Goal: Task Accomplishment & Management: Complete application form

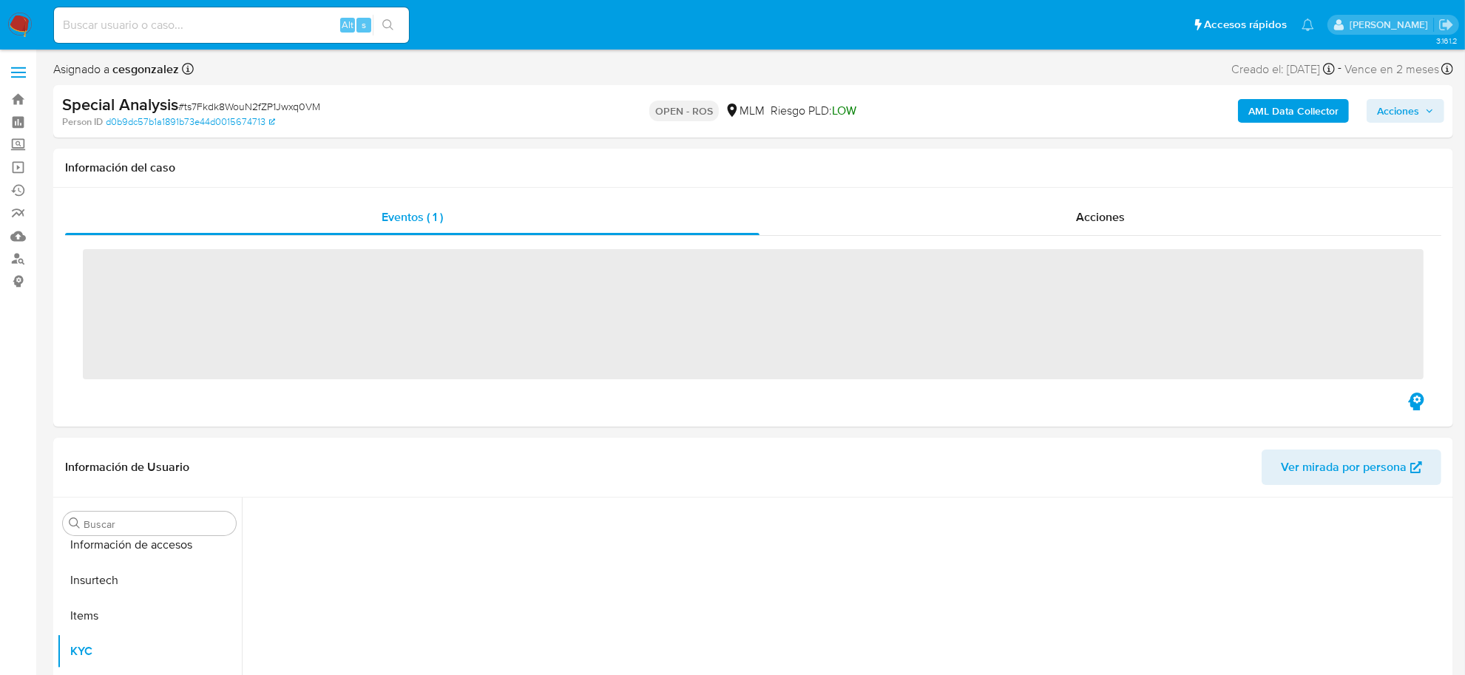
scroll to position [695, 0]
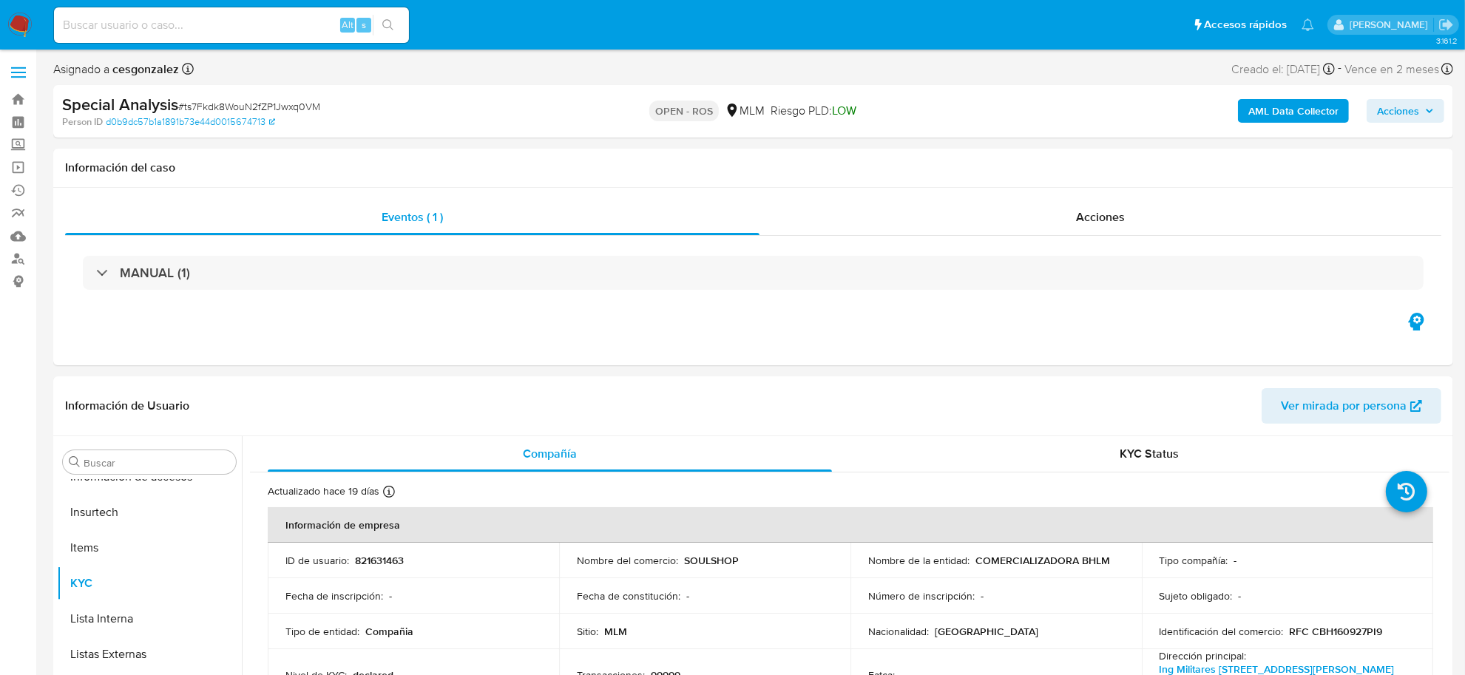
select select "10"
click at [244, 30] on input at bounding box center [231, 25] width 355 height 19
paste input "1133905180"
type input "1133905180"
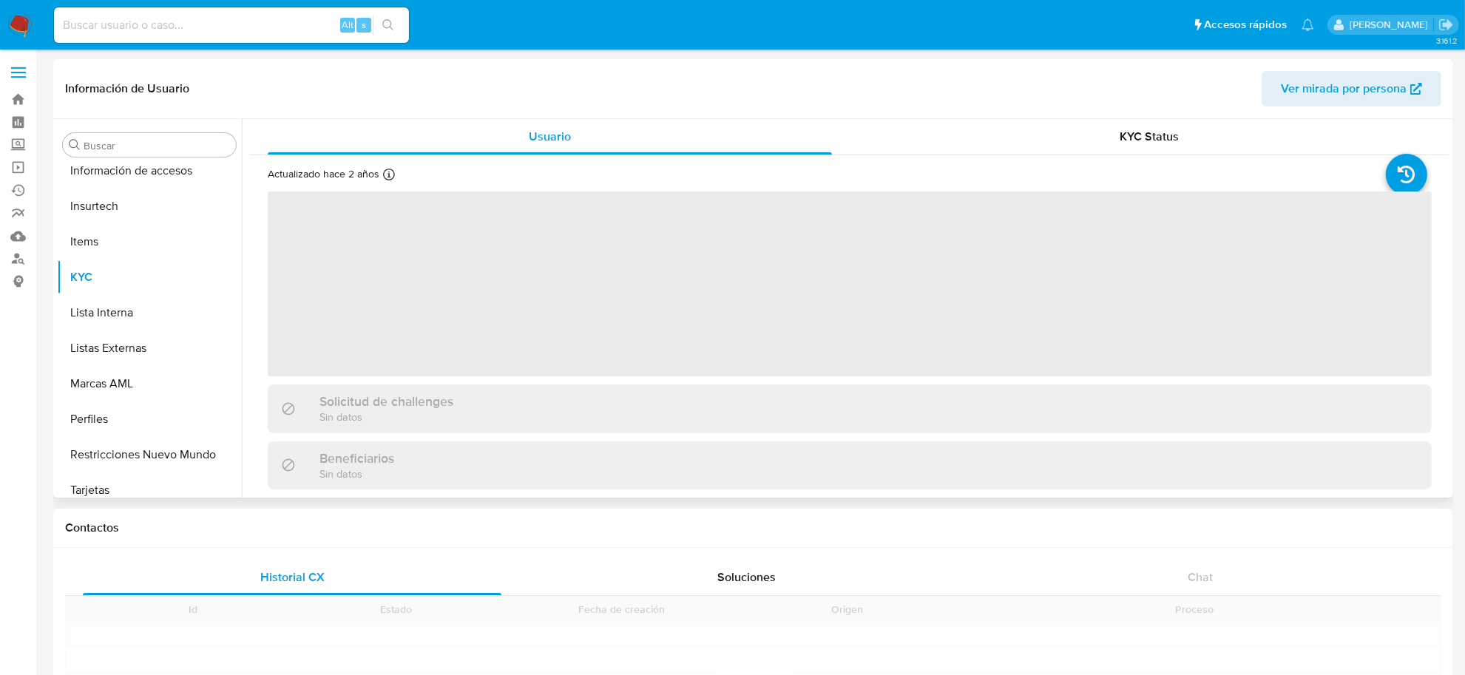
scroll to position [695, 0]
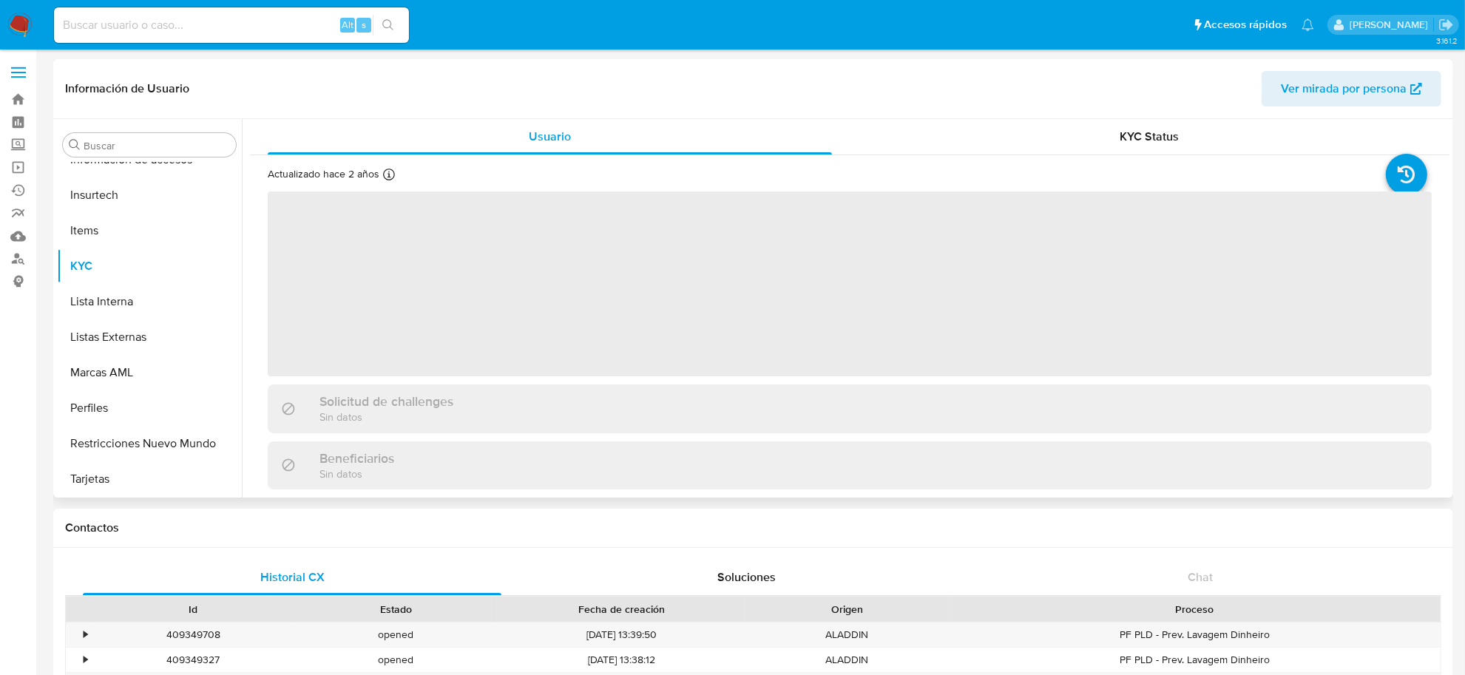
select select "10"
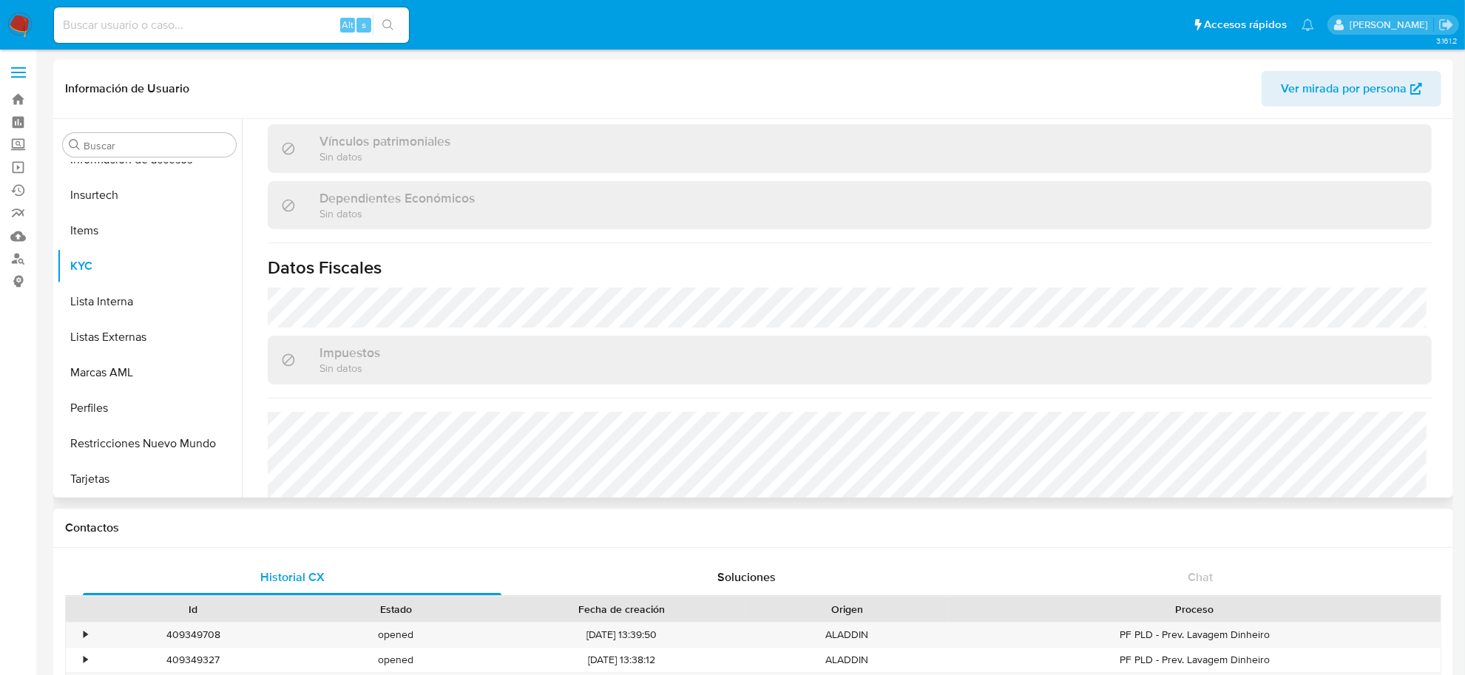
scroll to position [185, 0]
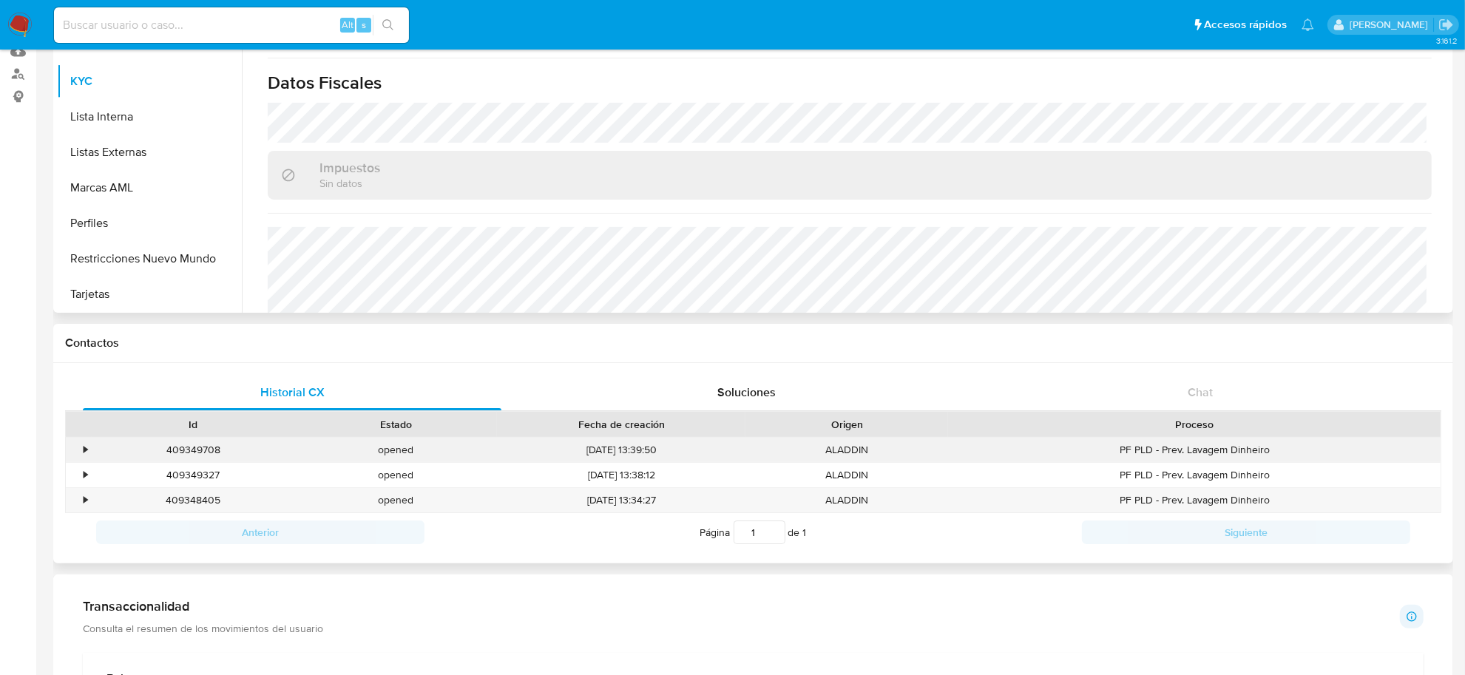
click at [84, 452] on div "•" at bounding box center [86, 450] width 4 height 14
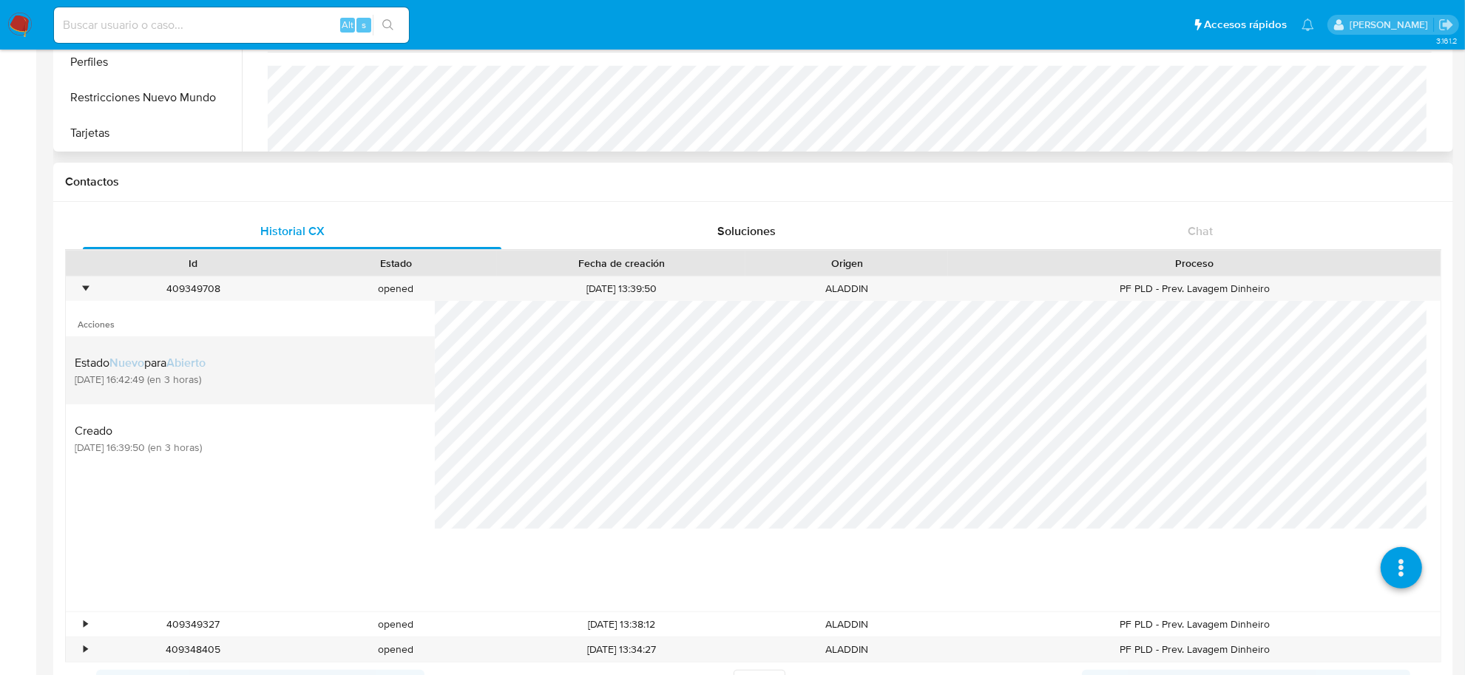
scroll to position [555, 0]
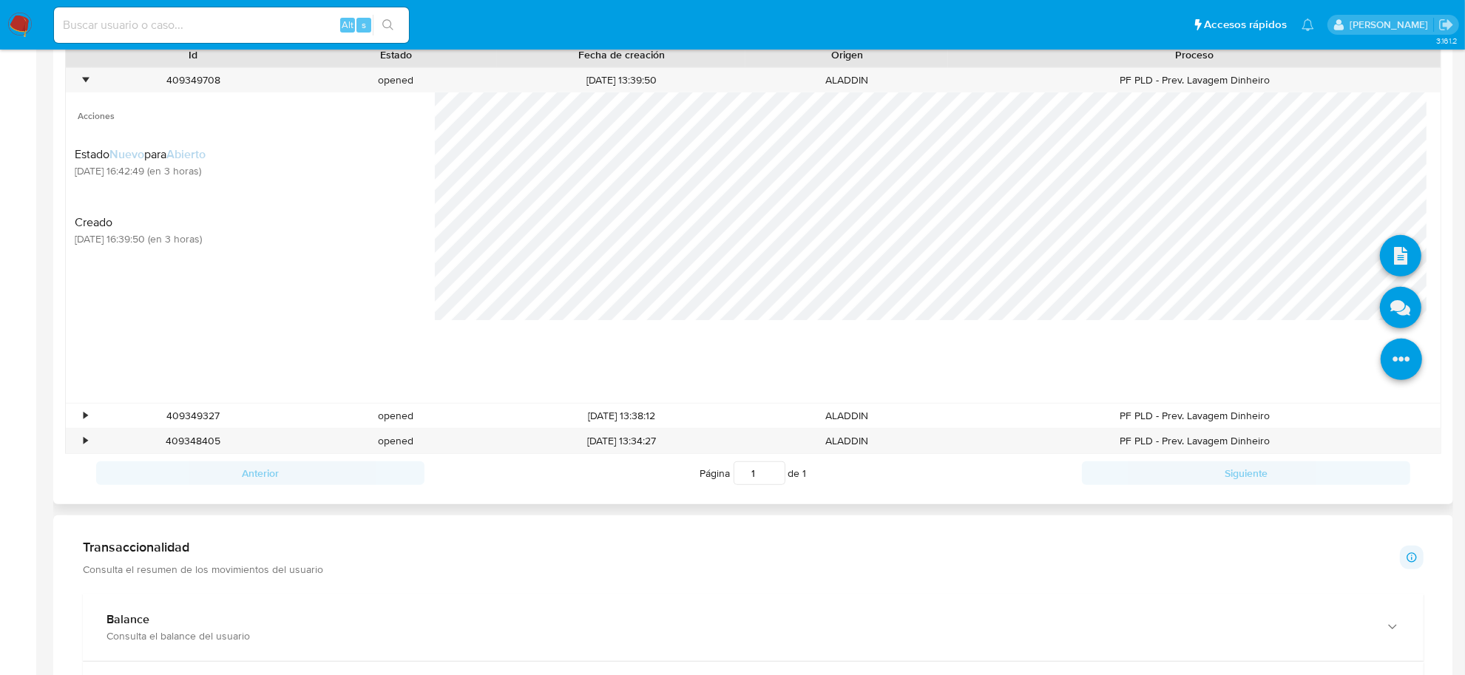
click at [1391, 365] on icon at bounding box center [1401, 359] width 41 height 41
click at [1381, 317] on icon at bounding box center [1400, 307] width 41 height 41
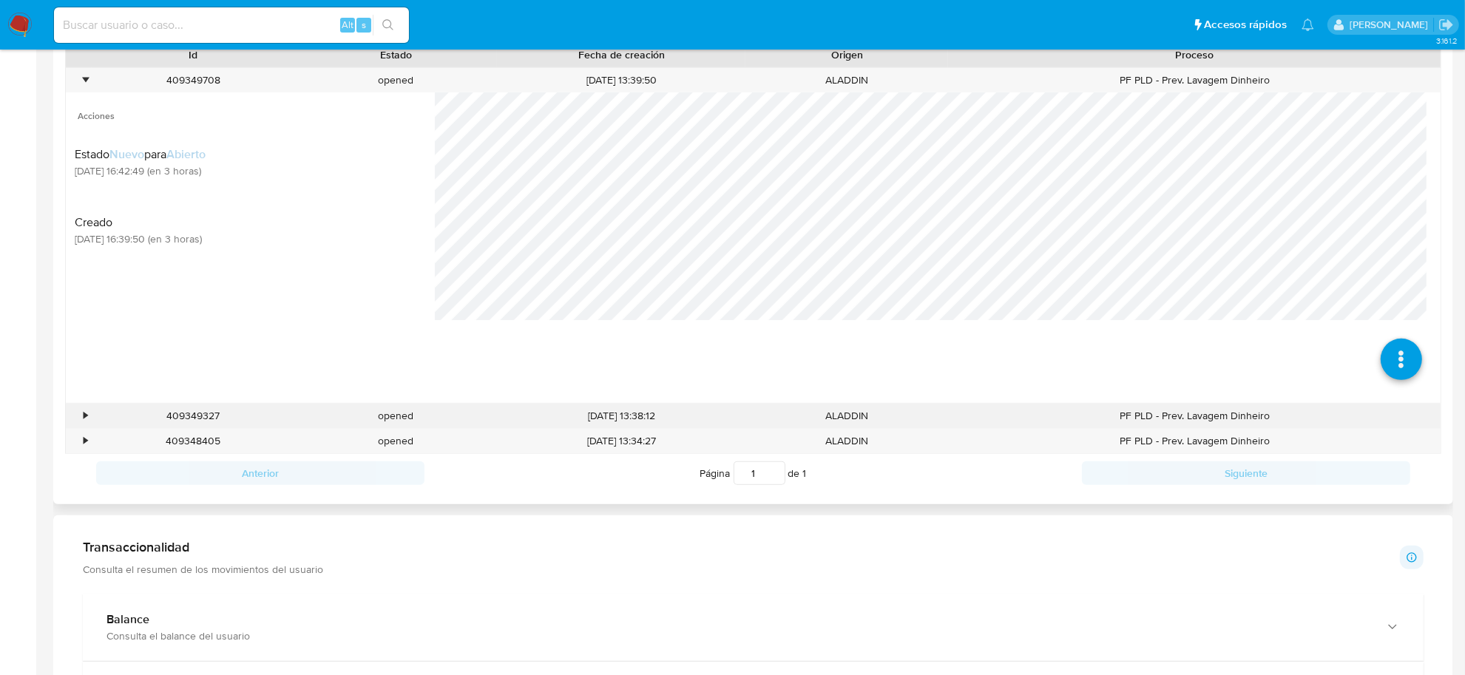
click at [84, 414] on div "•" at bounding box center [86, 416] width 4 height 14
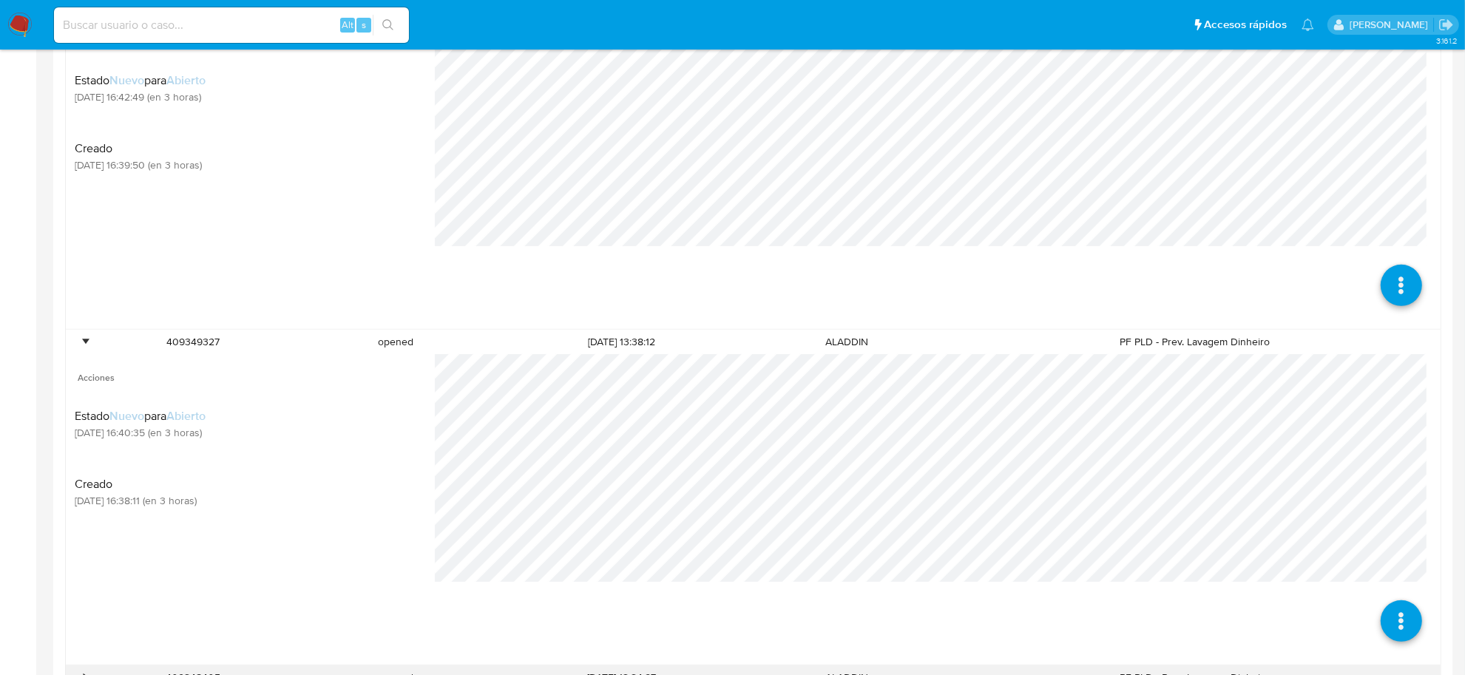
scroll to position [740, 0]
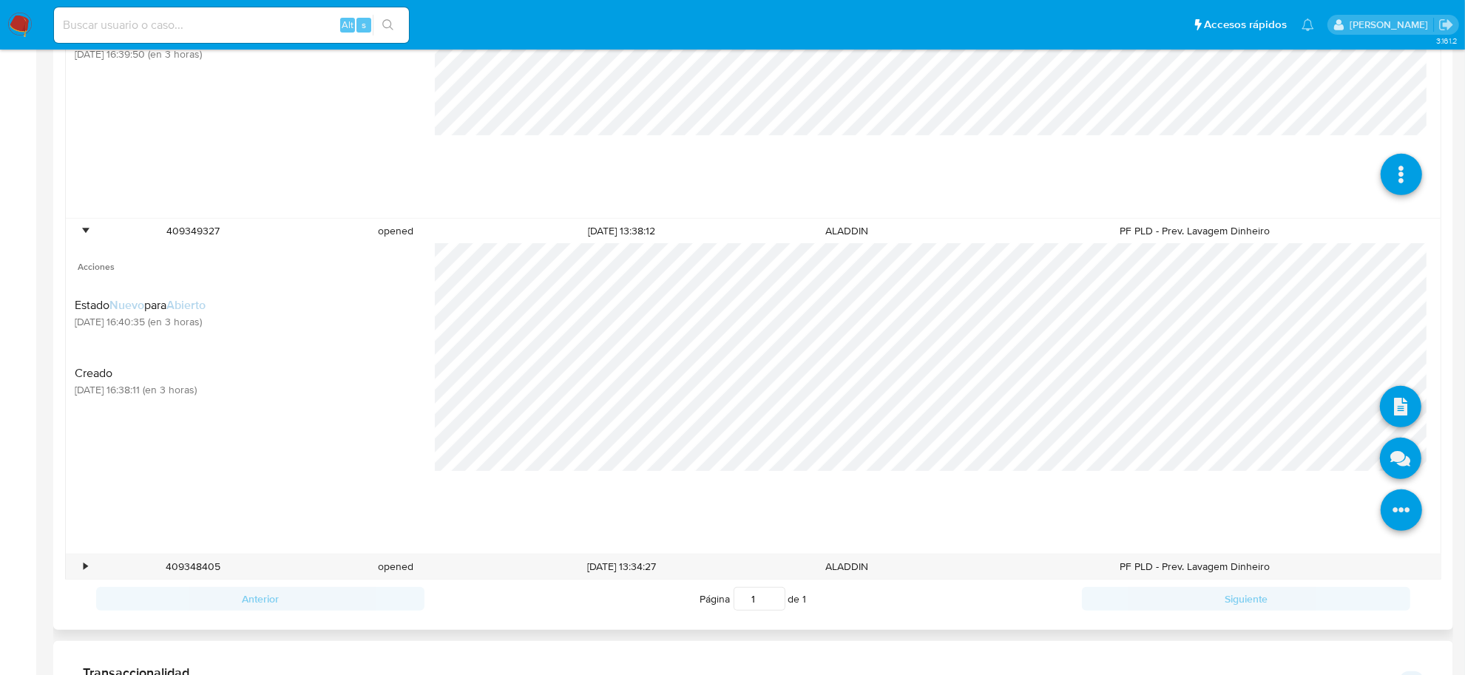
click at [1403, 505] on icon at bounding box center [1401, 510] width 41 height 41
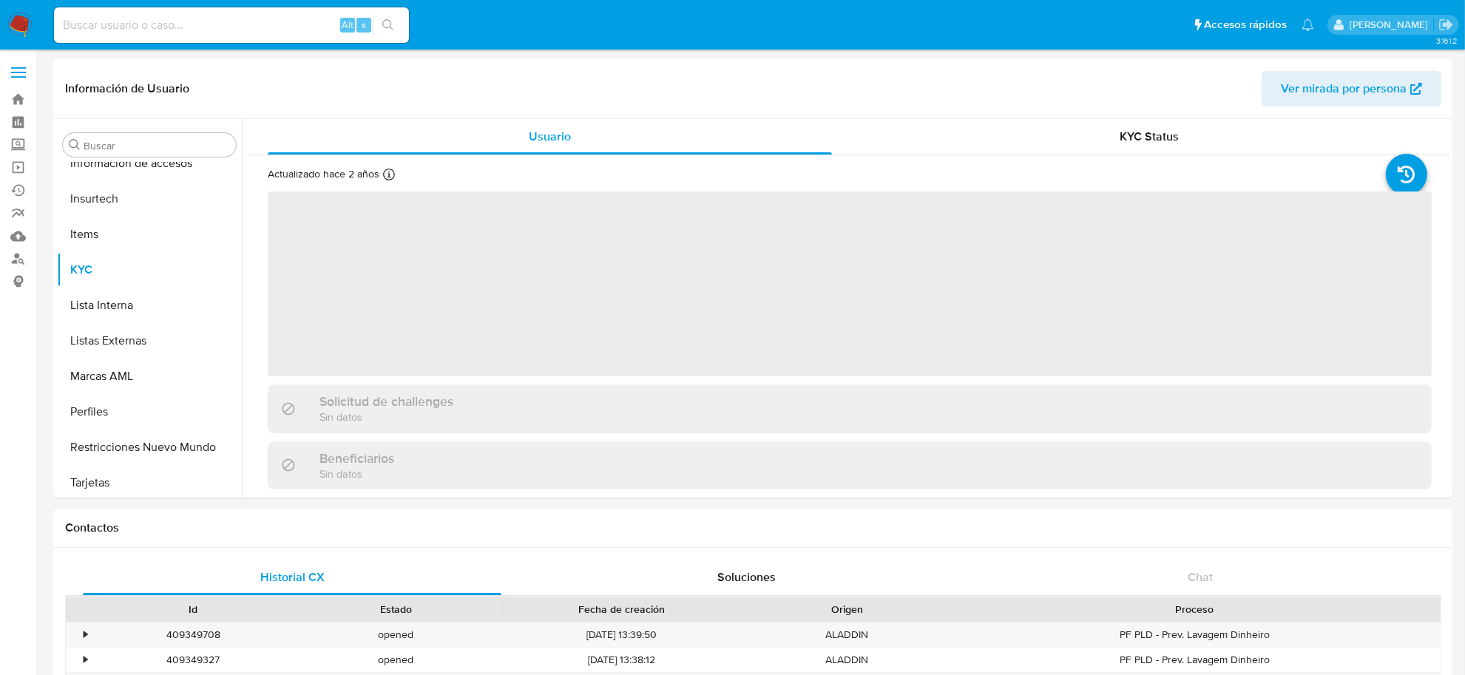
scroll to position [695, 0]
select select "10"
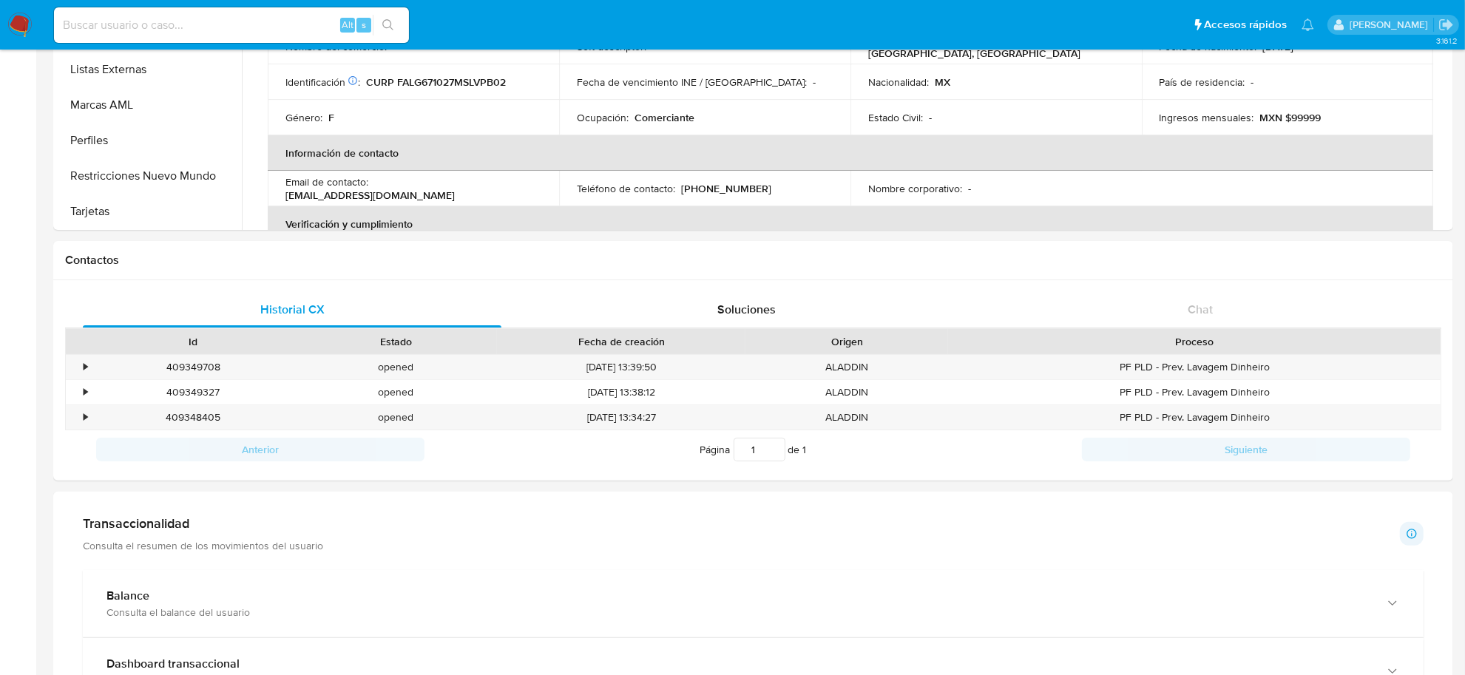
scroll to position [277, 0]
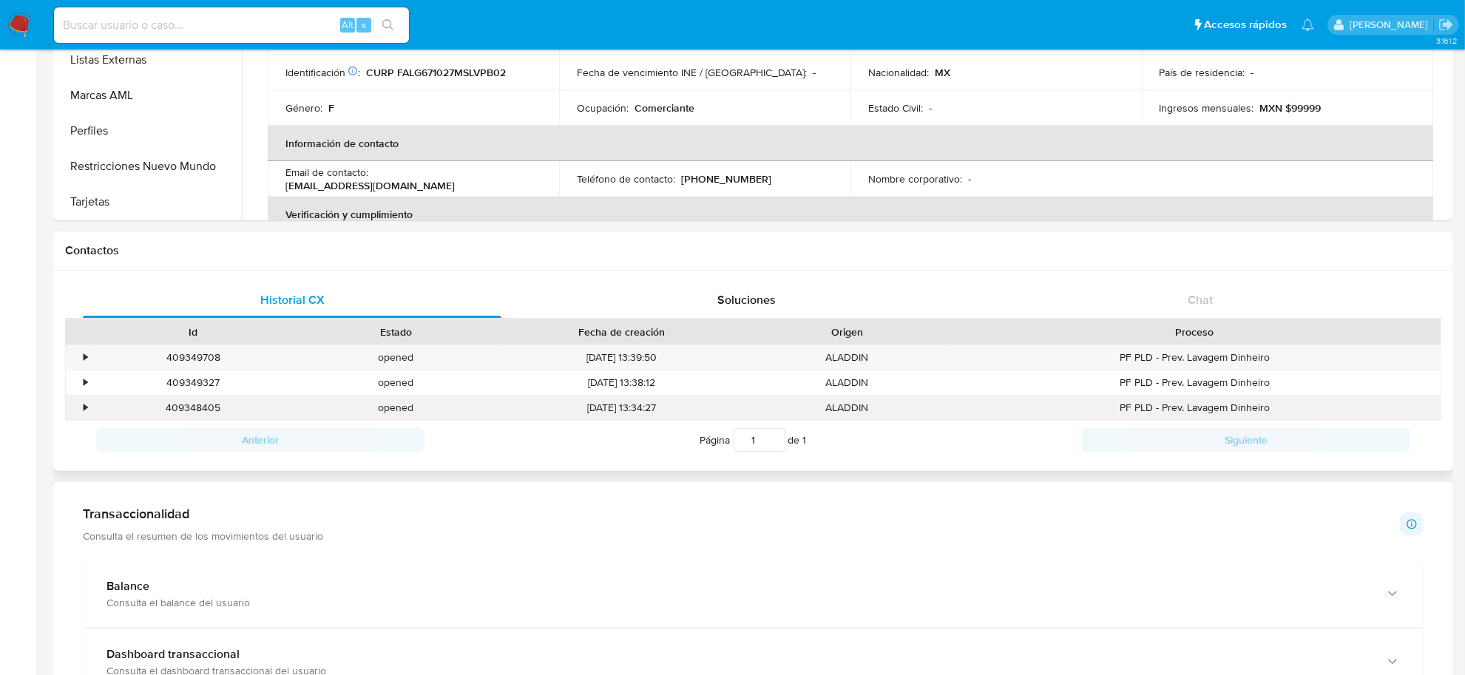
click at [79, 412] on div "•" at bounding box center [79, 408] width 26 height 24
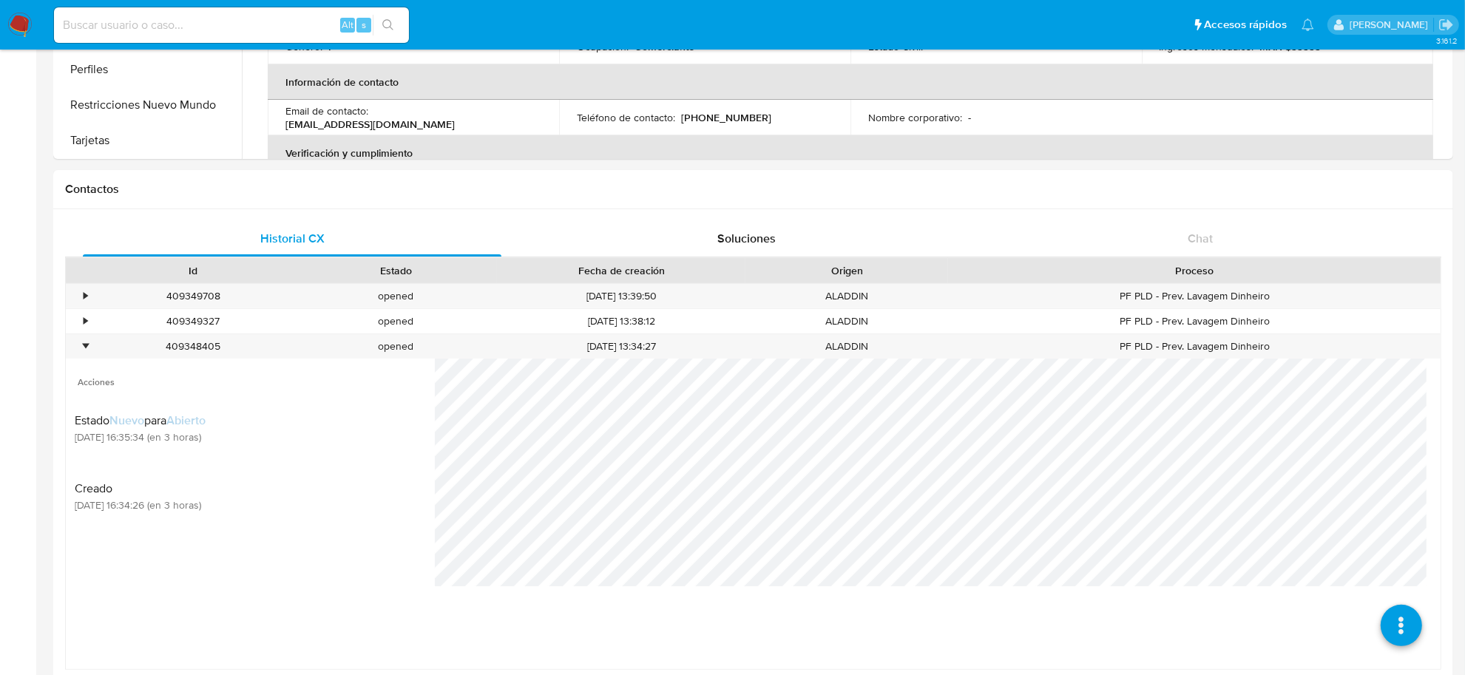
scroll to position [370, 0]
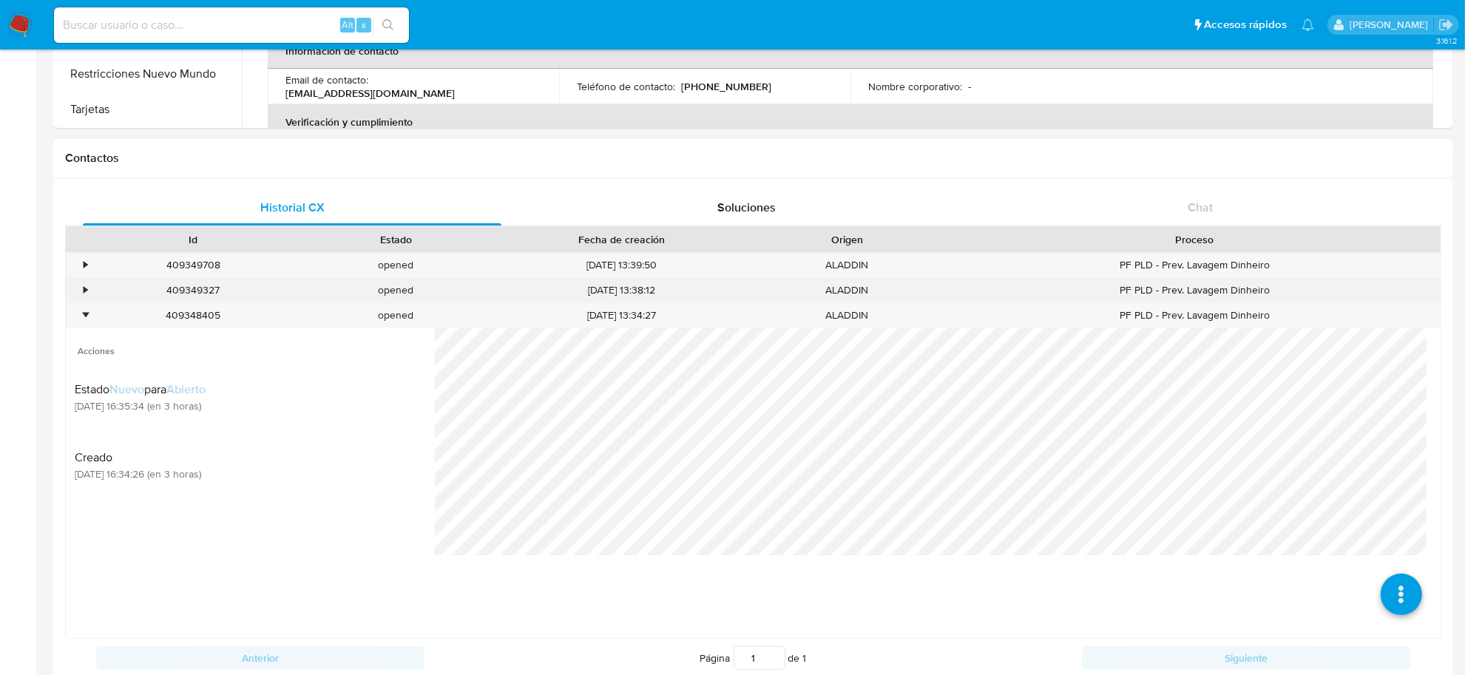
click at [89, 292] on div "•" at bounding box center [79, 290] width 26 height 24
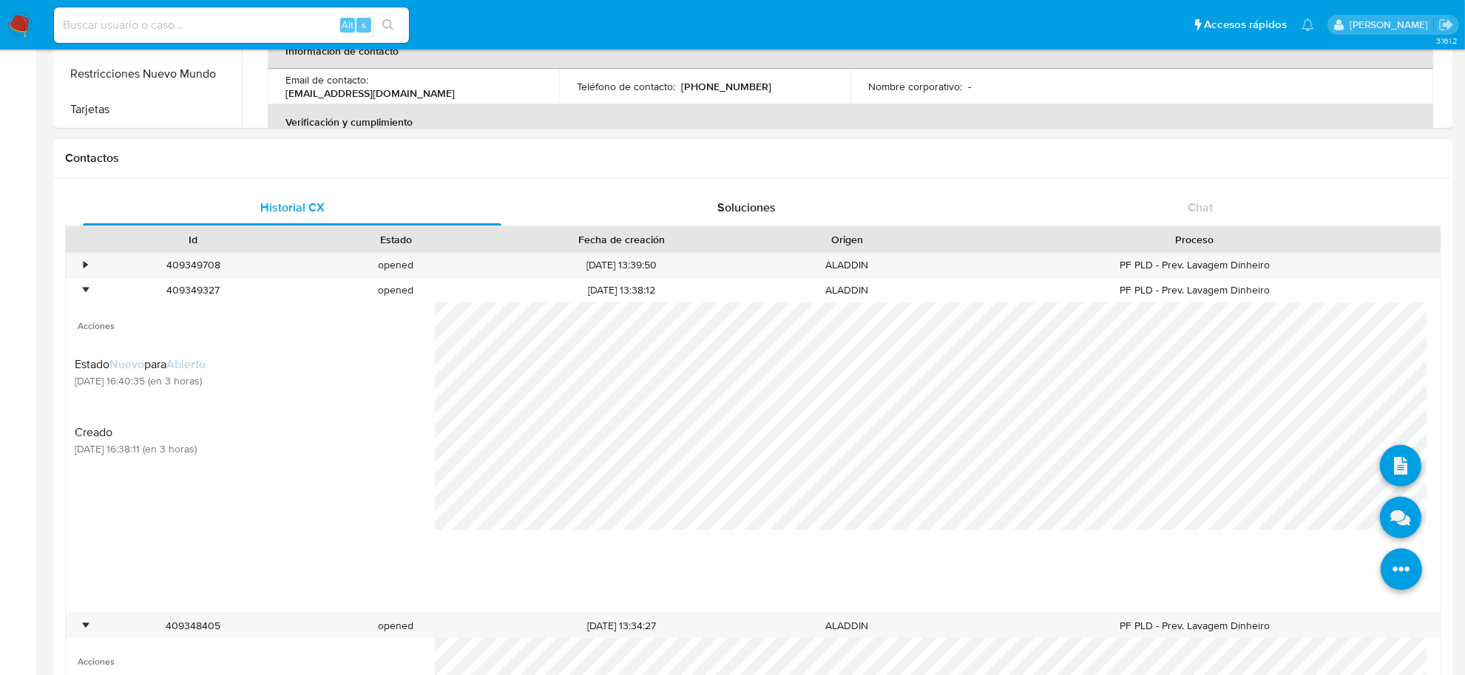
click at [1393, 570] on icon at bounding box center [1401, 569] width 41 height 41
click at [76, 268] on div "•" at bounding box center [79, 265] width 26 height 24
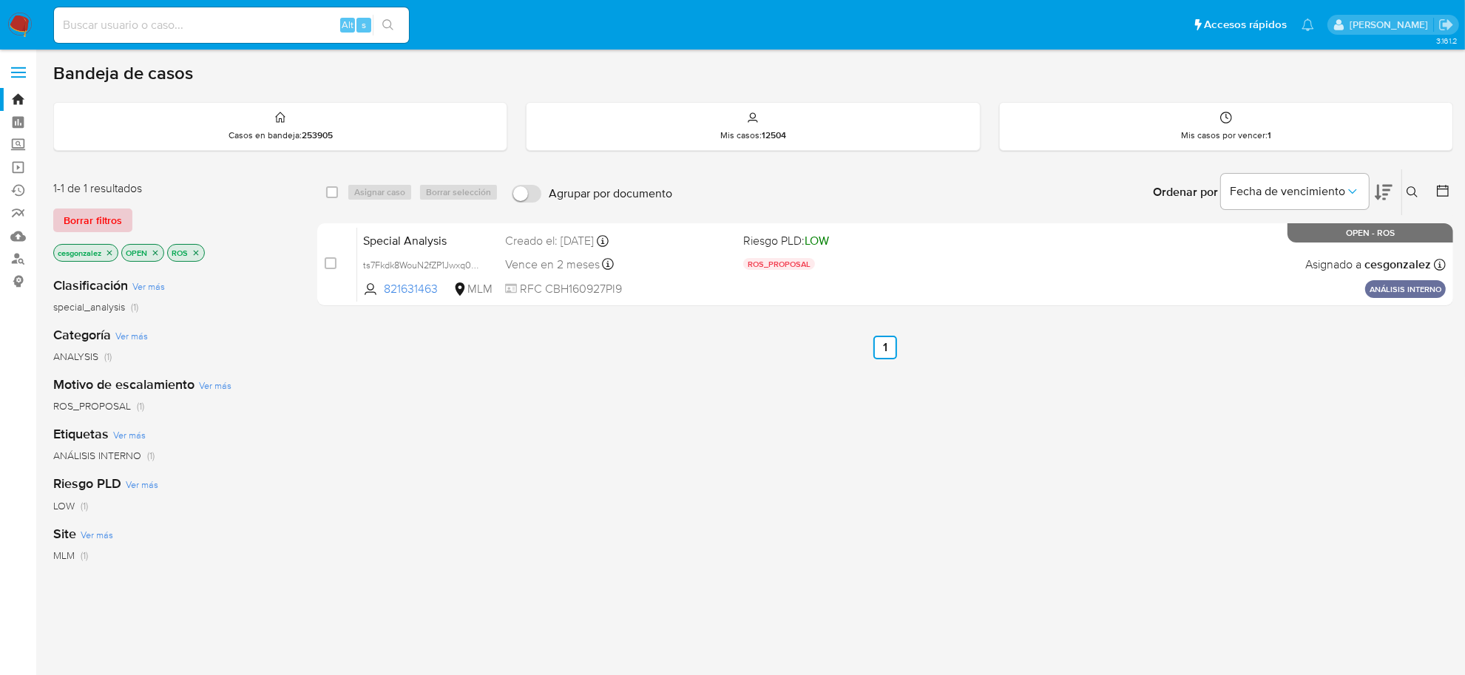
click at [98, 226] on span "Borrar filtros" at bounding box center [93, 220] width 58 height 21
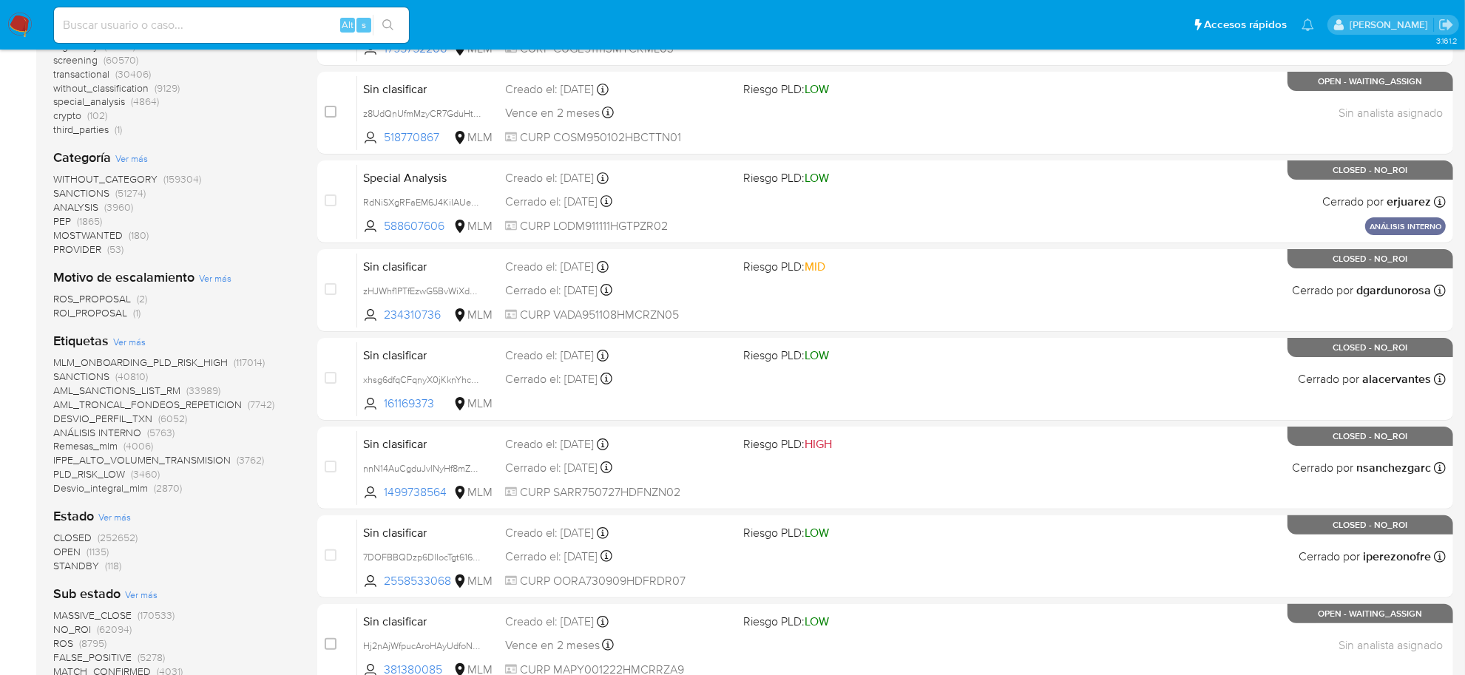
scroll to position [370, 0]
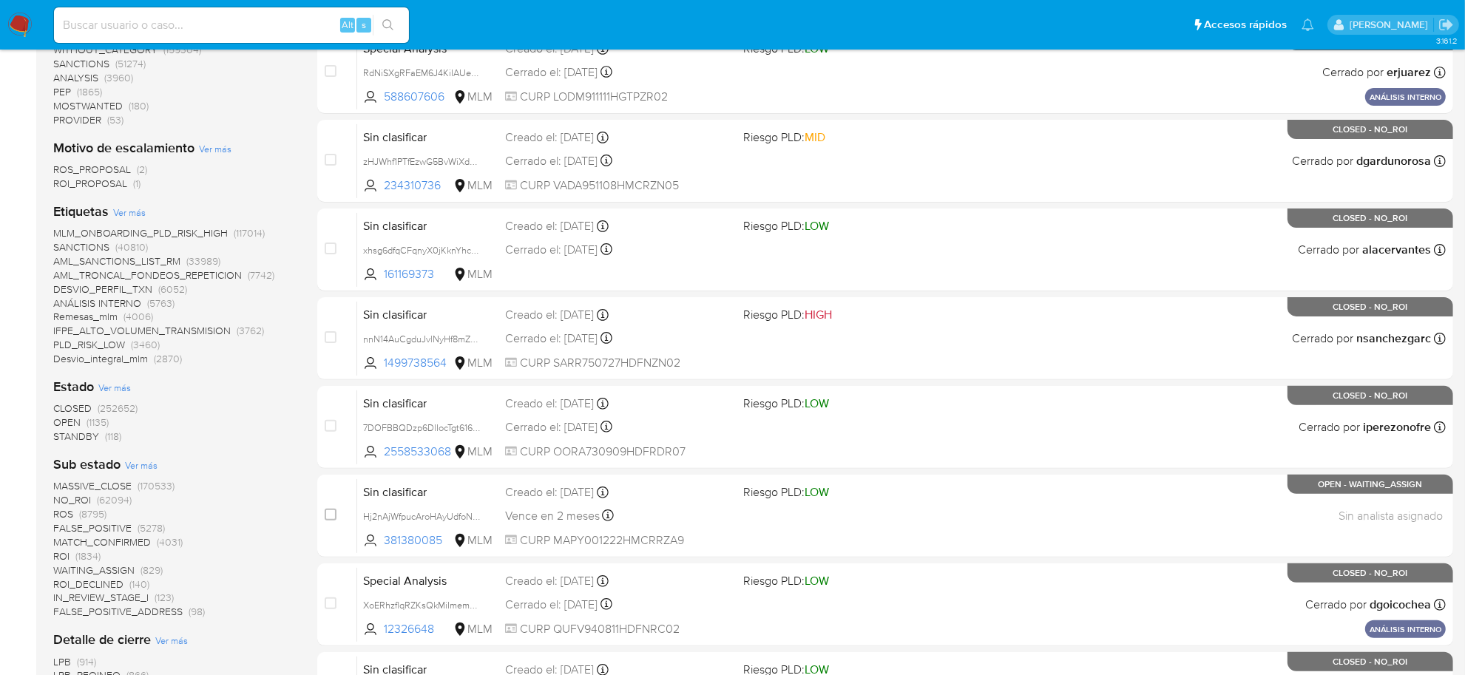
click at [115, 169] on span "ROS_PROPOSAL" at bounding box center [92, 169] width 78 height 15
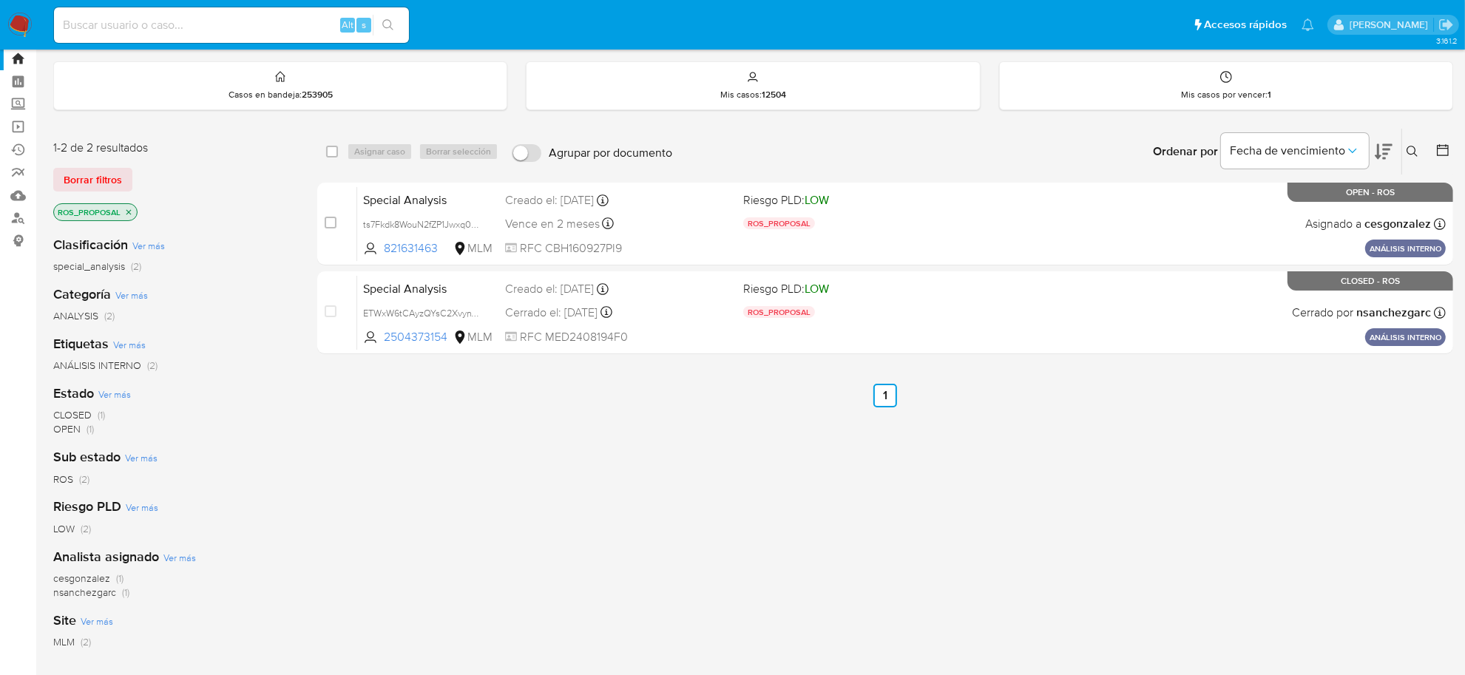
scroll to position [39, 0]
click at [127, 209] on icon "close-filter" at bounding box center [128, 213] width 9 height 9
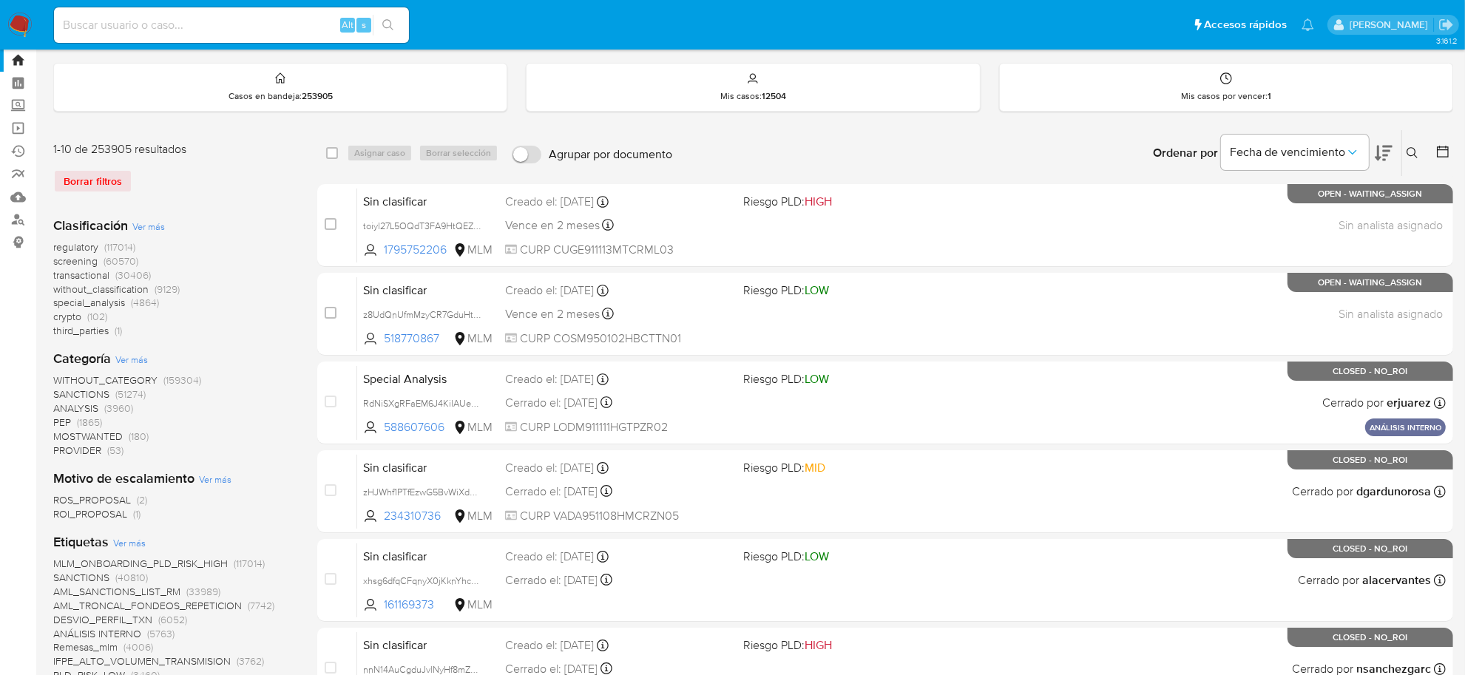
click at [107, 507] on span "ROI_PROPOSAL" at bounding box center [90, 514] width 74 height 15
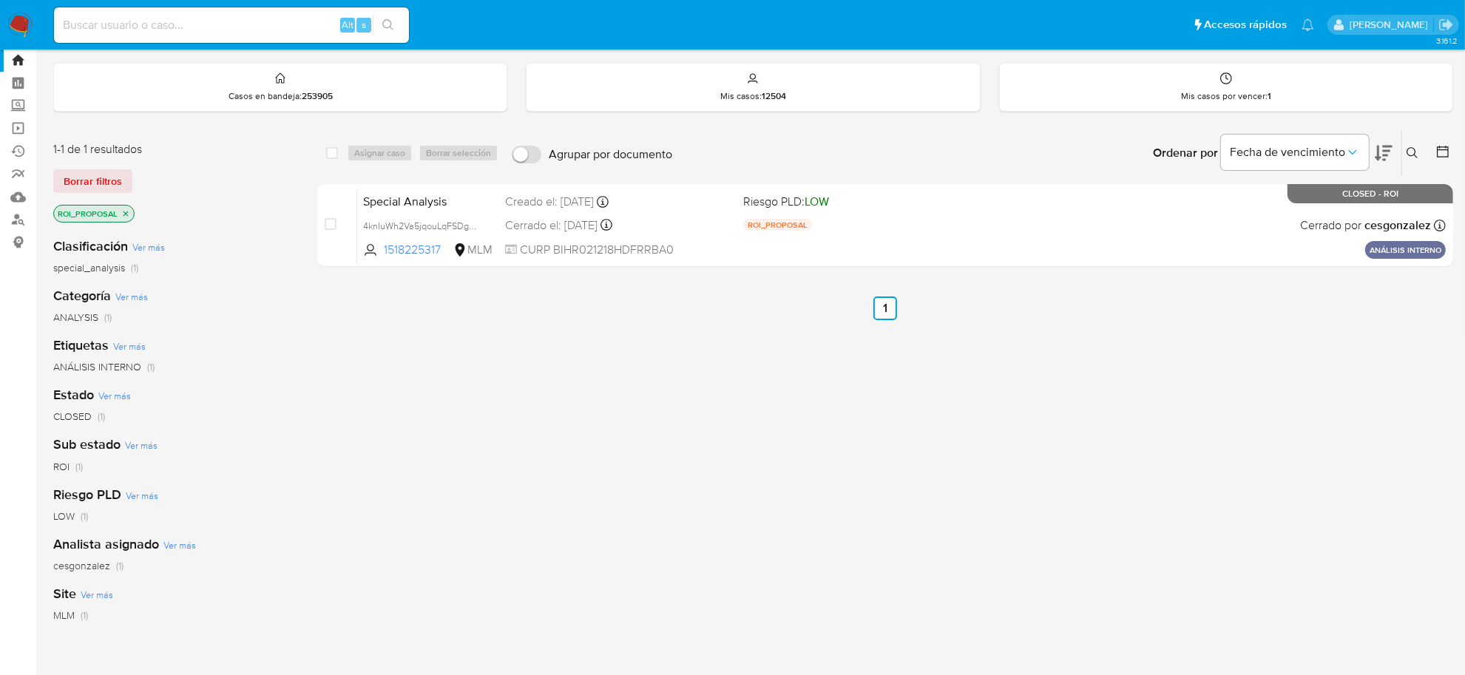
click at [123, 209] on icon "close-filter" at bounding box center [125, 213] width 9 height 9
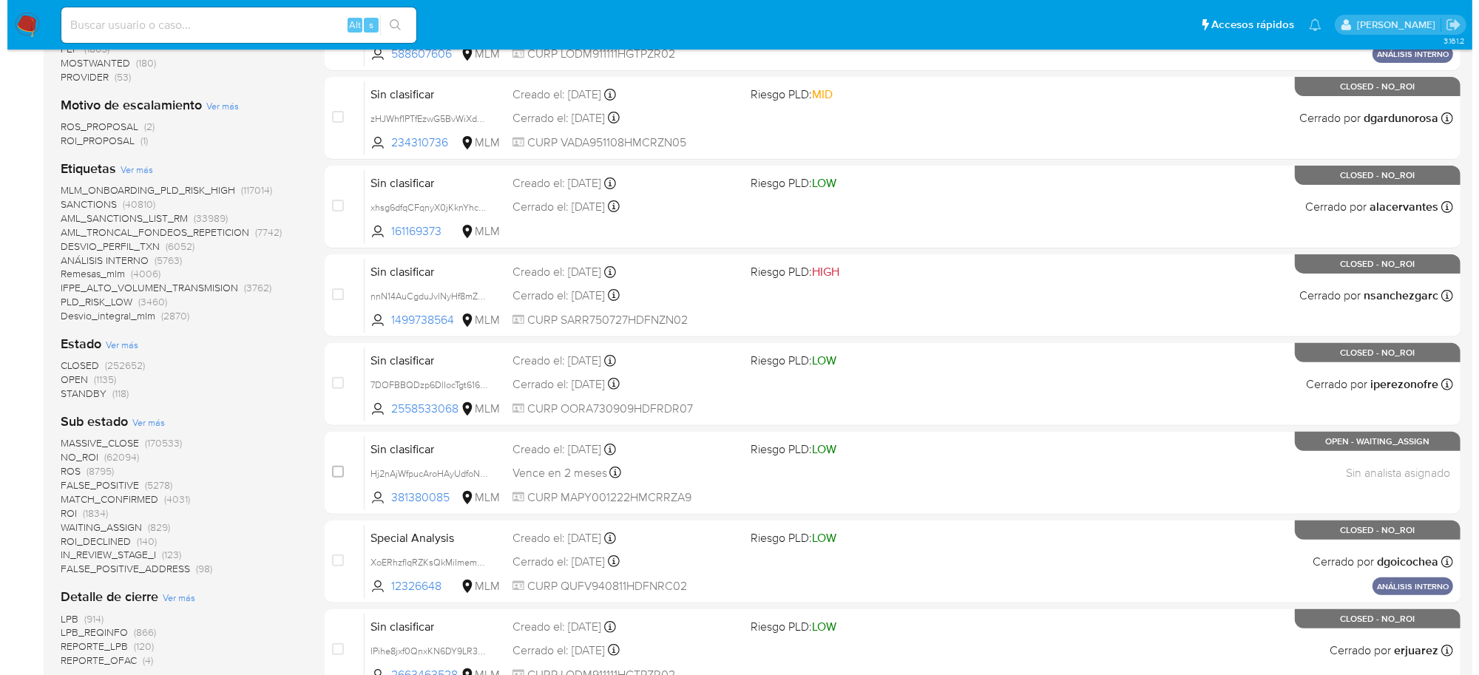
scroll to position [502, 0]
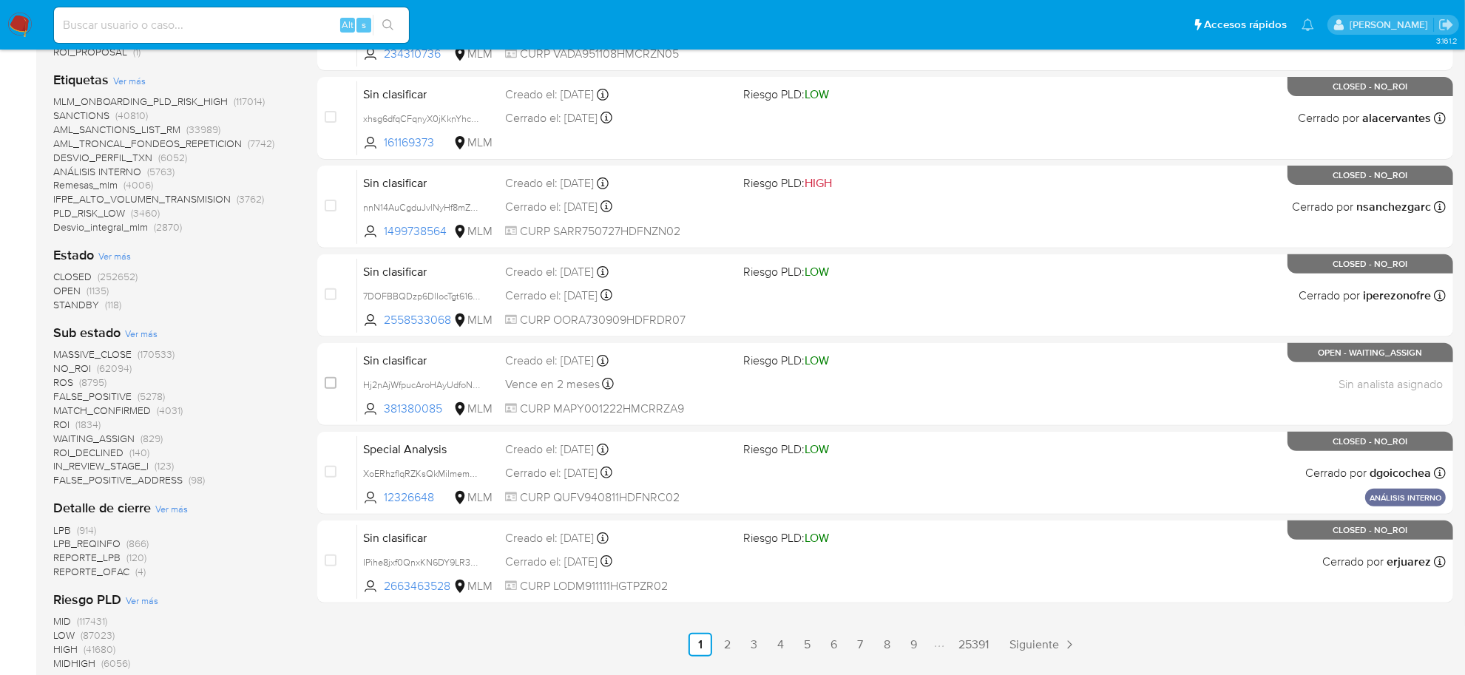
click at [85, 382] on span "(8795)" at bounding box center [92, 382] width 27 height 15
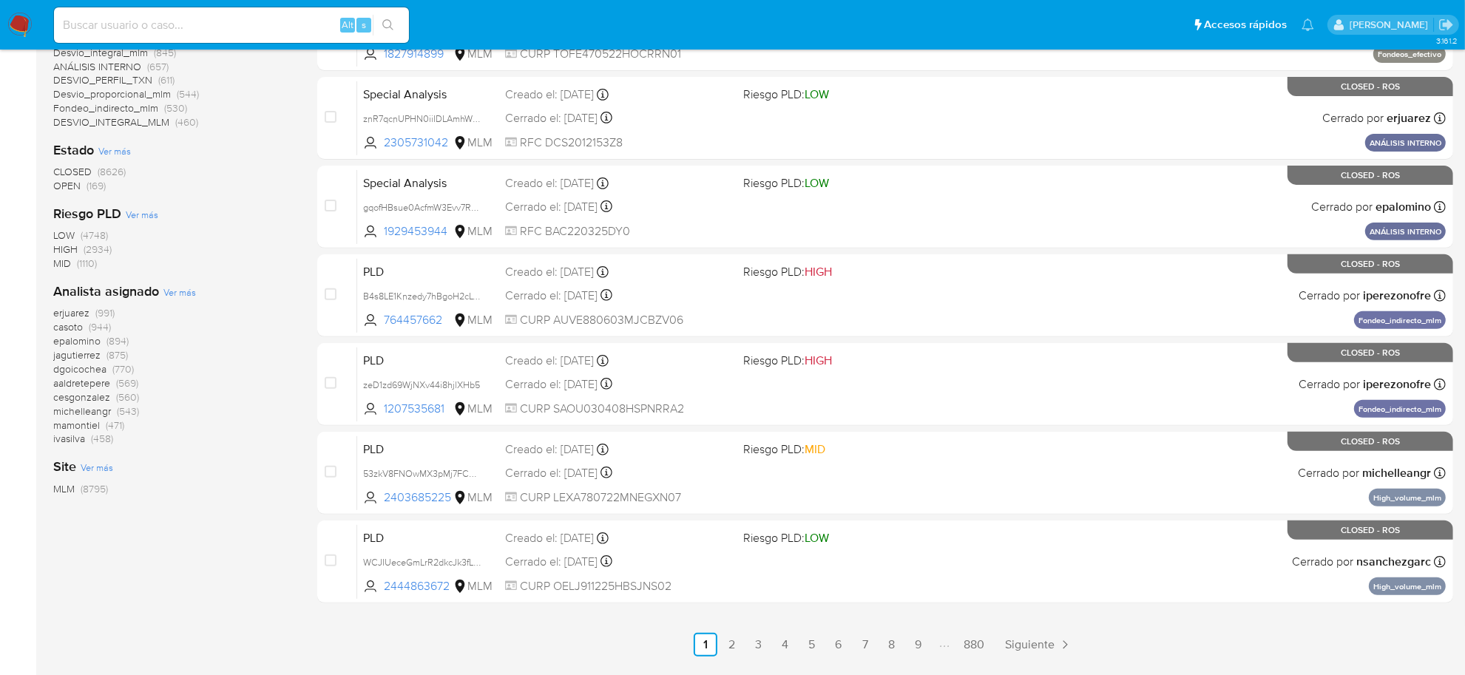
click at [75, 186] on span "OPEN" at bounding box center [66, 185] width 27 height 15
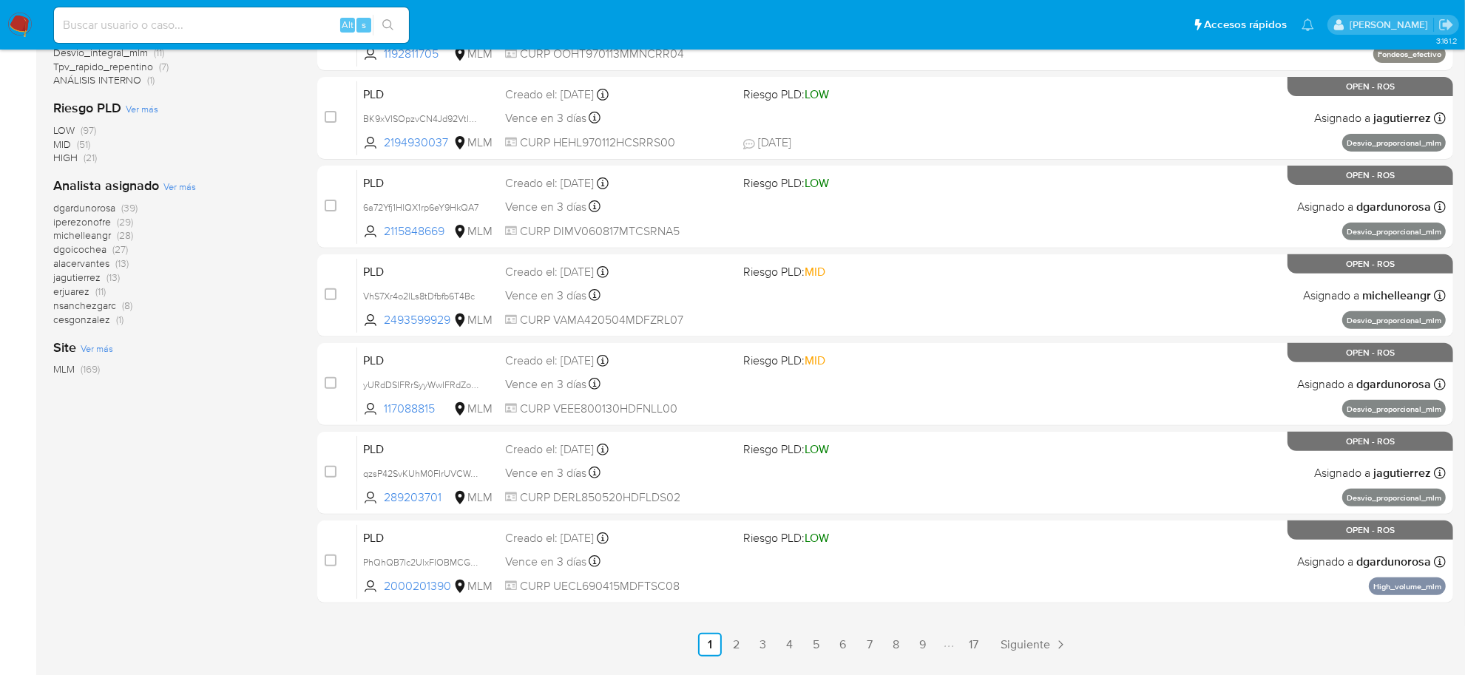
click at [172, 183] on span "Ver más" at bounding box center [179, 186] width 33 height 13
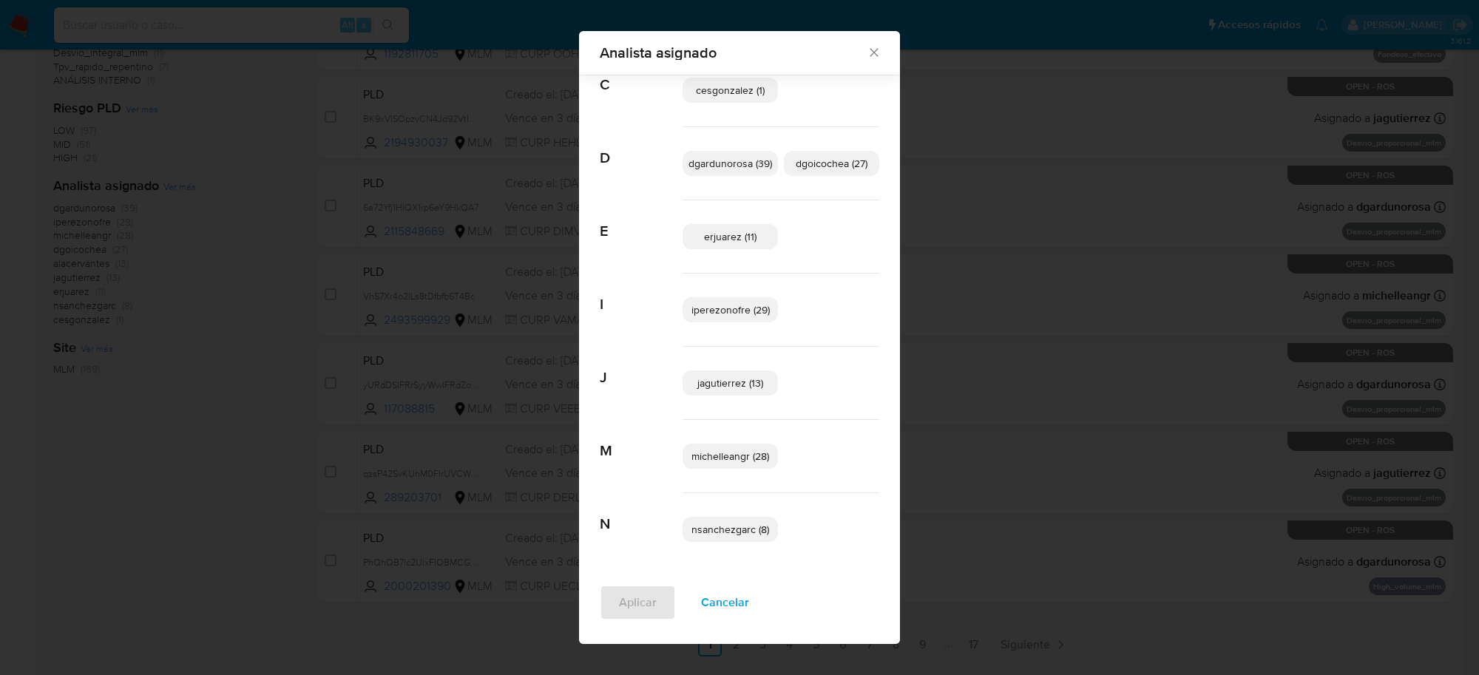
scroll to position [121, 0]
click at [726, 603] on span "Cancelar" at bounding box center [725, 603] width 48 height 33
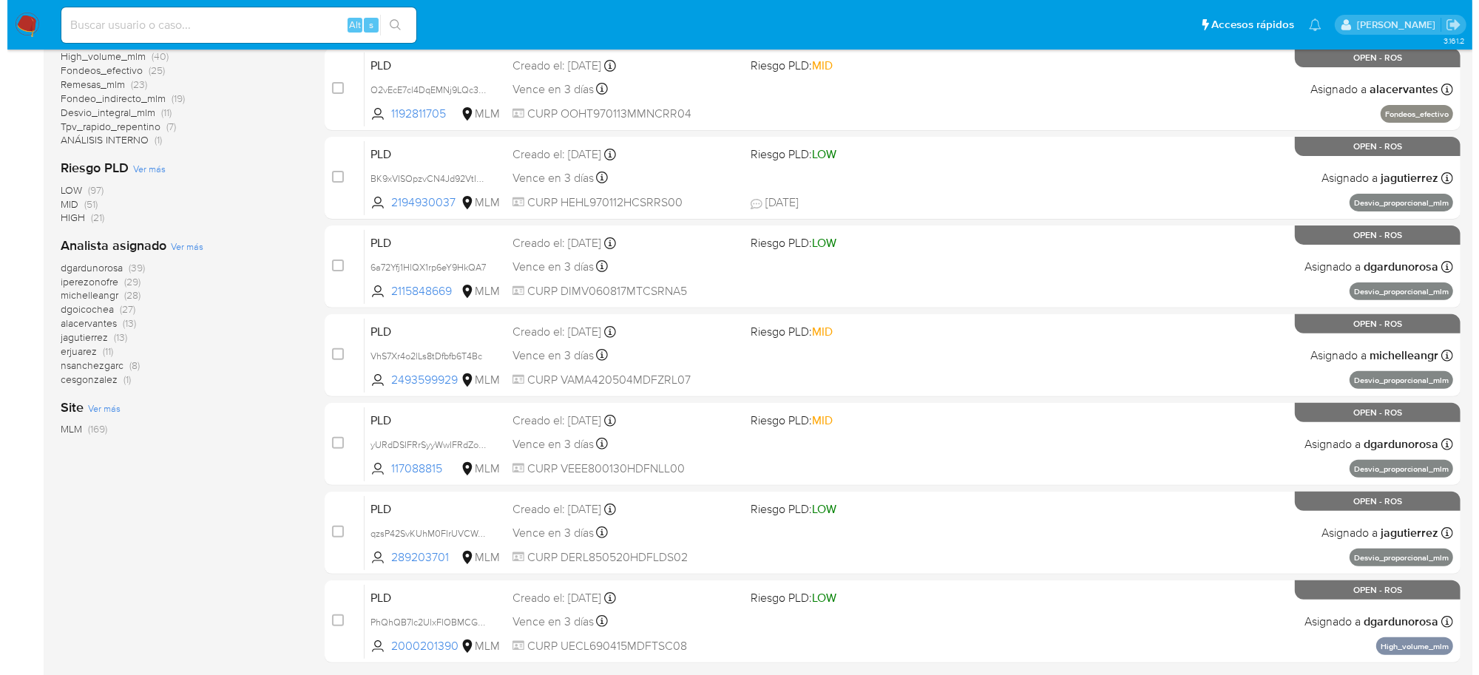
scroll to position [409, 0]
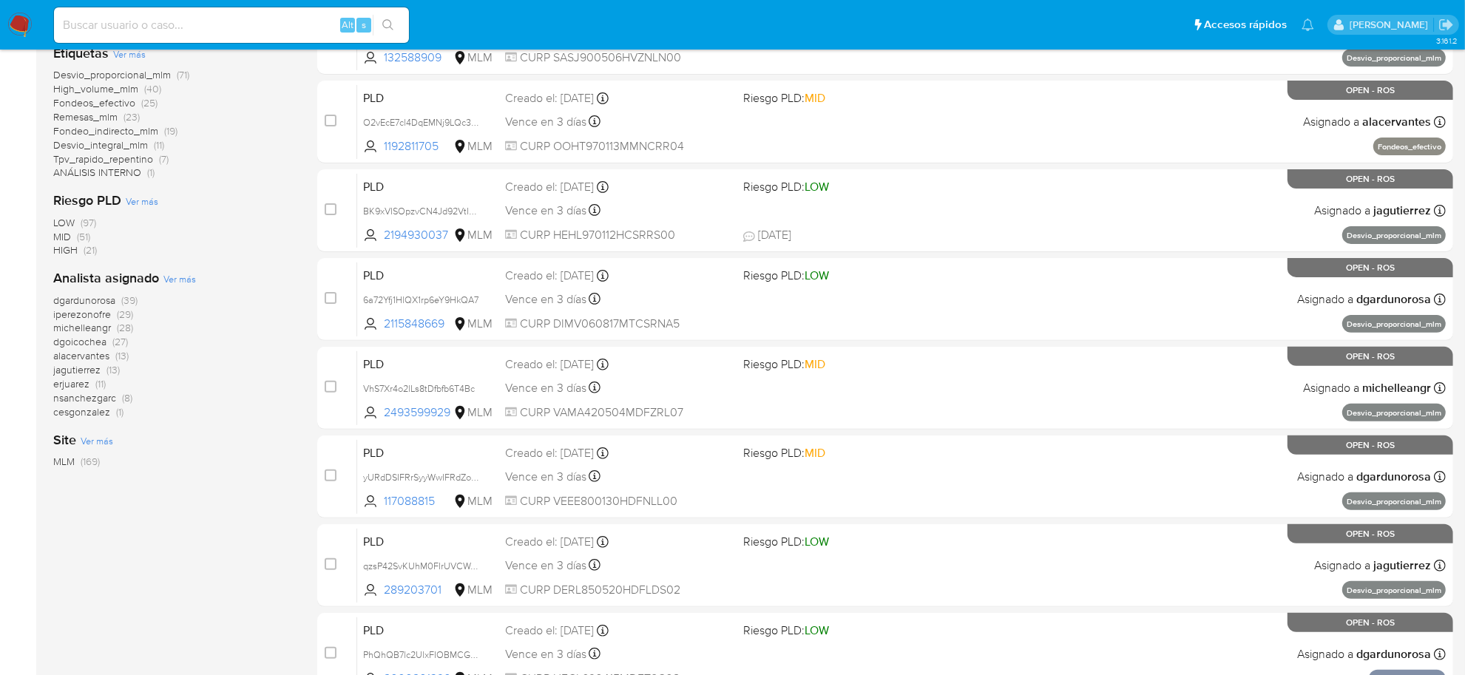
click at [189, 279] on span "Ver más" at bounding box center [179, 278] width 33 height 13
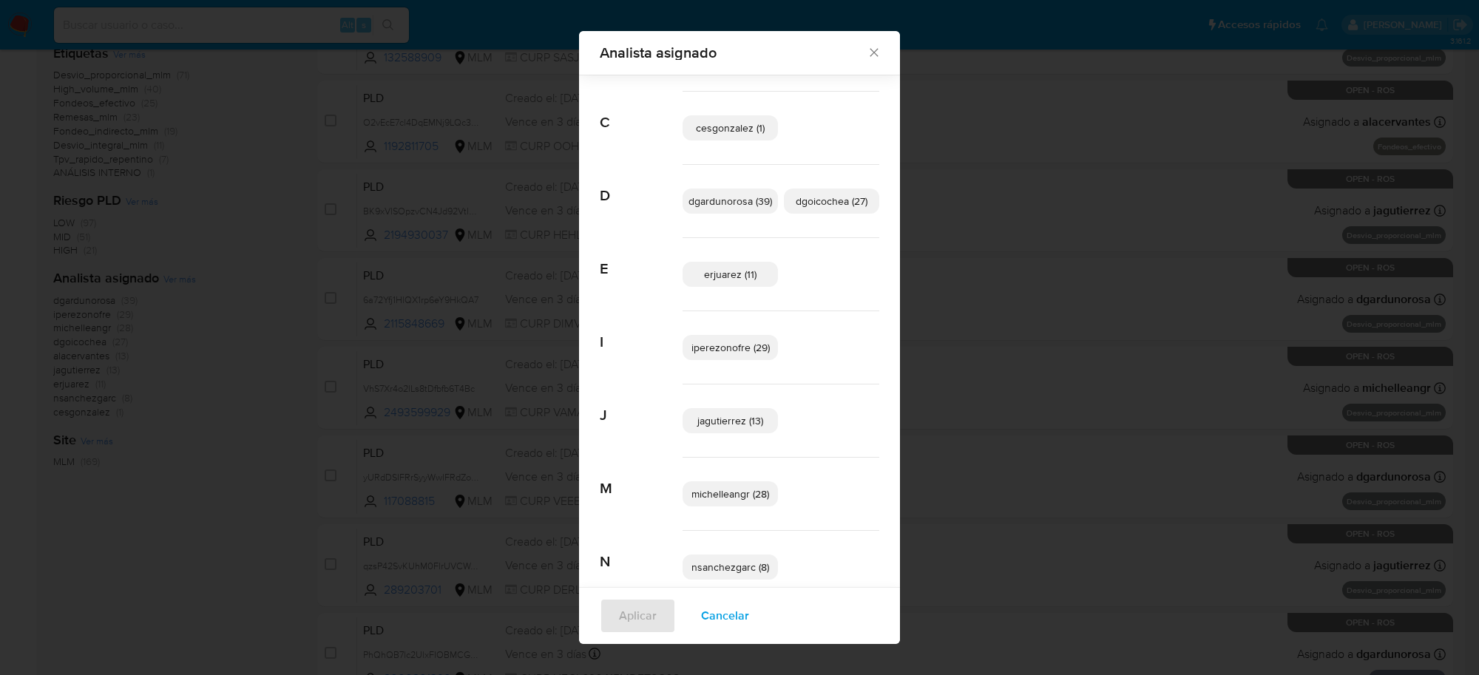
scroll to position [109, 0]
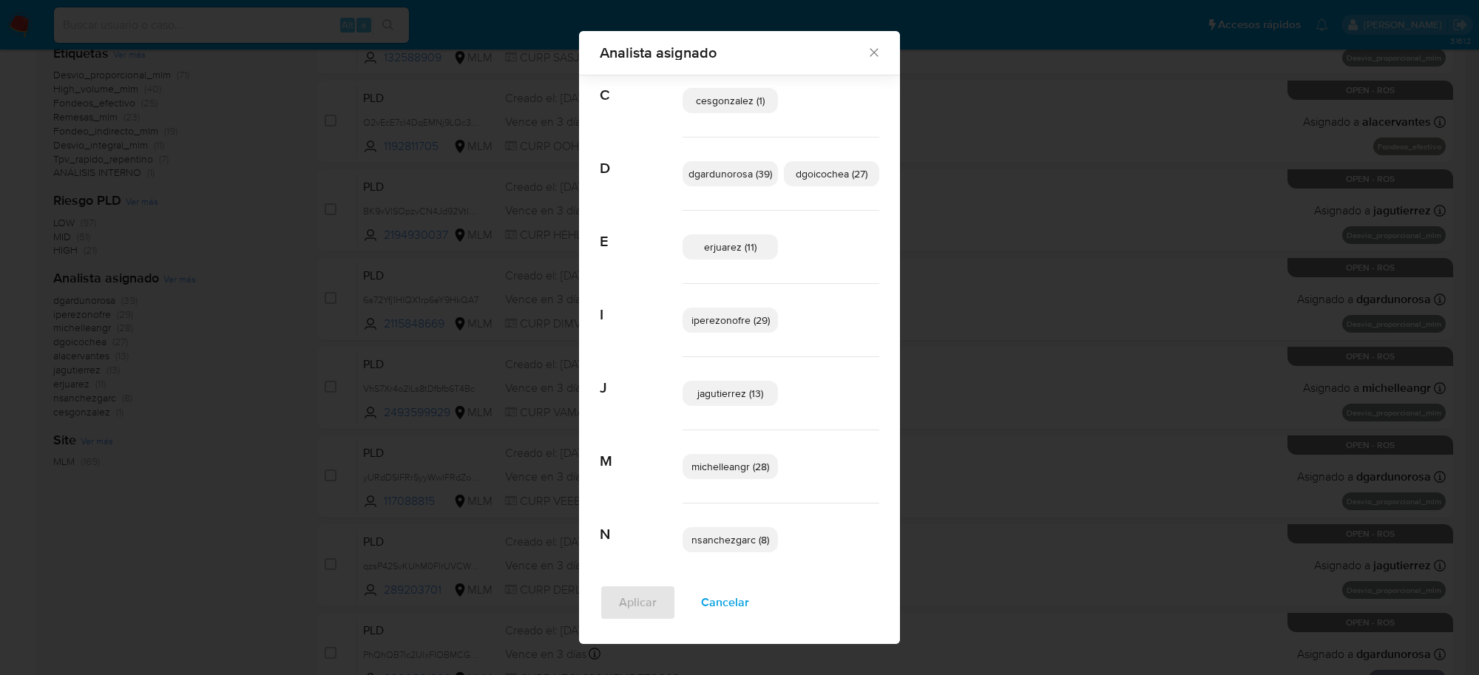
click at [731, 604] on span "Cancelar" at bounding box center [725, 603] width 48 height 33
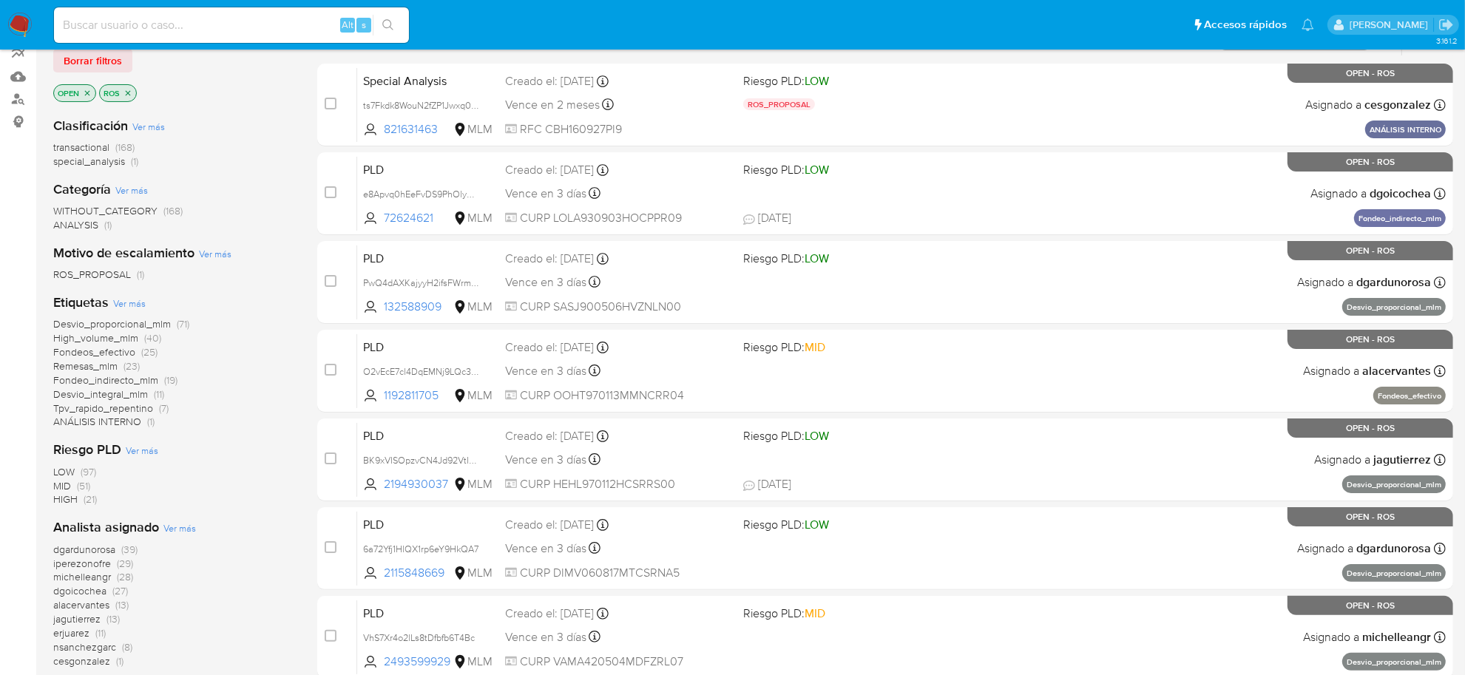
scroll to position [132, 0]
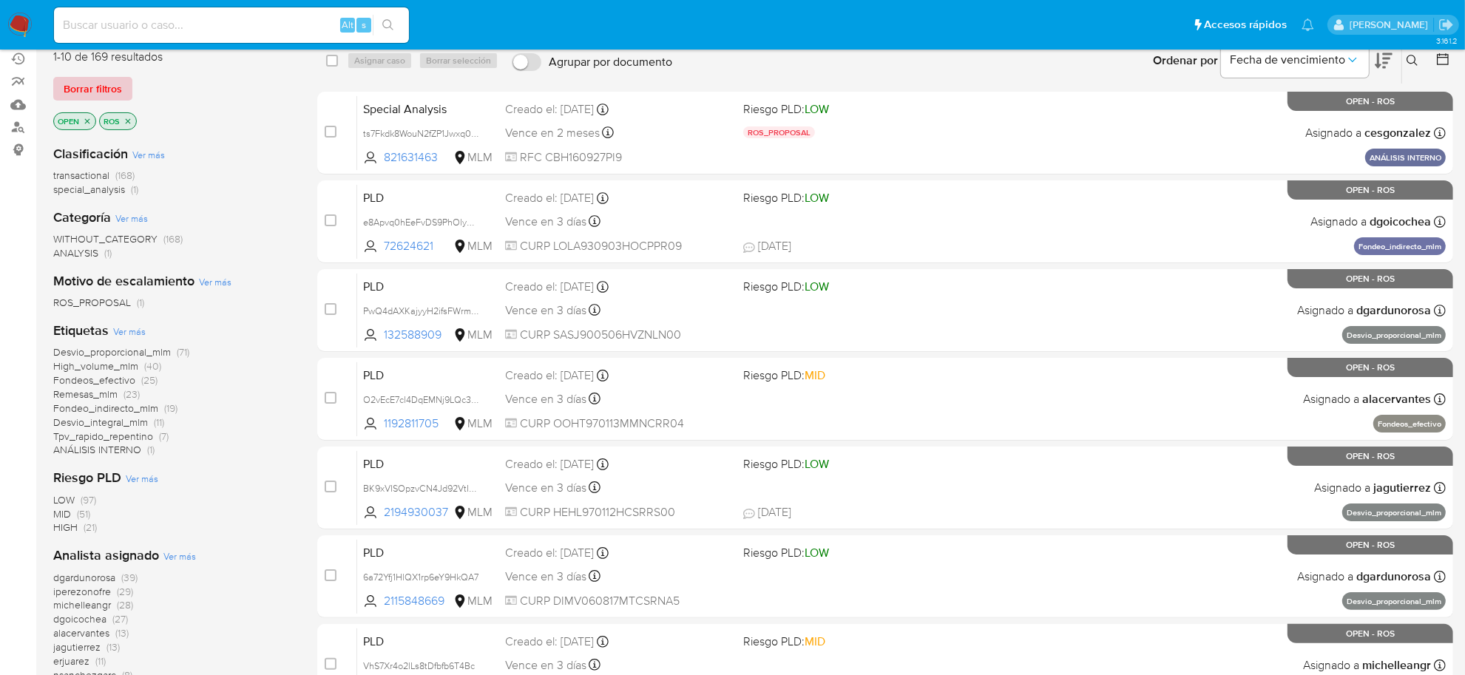
click at [101, 90] on span "Borrar filtros" at bounding box center [93, 88] width 58 height 21
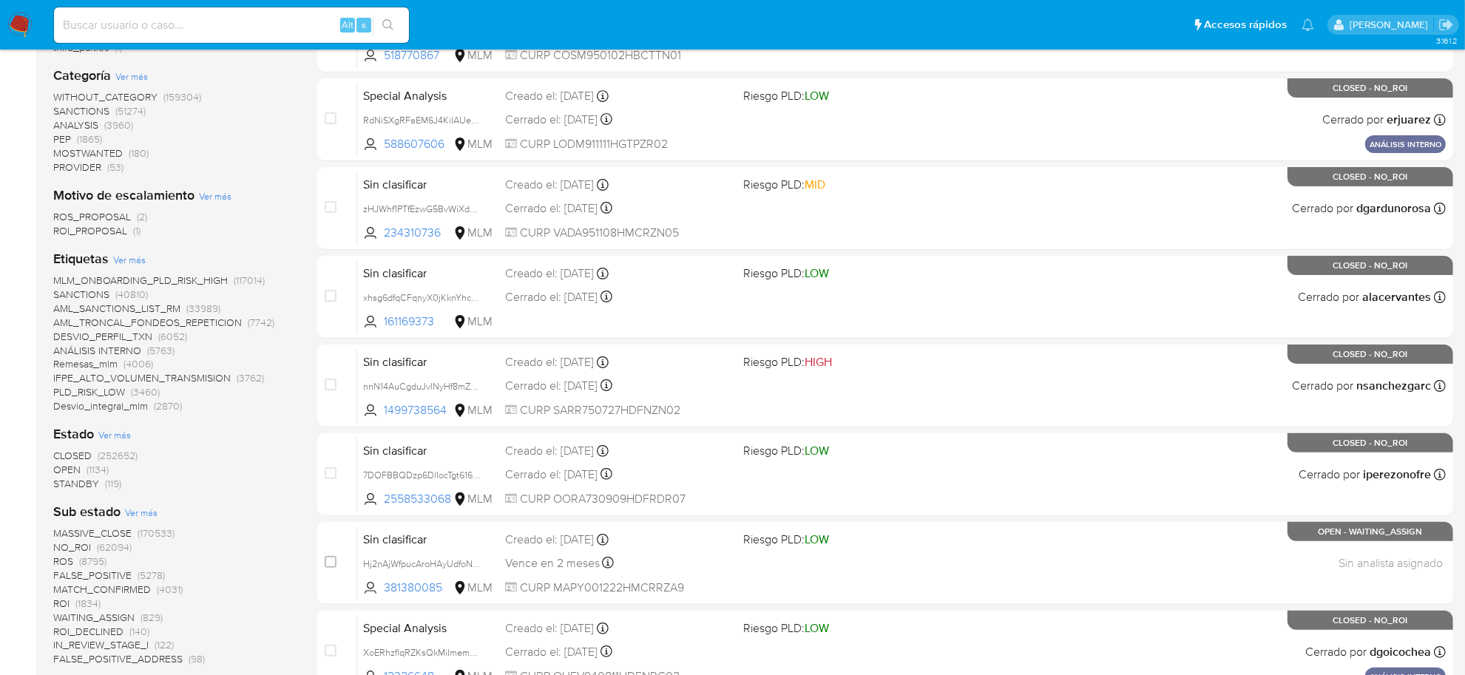
scroll to position [409, 0]
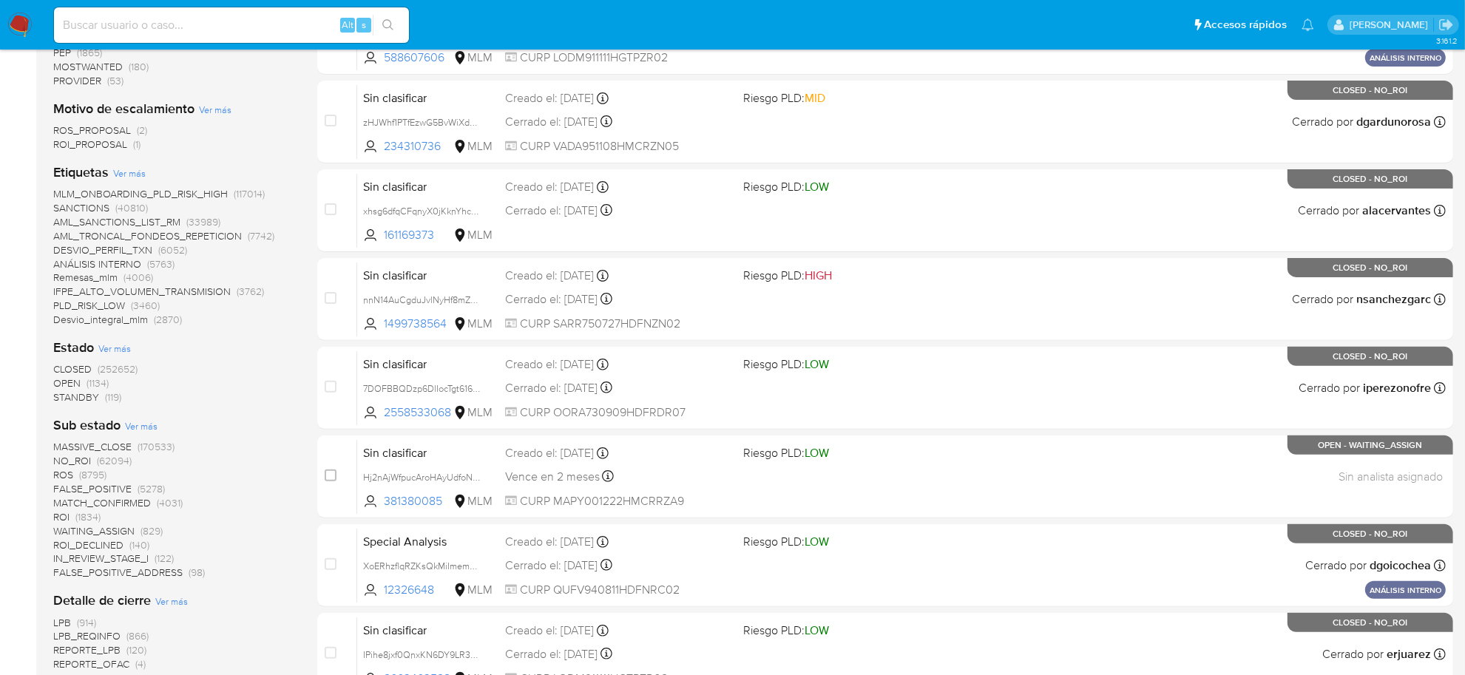
click at [71, 519] on span "ROI (1834)" at bounding box center [76, 517] width 47 height 14
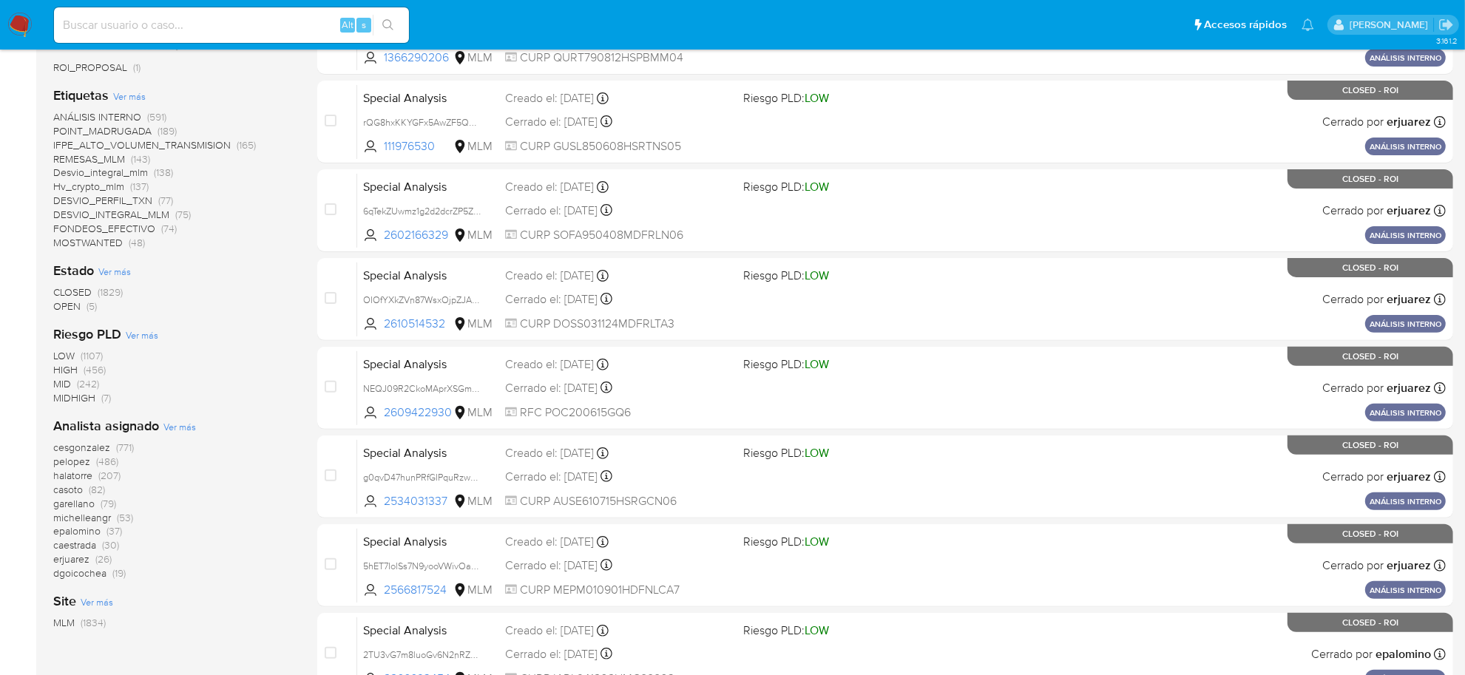
click at [83, 308] on span "OPEN (5)" at bounding box center [75, 307] width 44 height 14
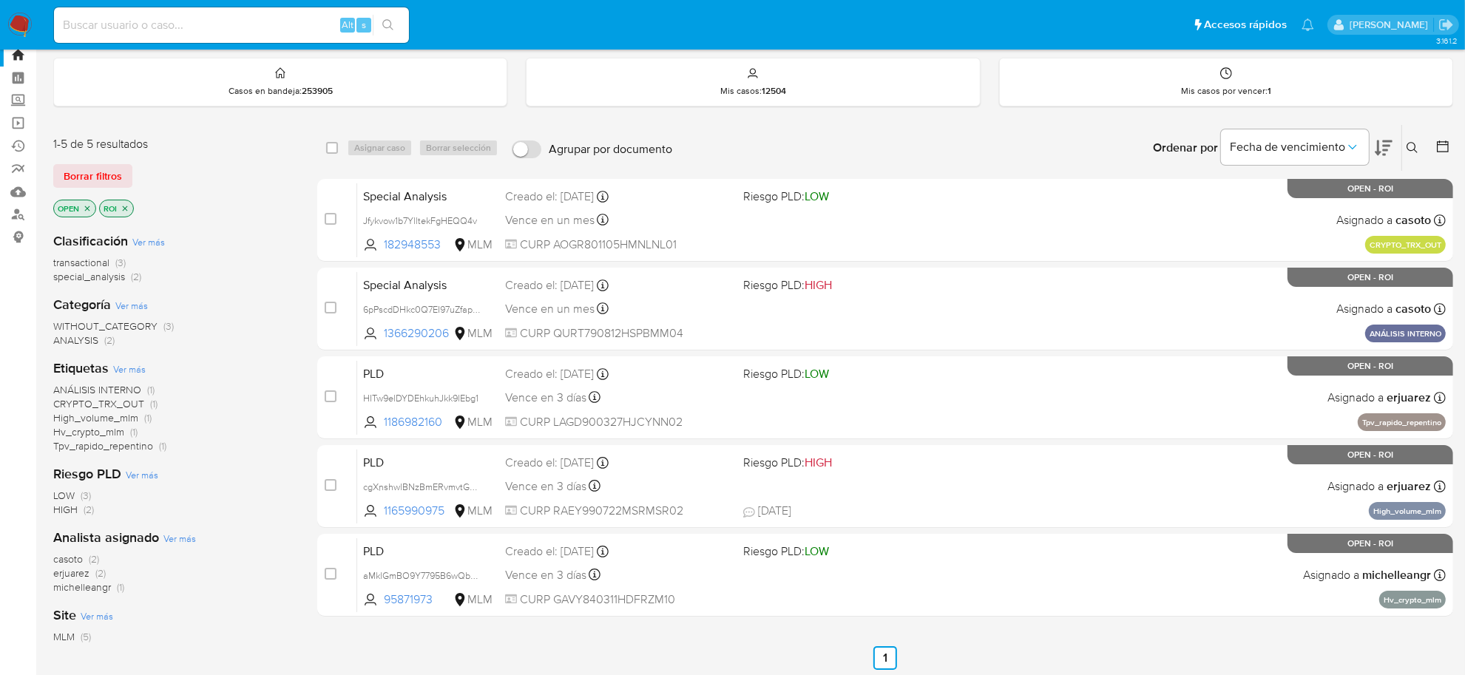
scroll to position [39, 0]
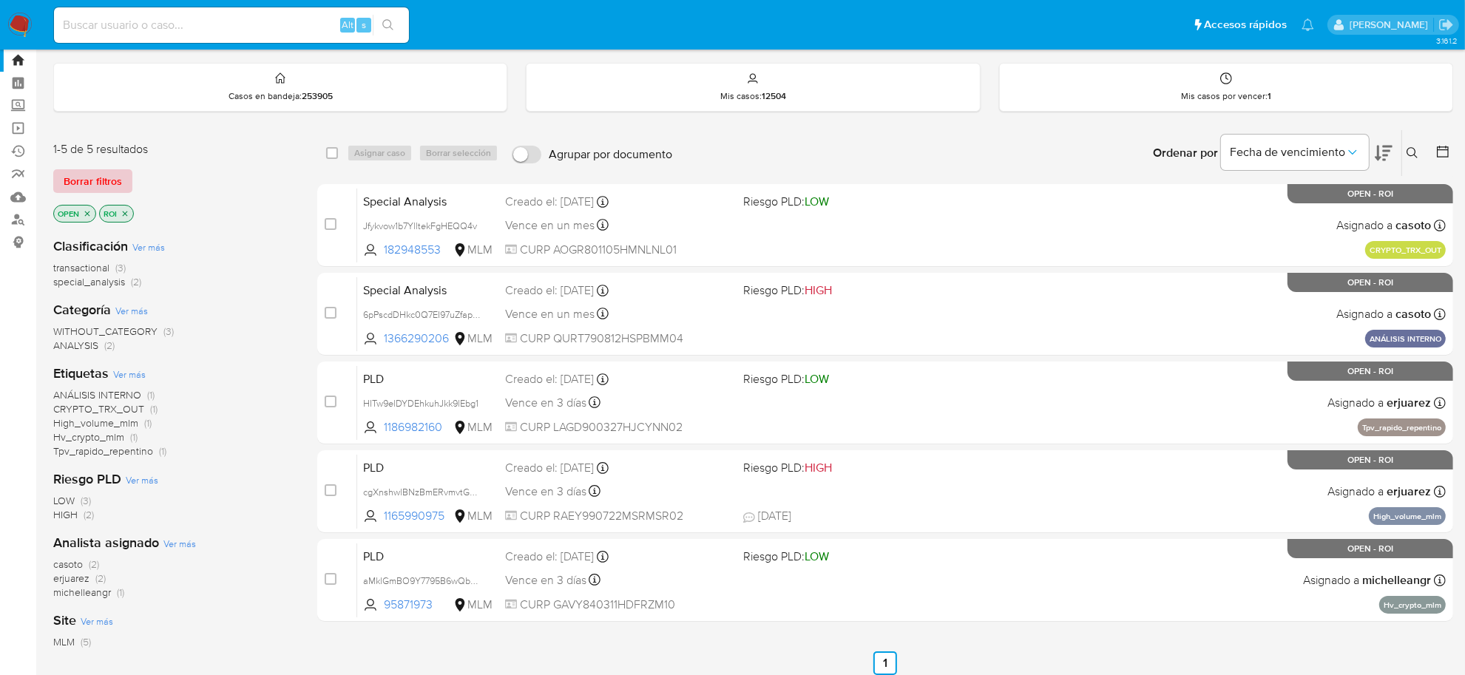
click at [96, 186] on span "Borrar filtros" at bounding box center [93, 181] width 58 height 21
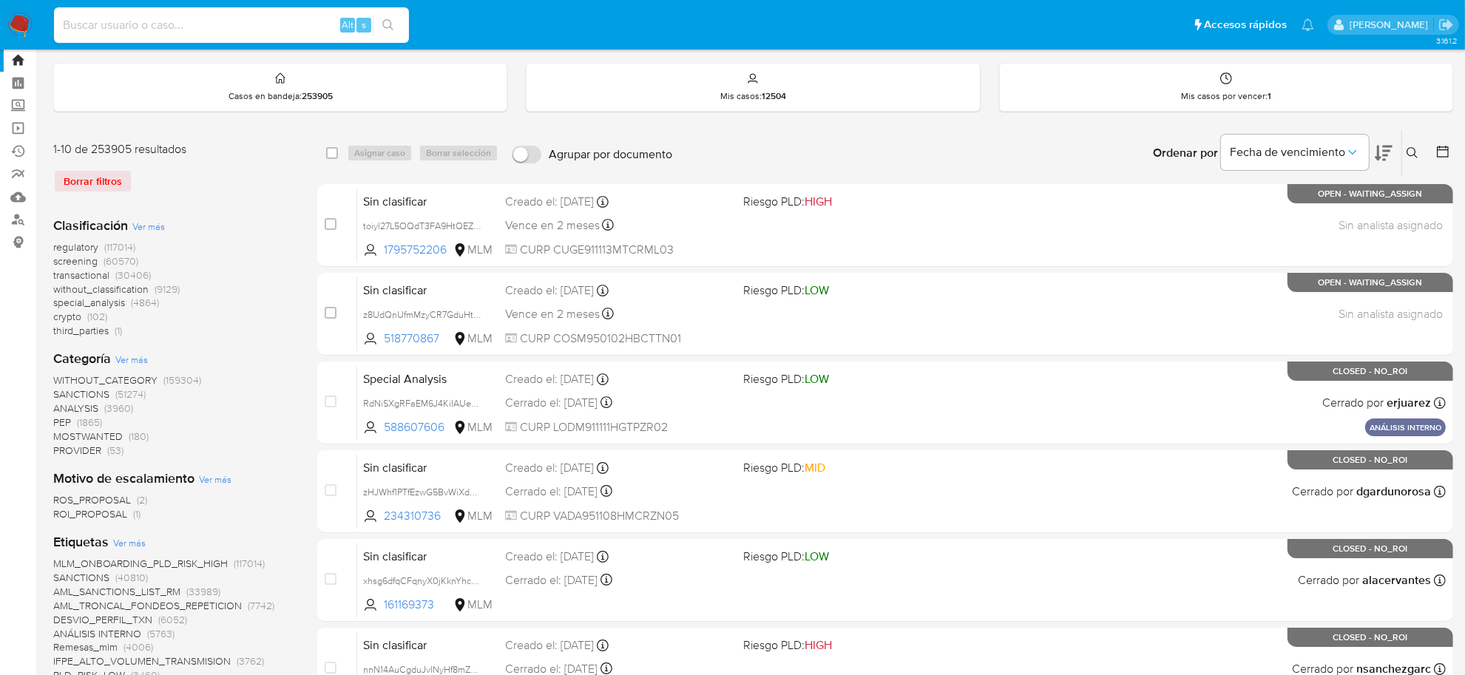
click at [294, 32] on input at bounding box center [231, 25] width 355 height 19
paste input "1133905180"
type input "1133905180"
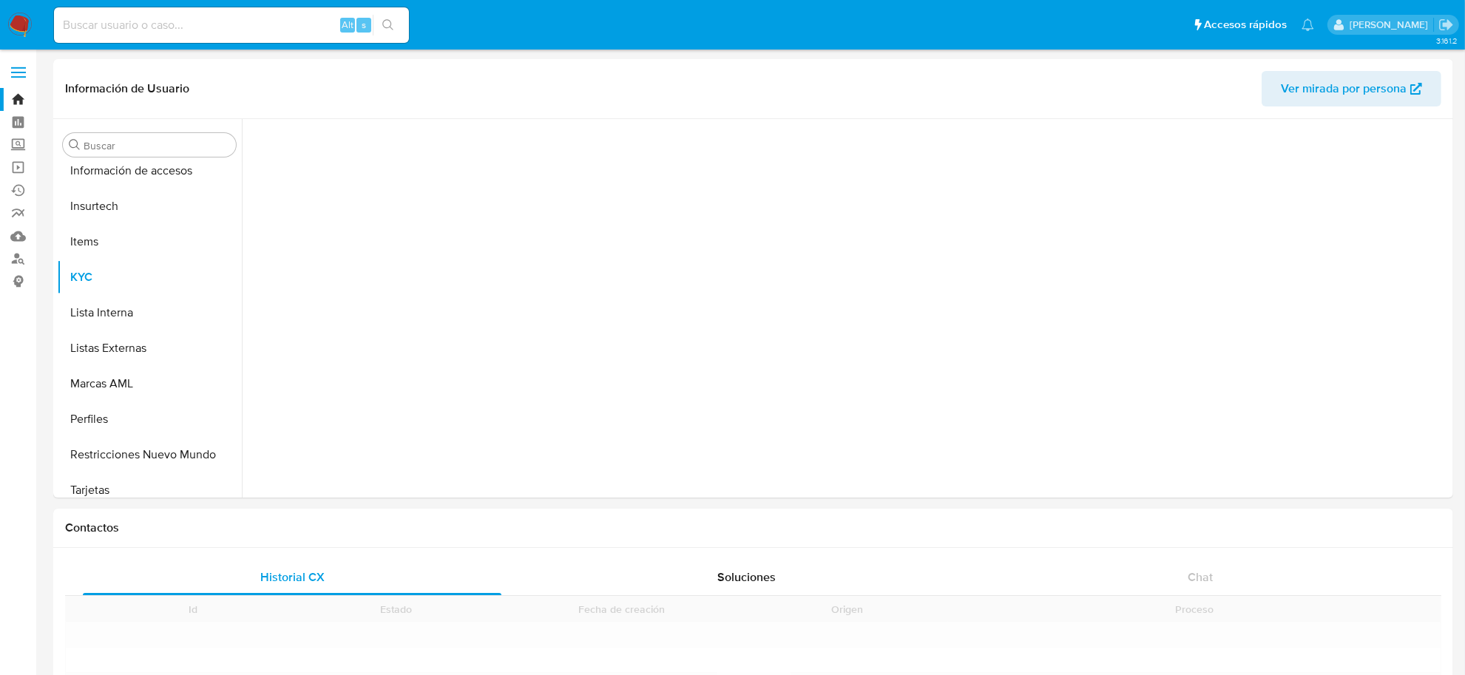
scroll to position [695, 0]
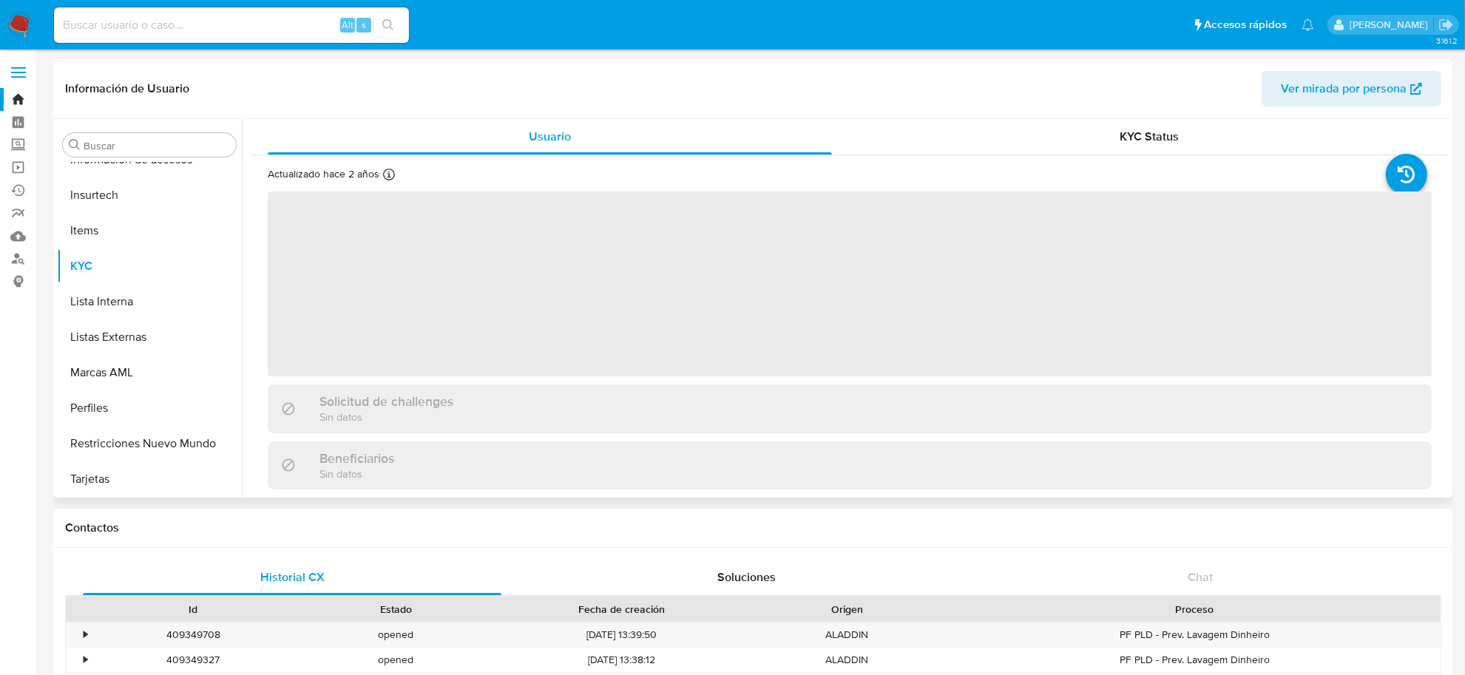
select select "10"
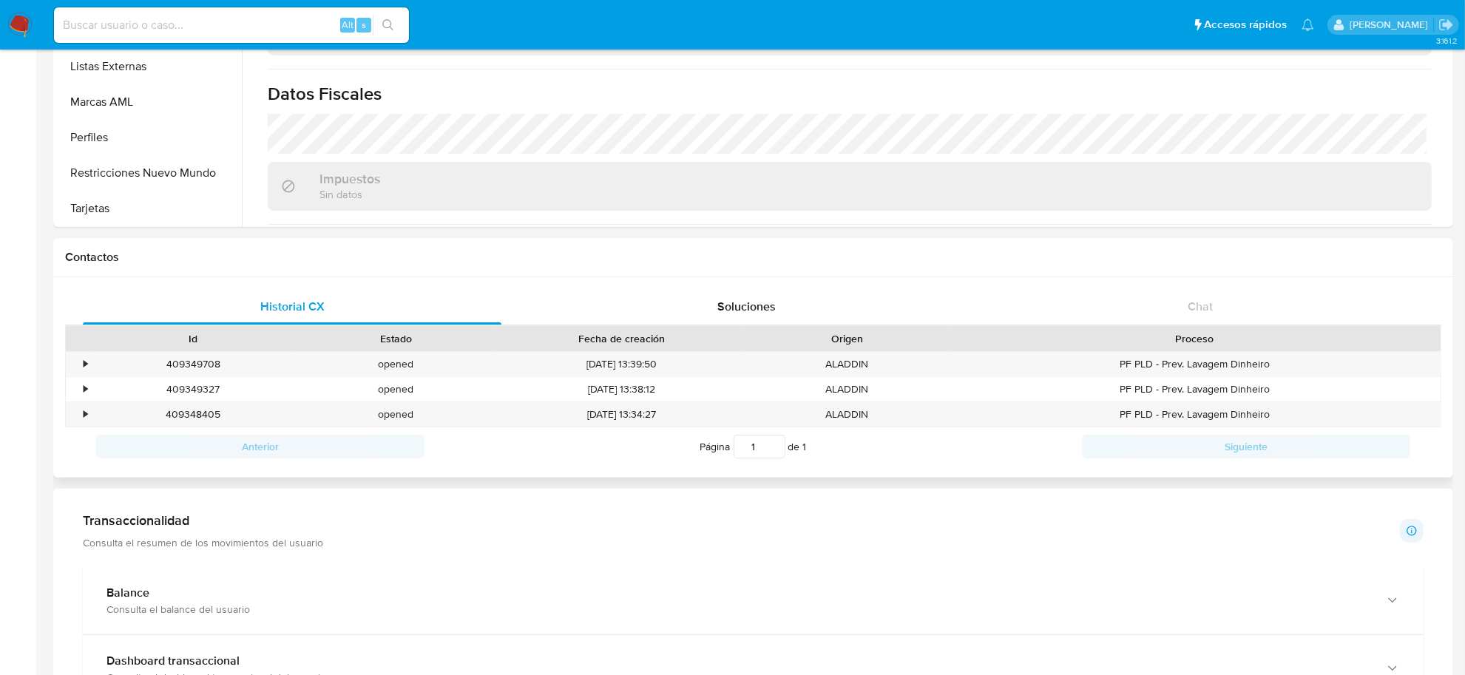
scroll to position [277, 0]
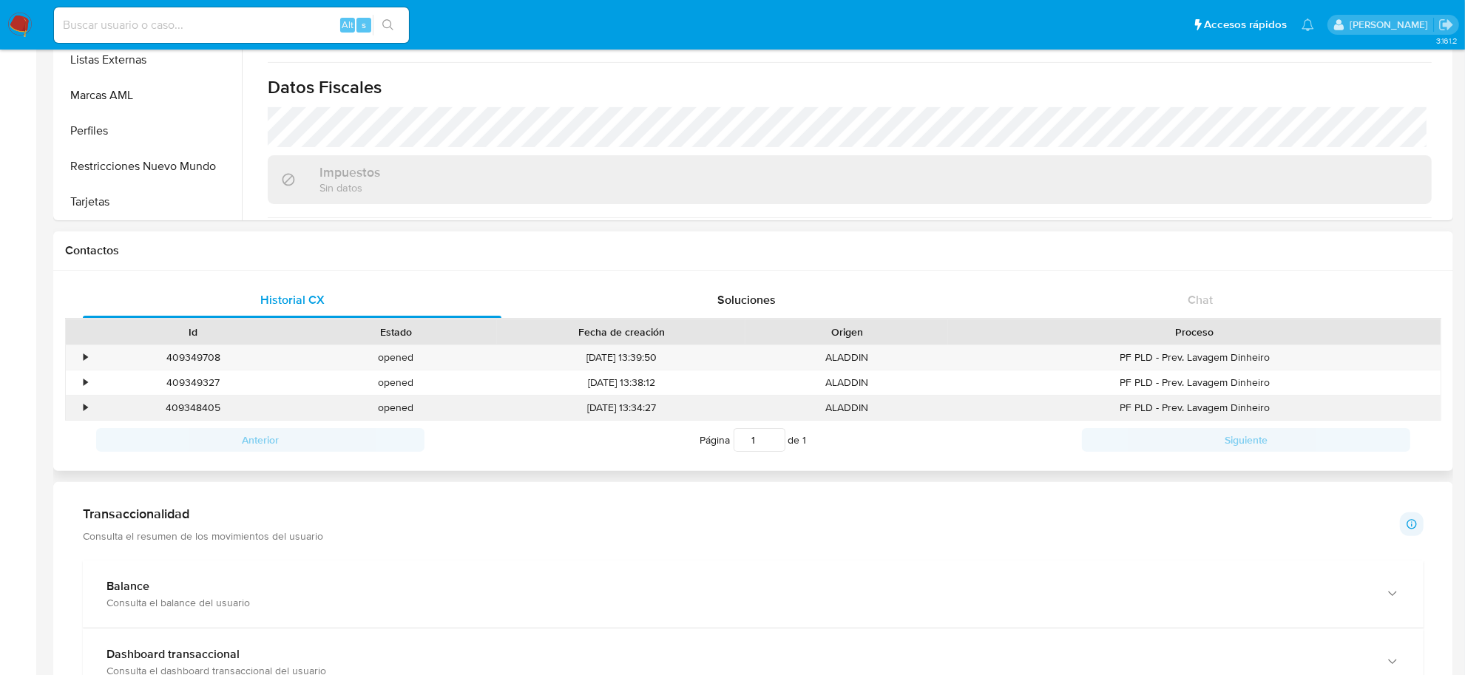
click at [85, 408] on div "•" at bounding box center [86, 408] width 4 height 14
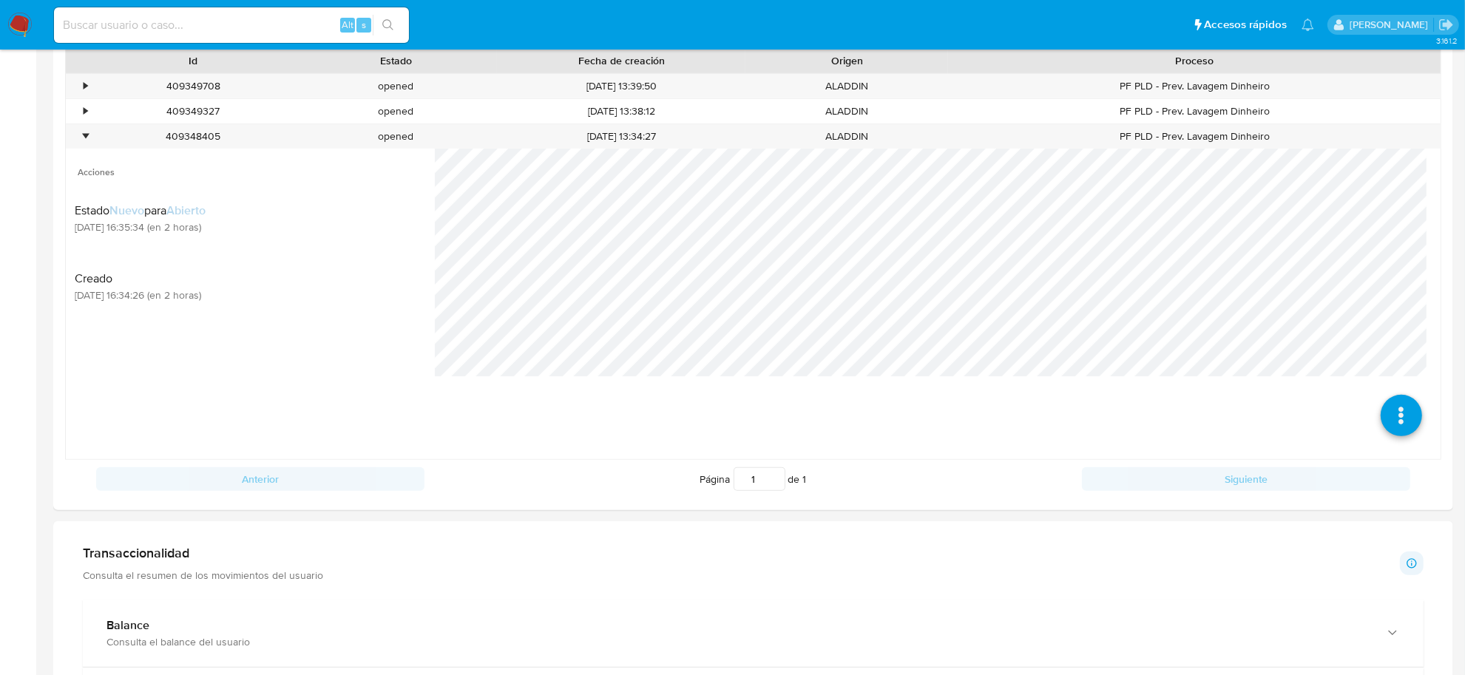
scroll to position [555, 0]
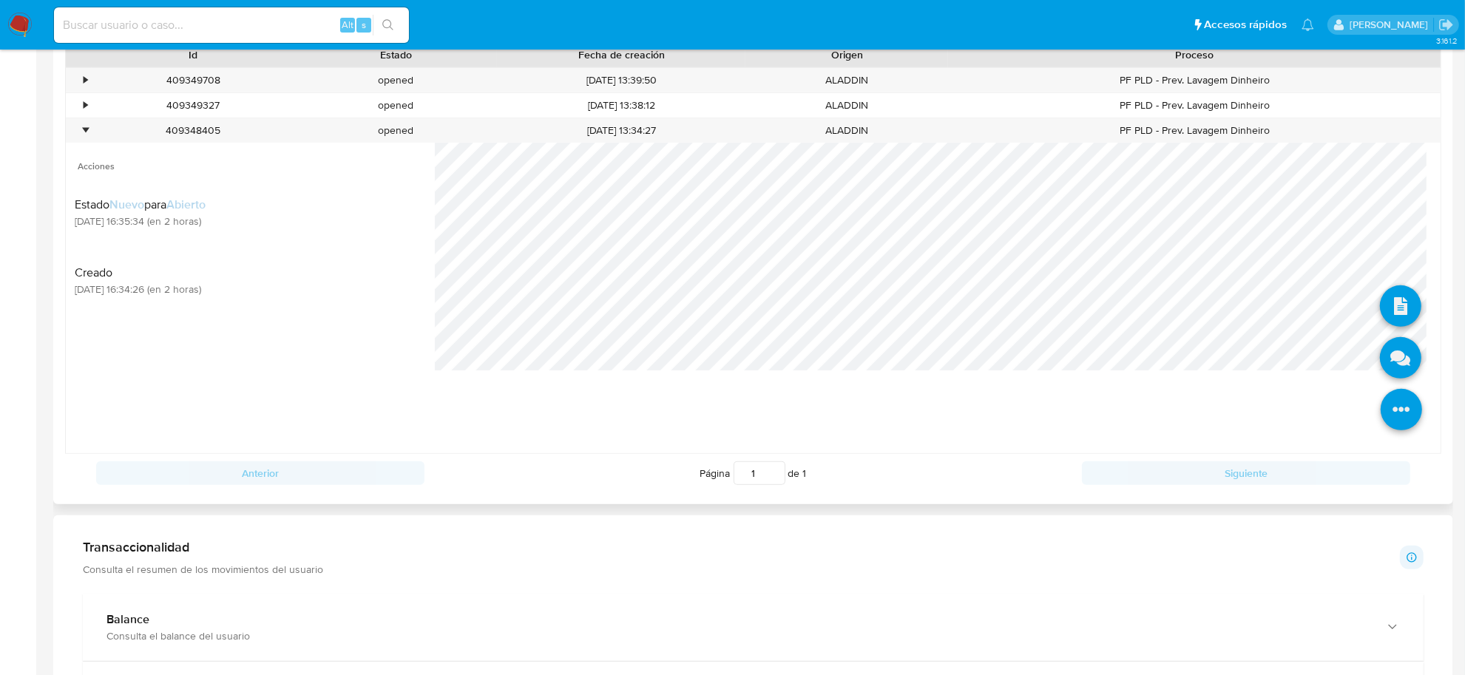
click at [1388, 408] on icon at bounding box center [1401, 409] width 41 height 41
click at [85, 132] on div "•" at bounding box center [86, 131] width 4 height 14
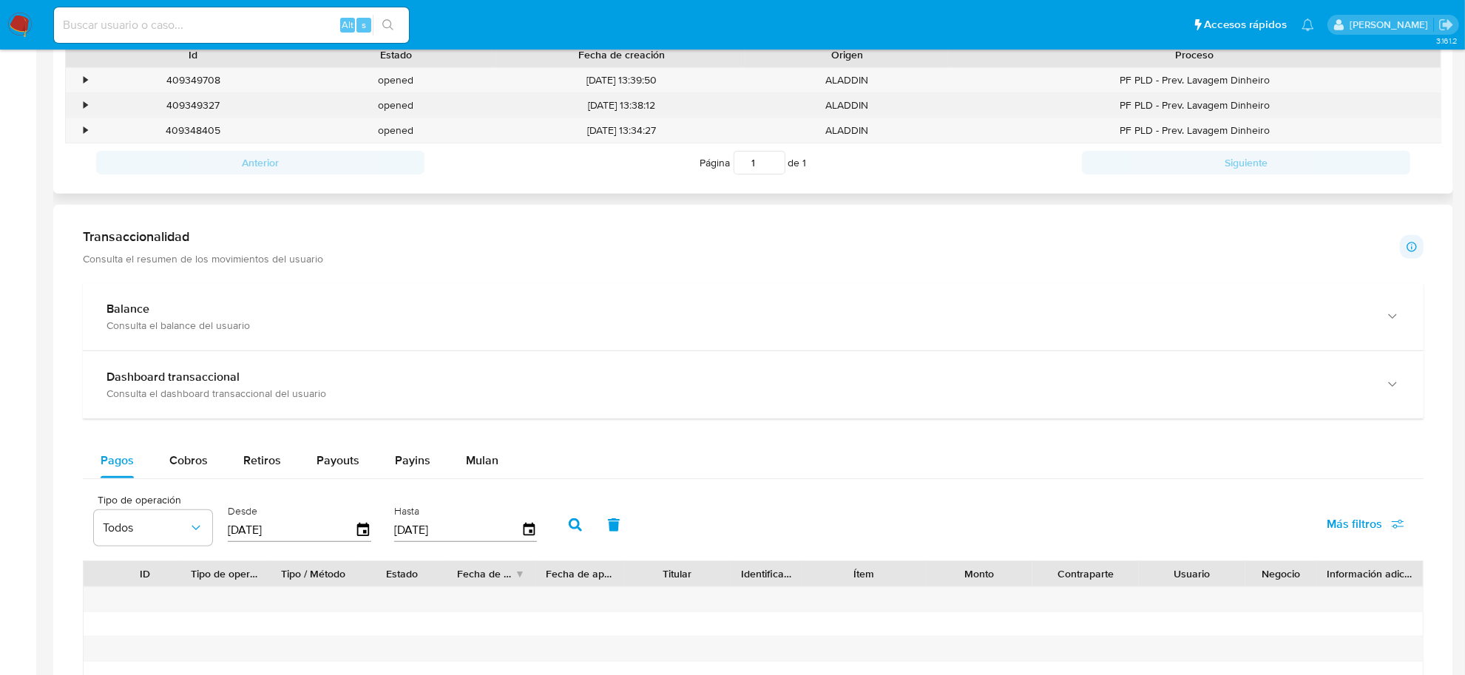
click at [90, 108] on div "•" at bounding box center [79, 105] width 26 height 24
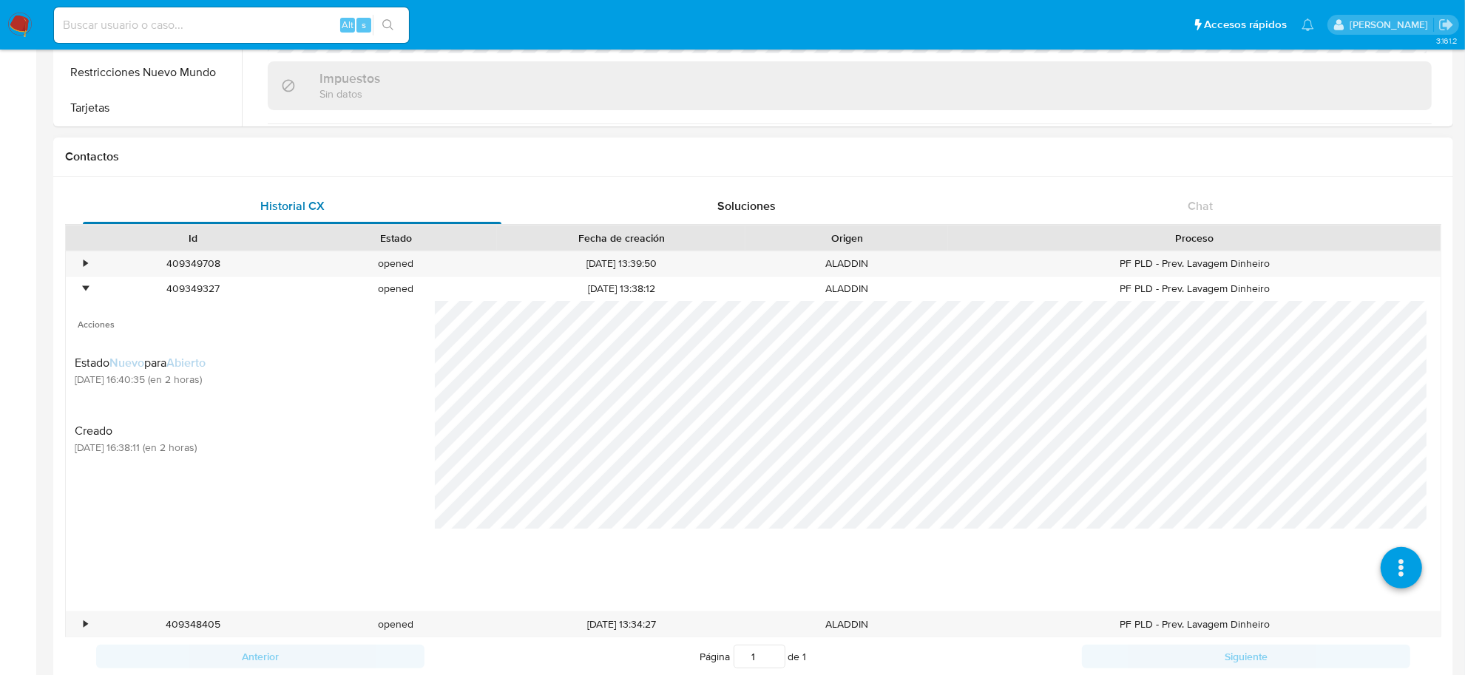
scroll to position [370, 0]
click at [87, 267] on div "•" at bounding box center [86, 265] width 4 height 14
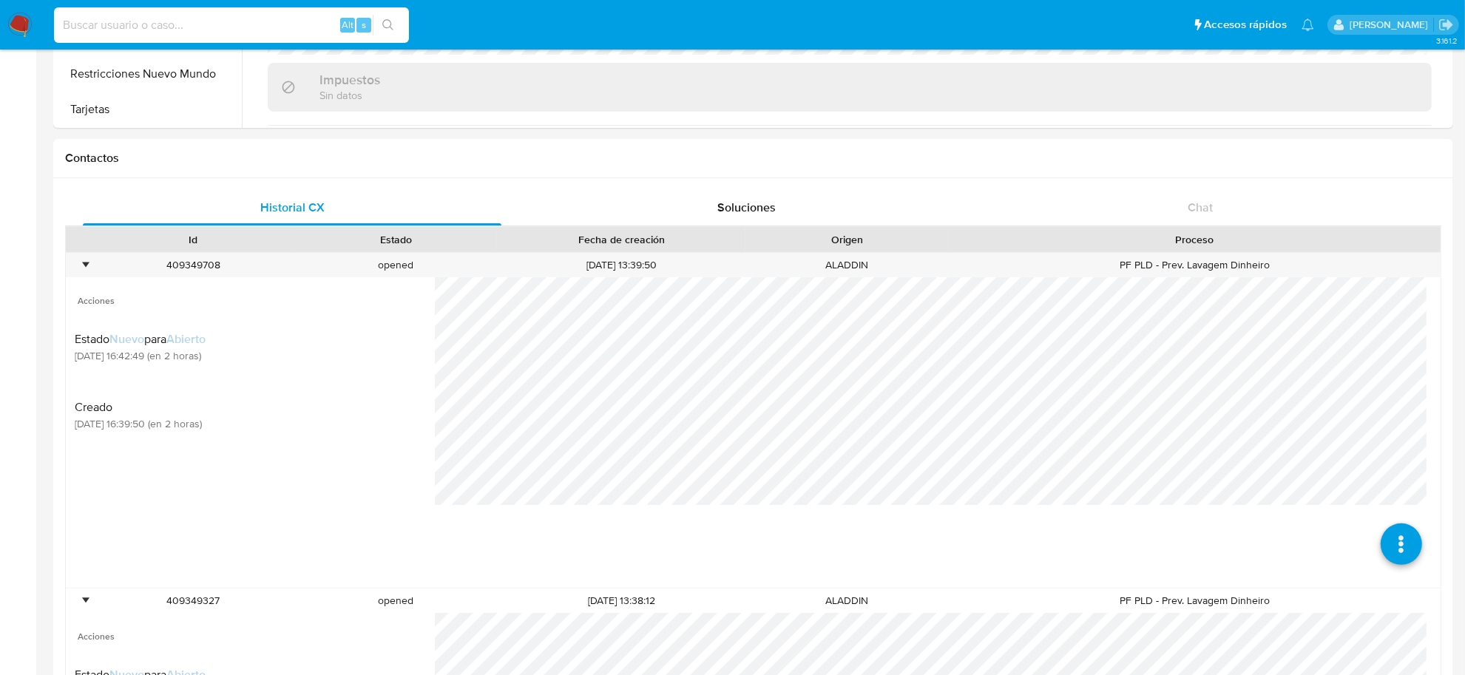
click at [265, 32] on input at bounding box center [231, 25] width 355 height 19
paste input "MiY64aZsjY6pQr12iCqRIgP"
type input "MiY64aZsjY6pQr12iCqRIgP"
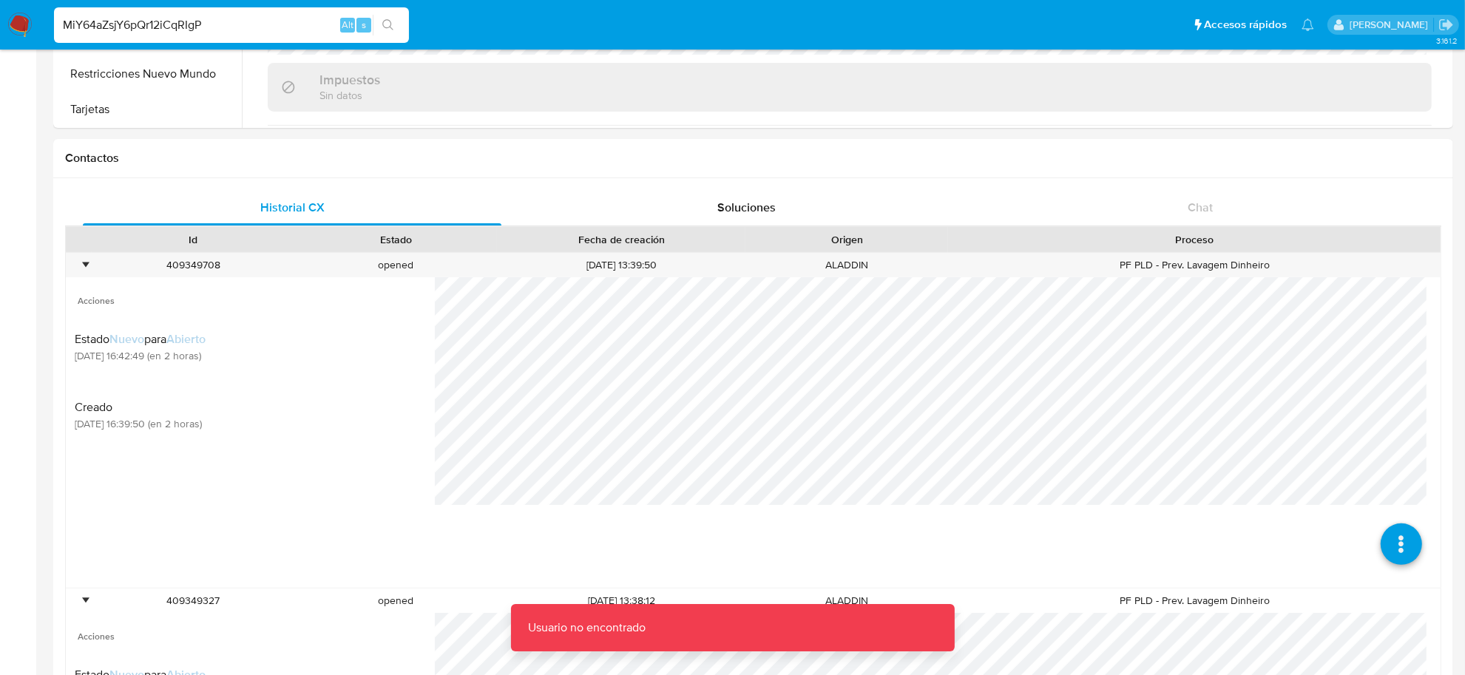
click at [270, 31] on input "MiY64aZsjY6pQr12iCqRIgP" at bounding box center [231, 25] width 355 height 19
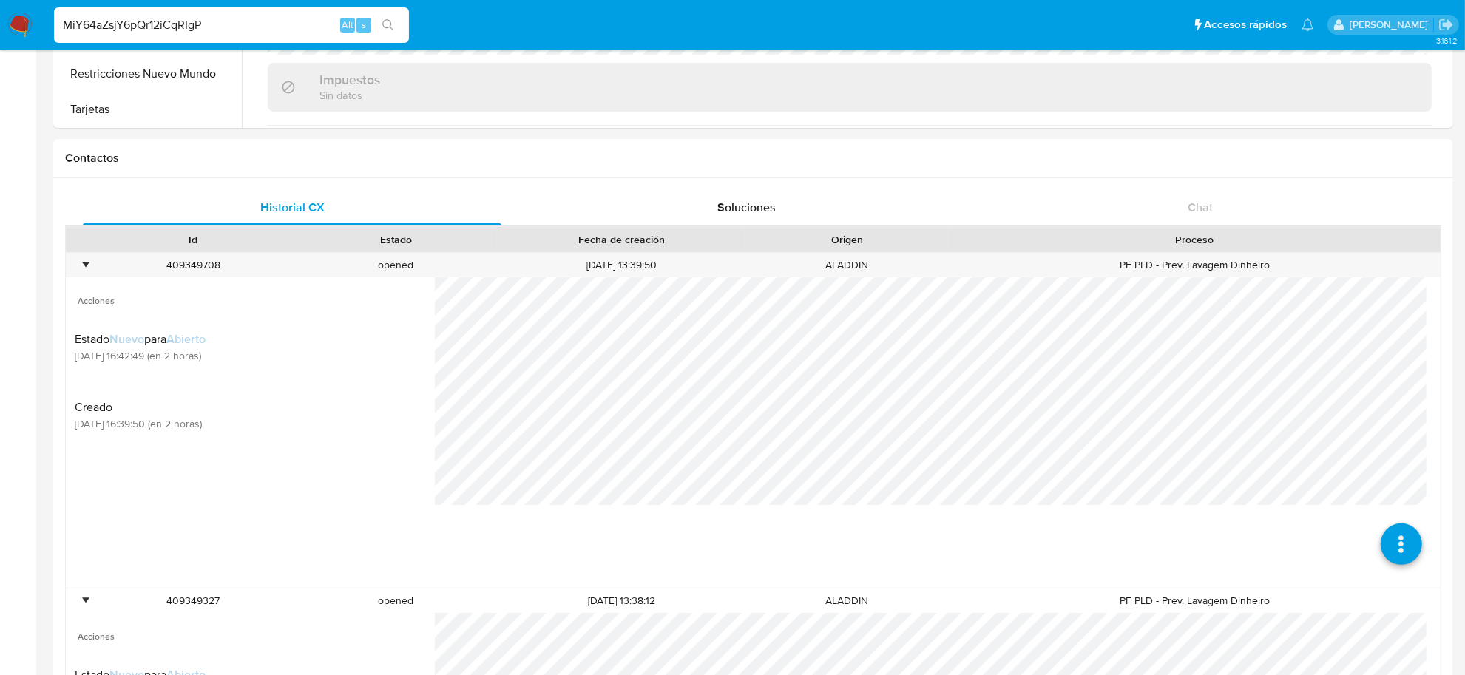
click at [19, 23] on img at bounding box center [19, 25] width 25 height 25
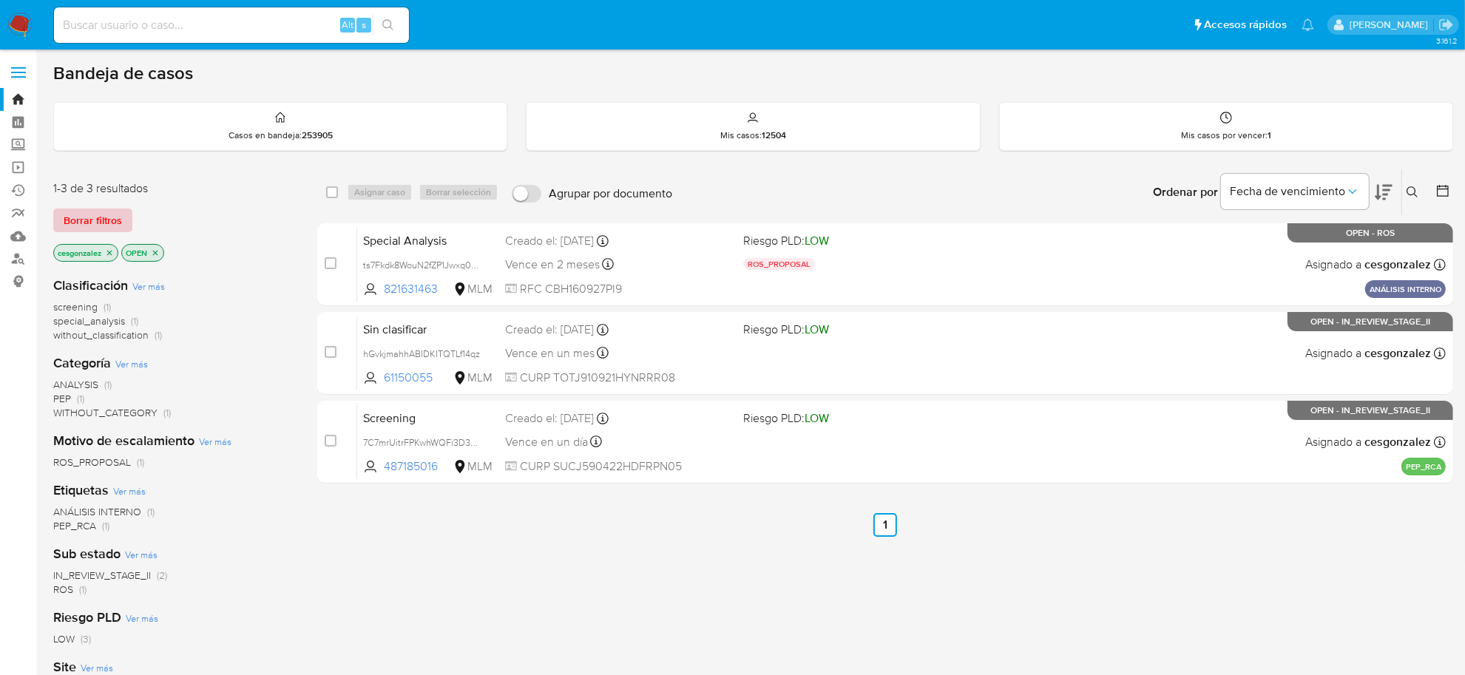
click at [109, 218] on span "Borrar filtros" at bounding box center [93, 220] width 58 height 21
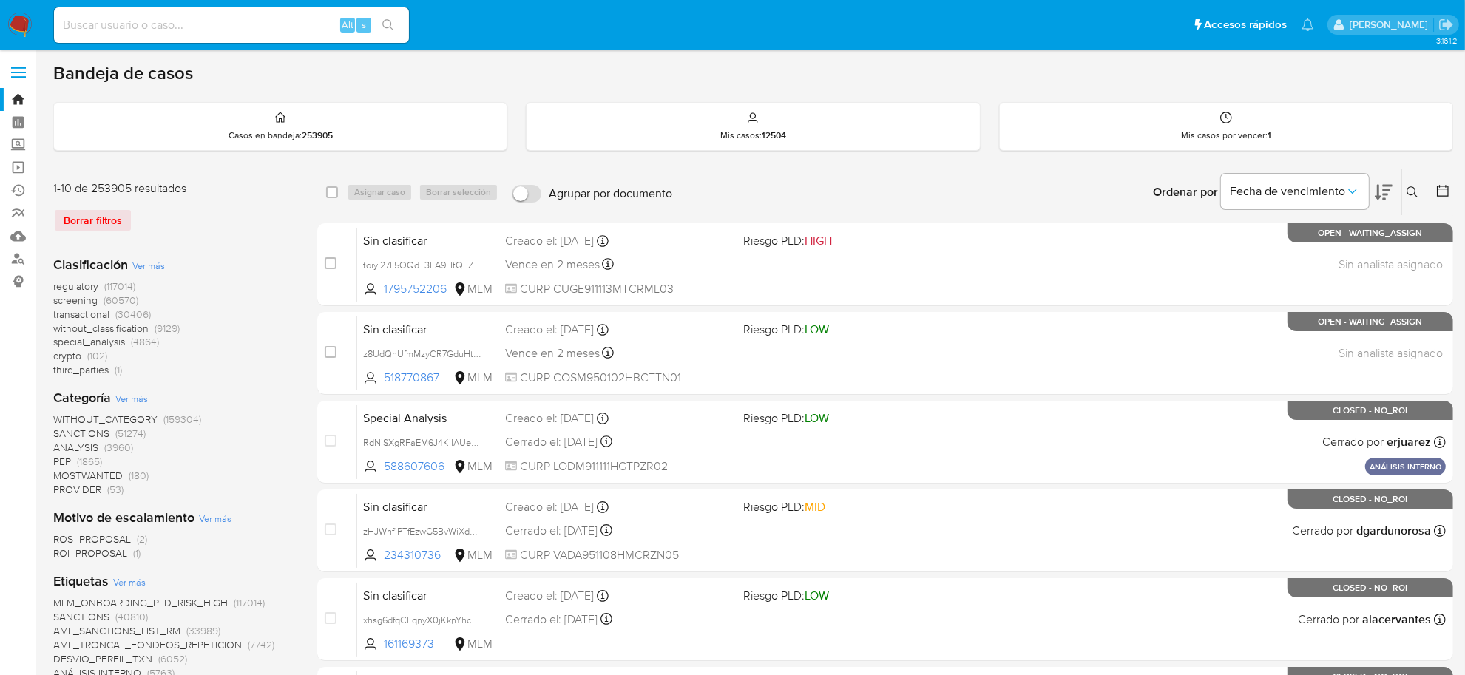
click at [1400, 185] on div "Ordenar por Fecha de vencimiento" at bounding box center [1271, 192] width 260 height 46
click at [1414, 186] on icon at bounding box center [1413, 192] width 12 height 12
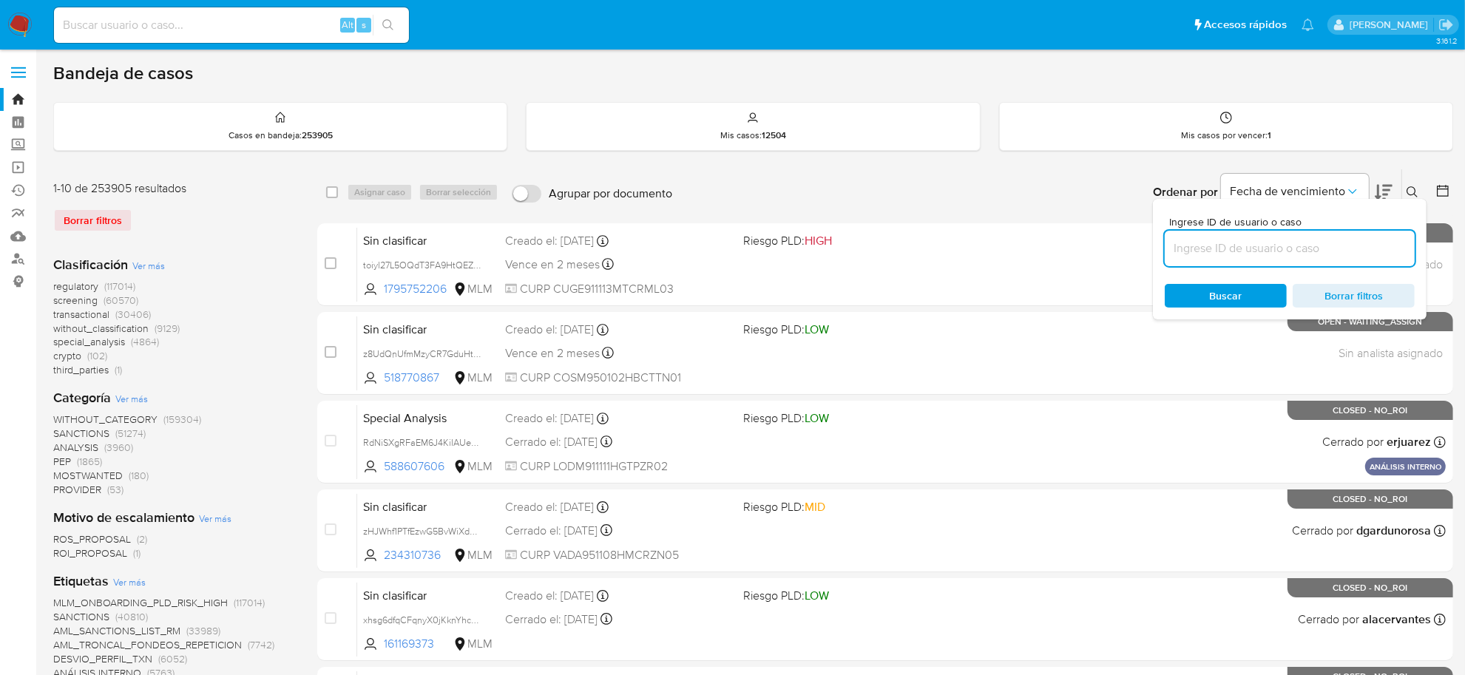
click at [1329, 251] on input at bounding box center [1290, 248] width 250 height 19
type input "MiY64aZsjY6pQr12iCqRIgP"
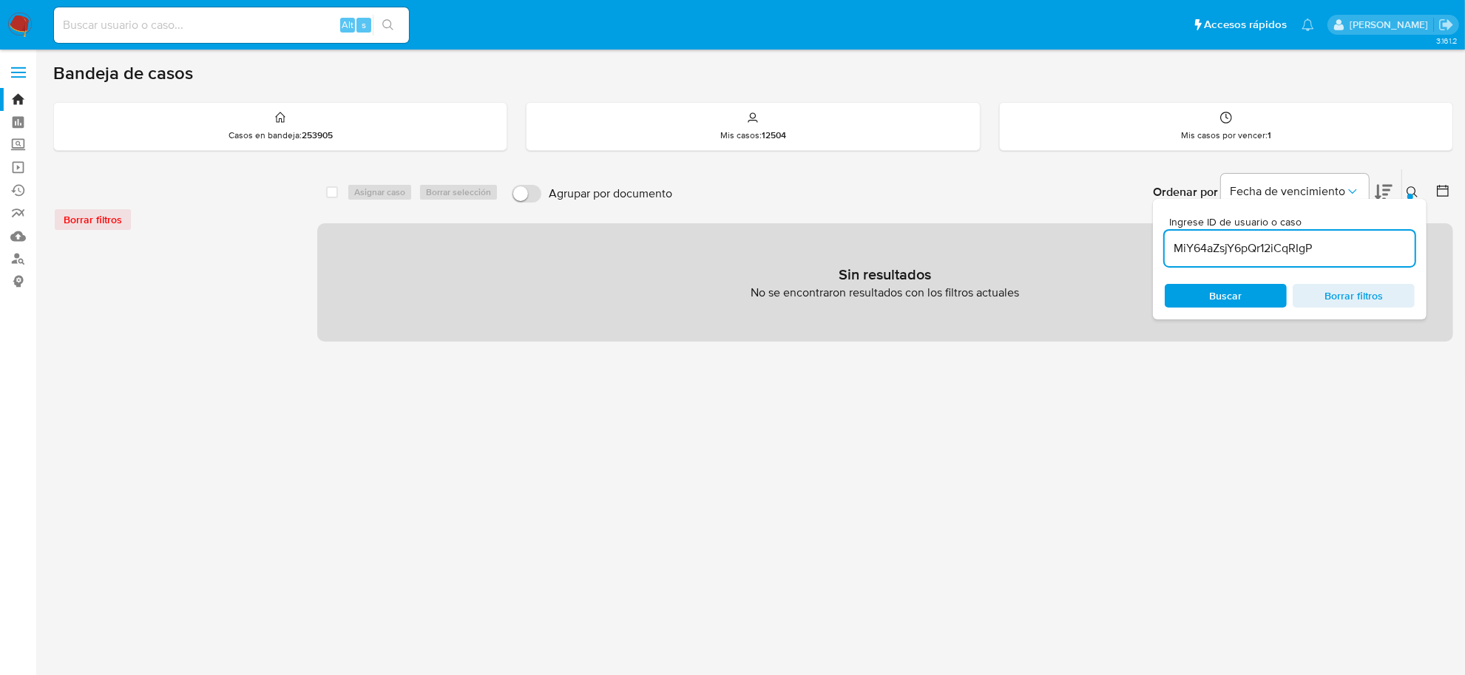
click at [1350, 288] on span "Borrar filtros" at bounding box center [1353, 296] width 101 height 21
click at [83, 226] on div "Borrar filtros" at bounding box center [171, 220] width 237 height 24
click at [1218, 292] on span "Buscar" at bounding box center [1226, 296] width 33 height 24
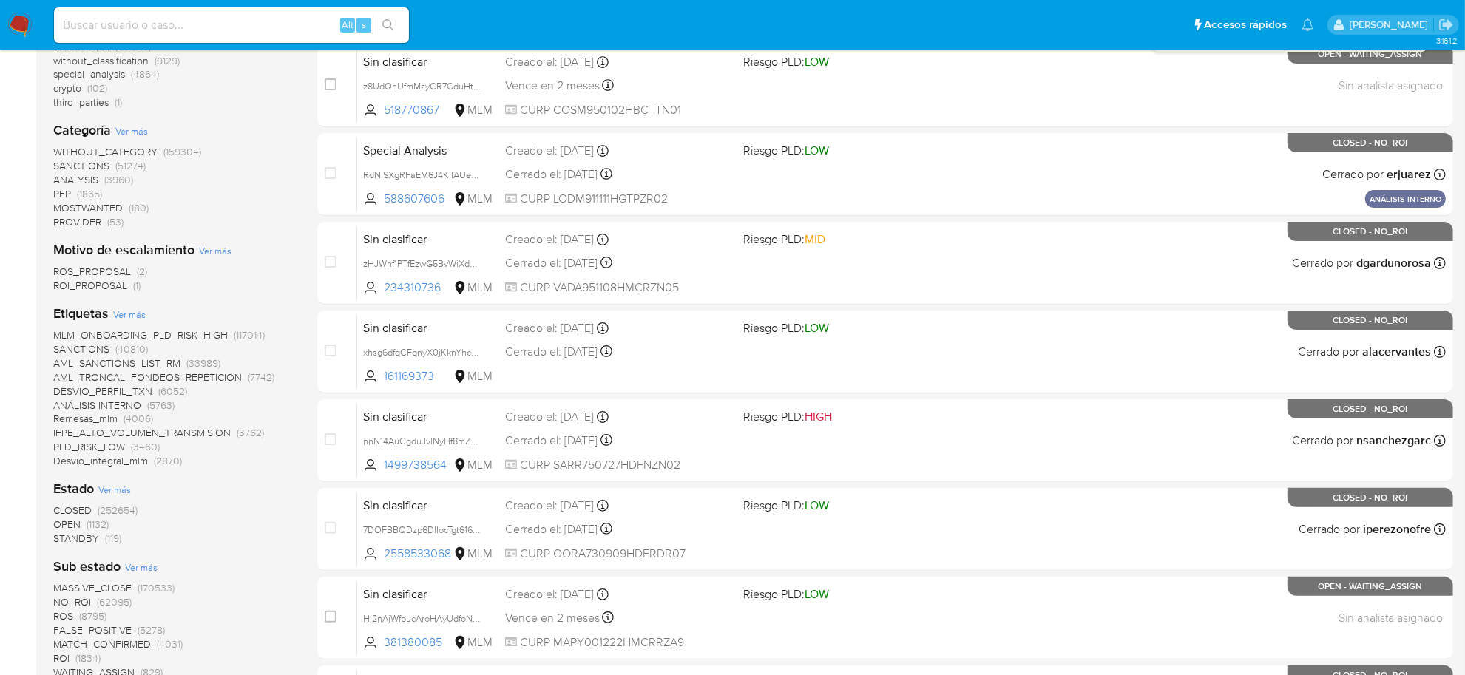
scroll to position [370, 0]
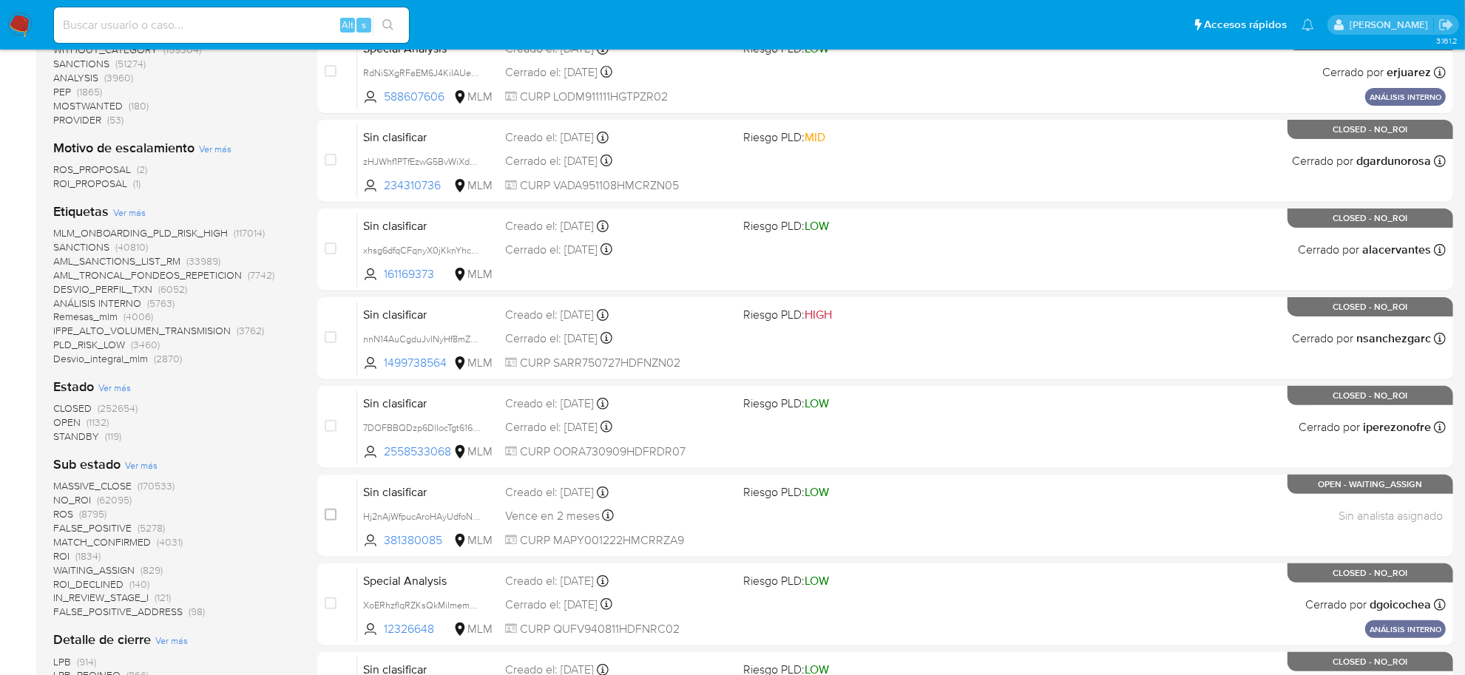
click at [85, 436] on span "STANDBY" at bounding box center [76, 436] width 46 height 15
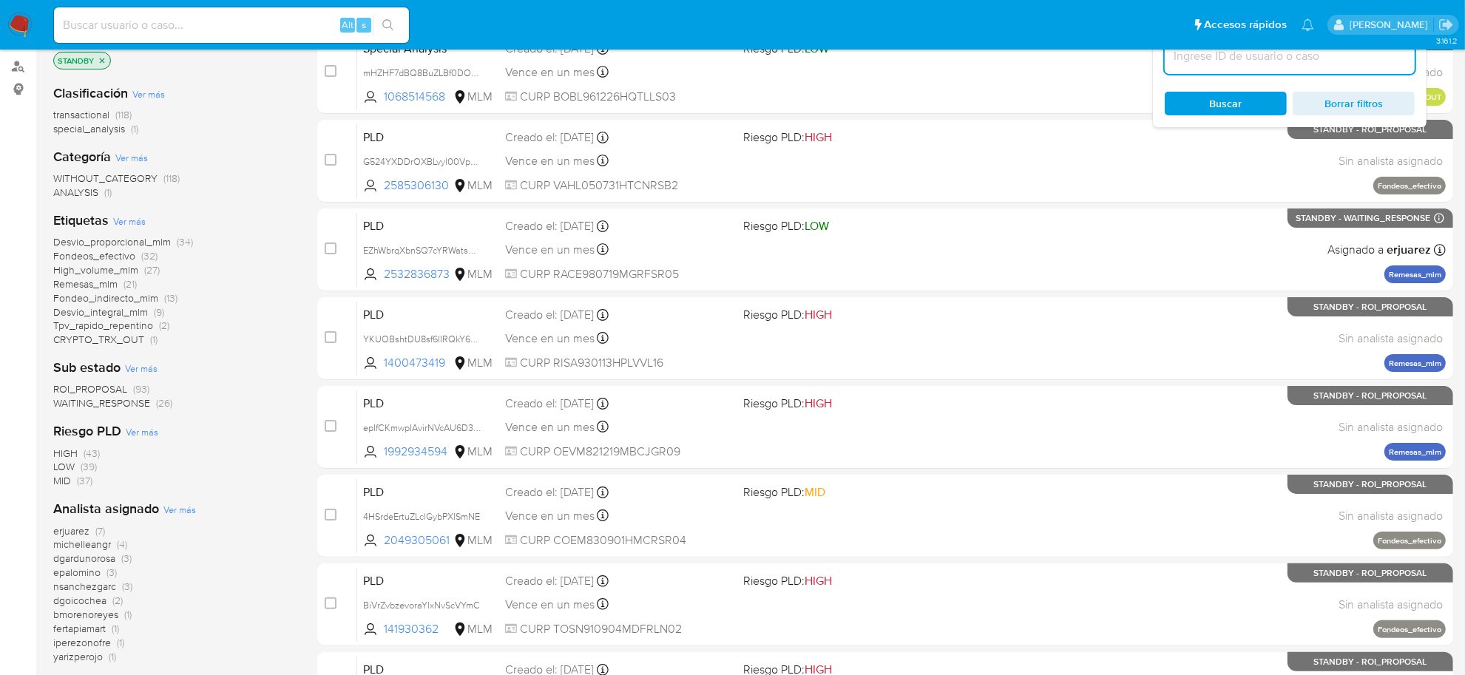
scroll to position [92, 0]
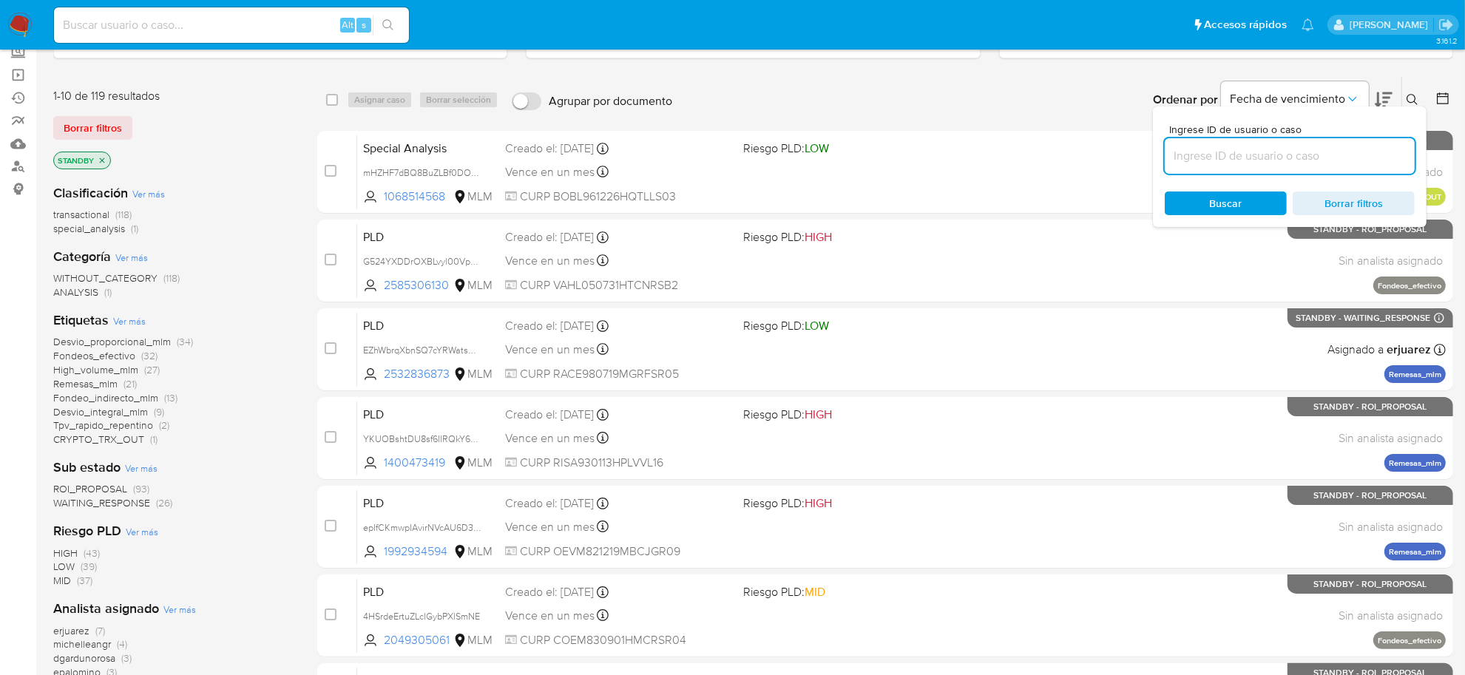
click at [98, 167] on p "STANDBY" at bounding box center [82, 160] width 56 height 16
click at [98, 156] on icon "close-filter" at bounding box center [102, 160] width 9 height 9
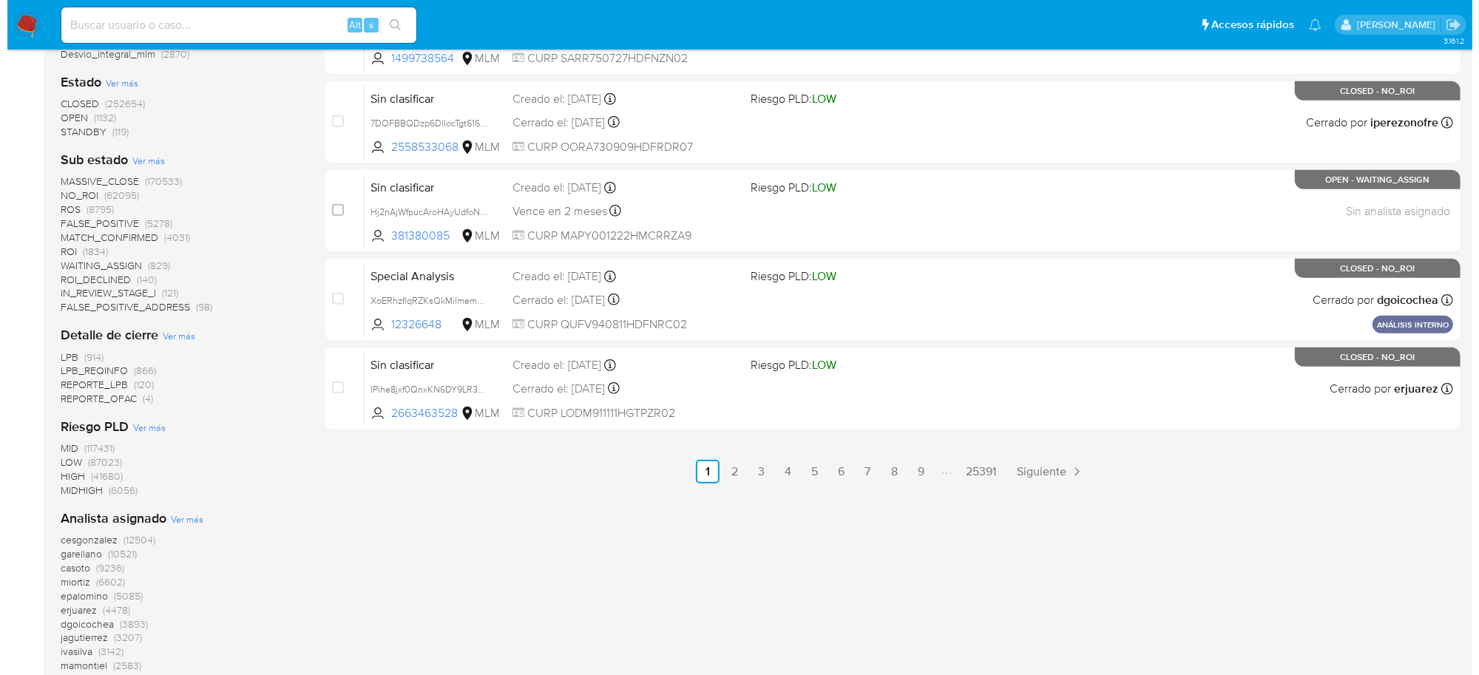
scroll to position [832, 0]
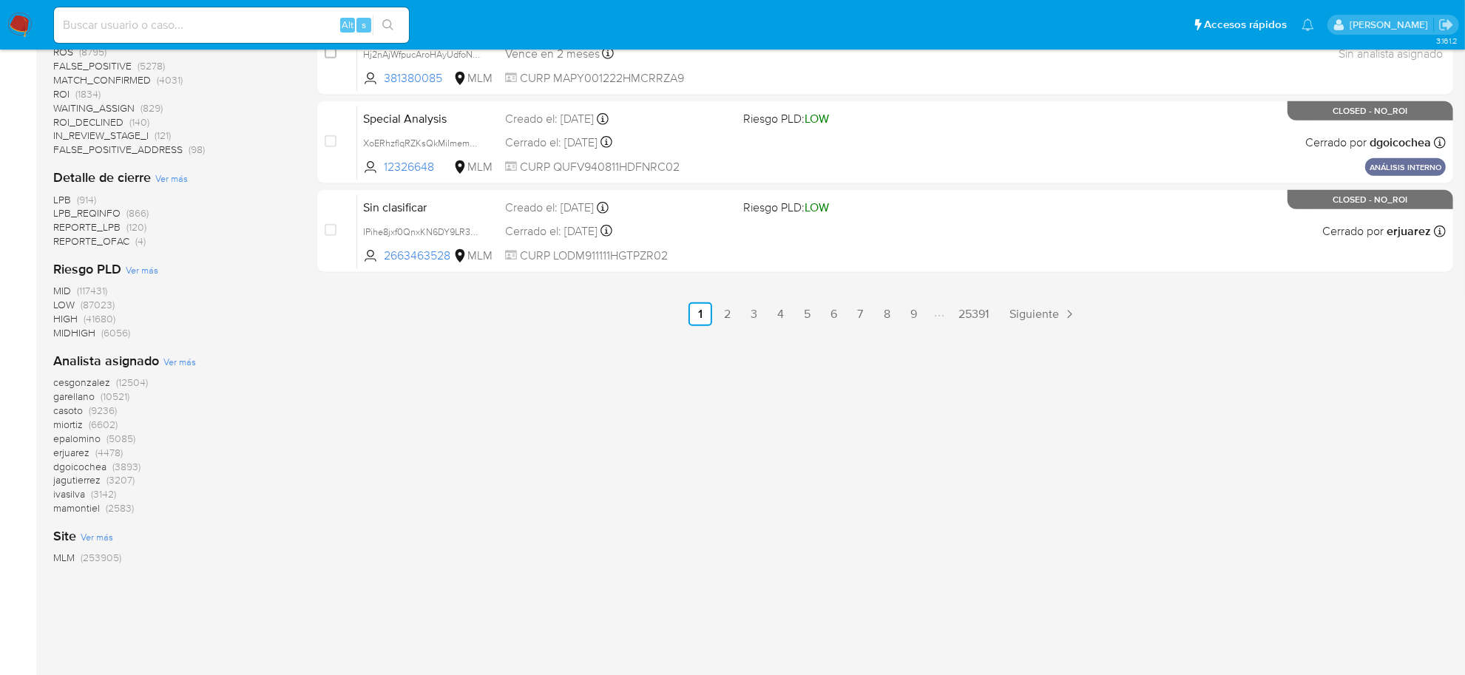
click at [181, 357] on span "Ver más" at bounding box center [179, 361] width 33 height 13
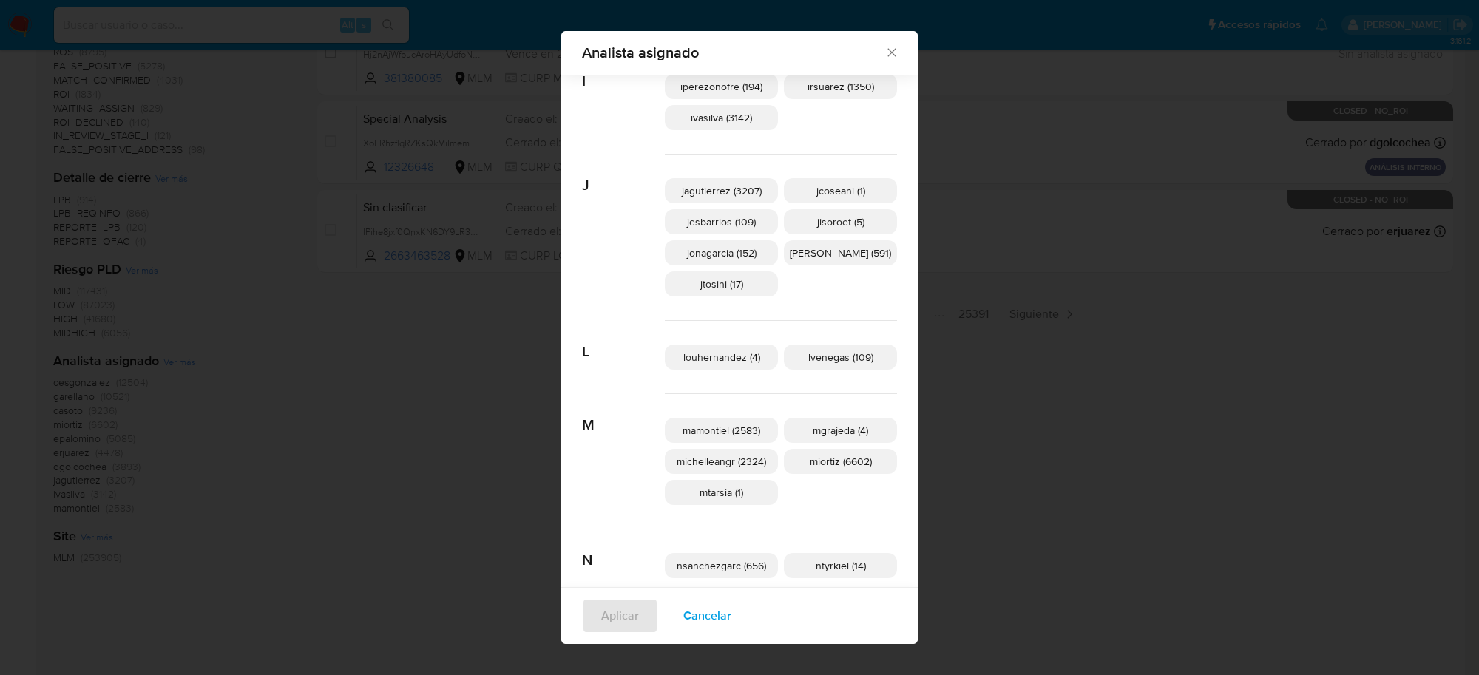
scroll to position [1006, 0]
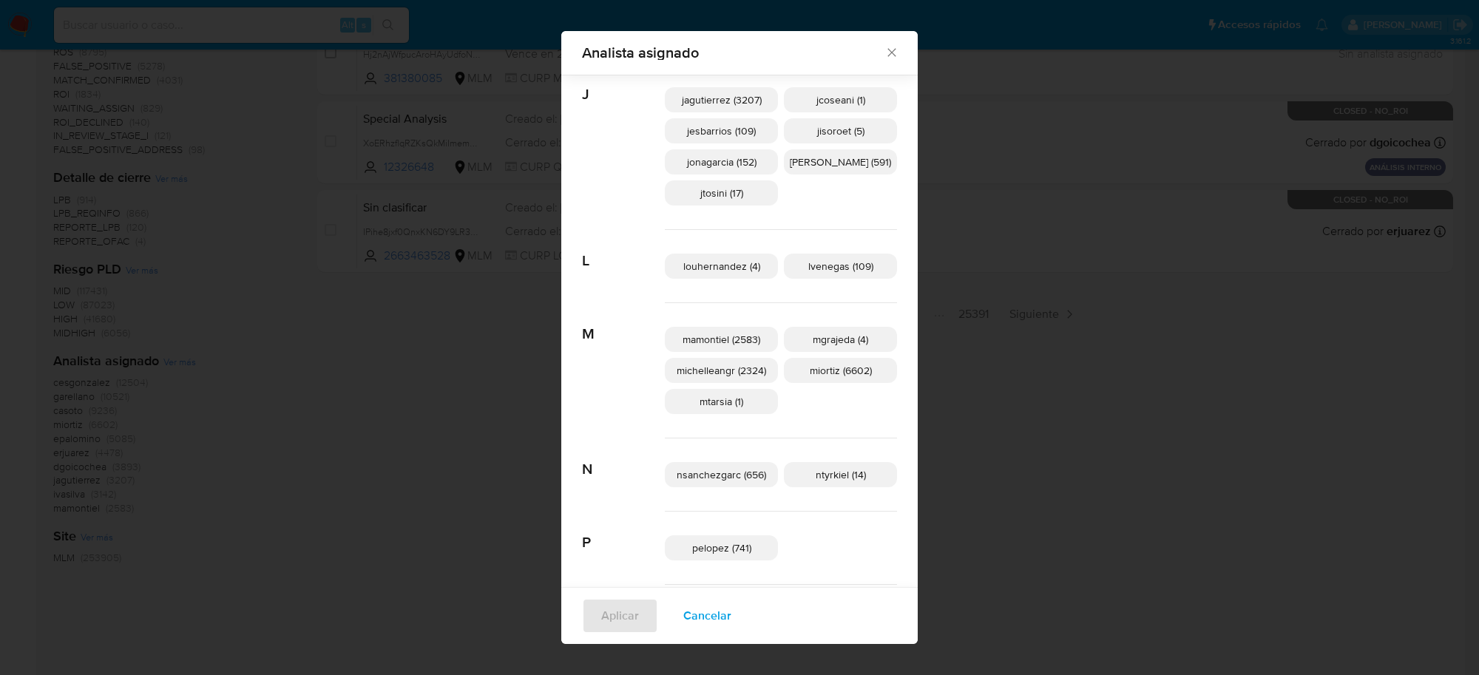
click at [840, 344] on span "mgrajeda (4)" at bounding box center [840, 339] width 55 height 15
click at [644, 611] on button "Aplicar" at bounding box center [620, 616] width 76 height 36
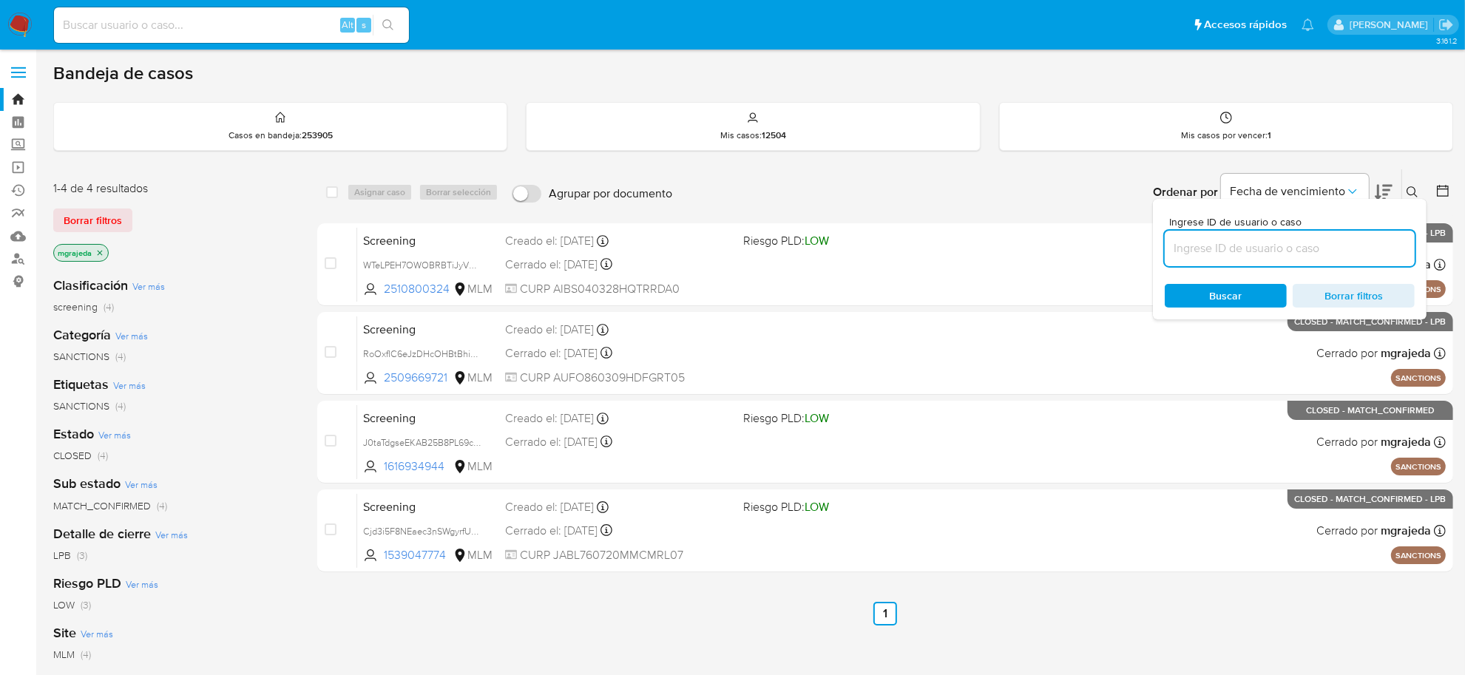
click at [1415, 161] on div "Bandeja de casos Casos en bandeja : 253905 Mis casos : 12504 Mis casos por venc…" at bounding box center [753, 450] width 1400 height 777
click at [1411, 189] on icon at bounding box center [1413, 192] width 12 height 12
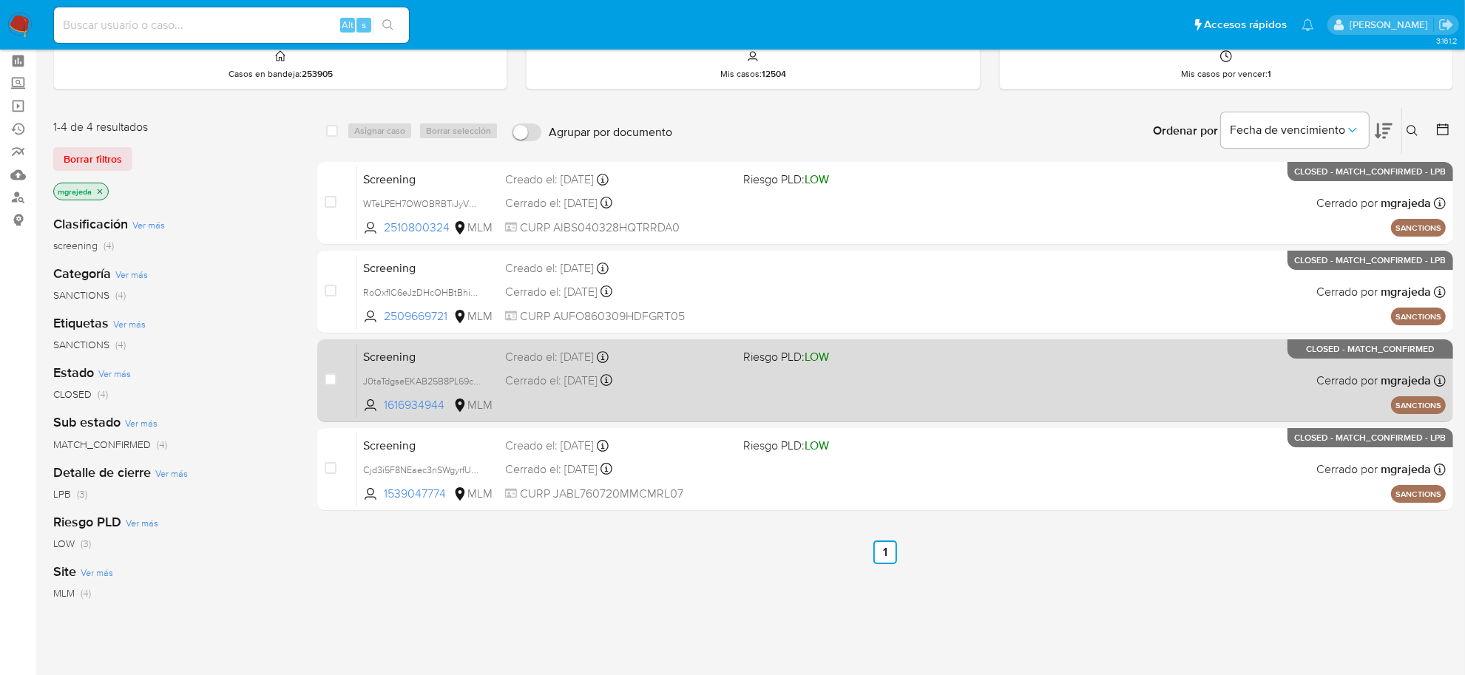
scroll to position [92, 0]
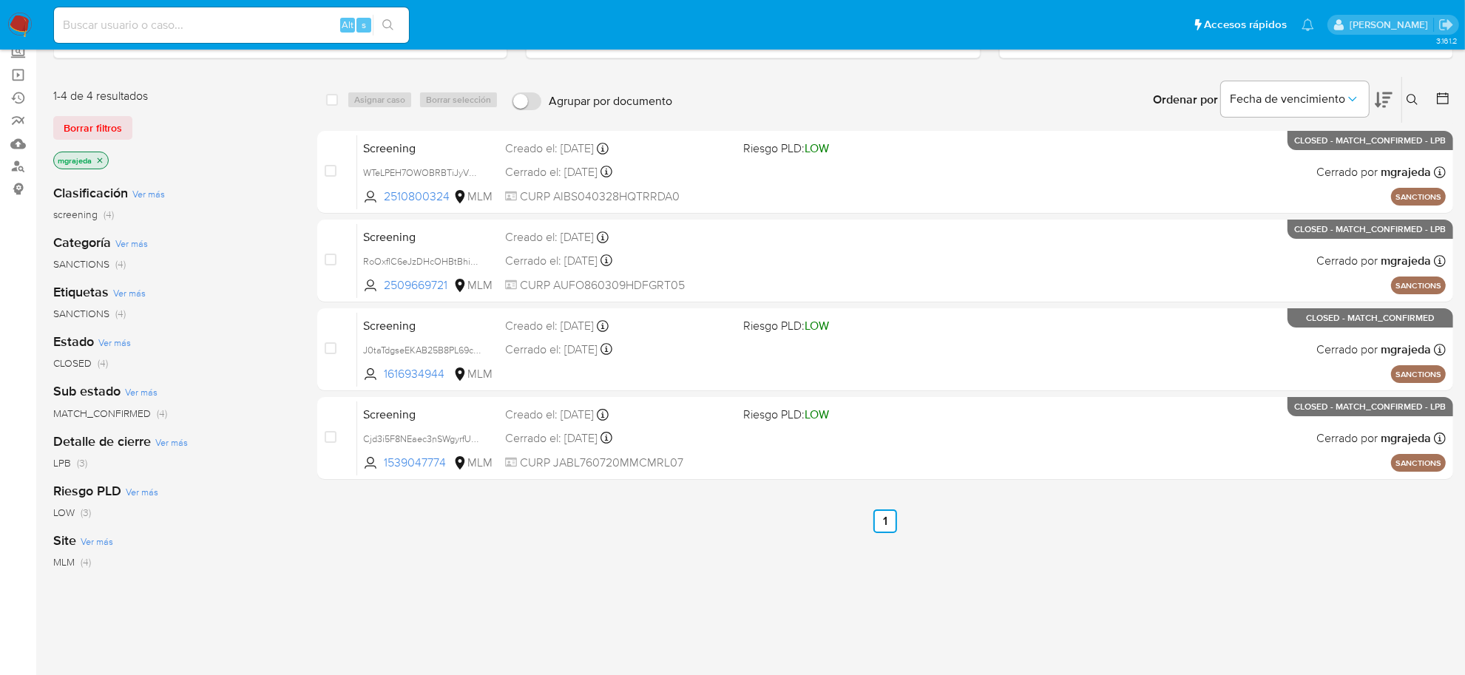
click at [101, 160] on icon "close-filter" at bounding box center [100, 160] width 5 height 5
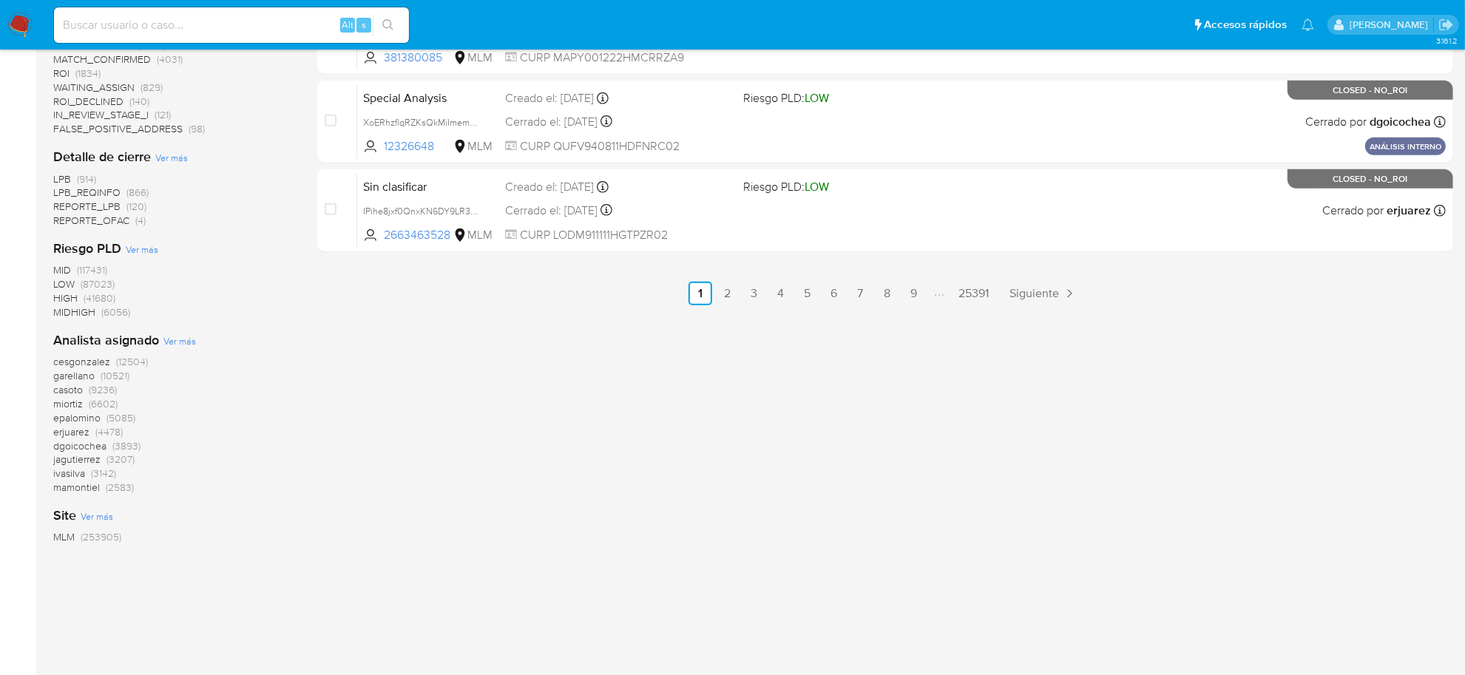
scroll to position [854, 0]
click at [170, 348] on div "Analista asignado Ver más cesgonzalez (12504) garellano (10521) casoto (9236) m…" at bounding box center [173, 411] width 240 height 163
click at [172, 348] on div "Analista asignado Ver más cesgonzalez (12504) garellano (10521) casoto (9236) m…" at bounding box center [173, 411] width 240 height 163
click at [179, 340] on span "Ver más" at bounding box center [179, 339] width 33 height 13
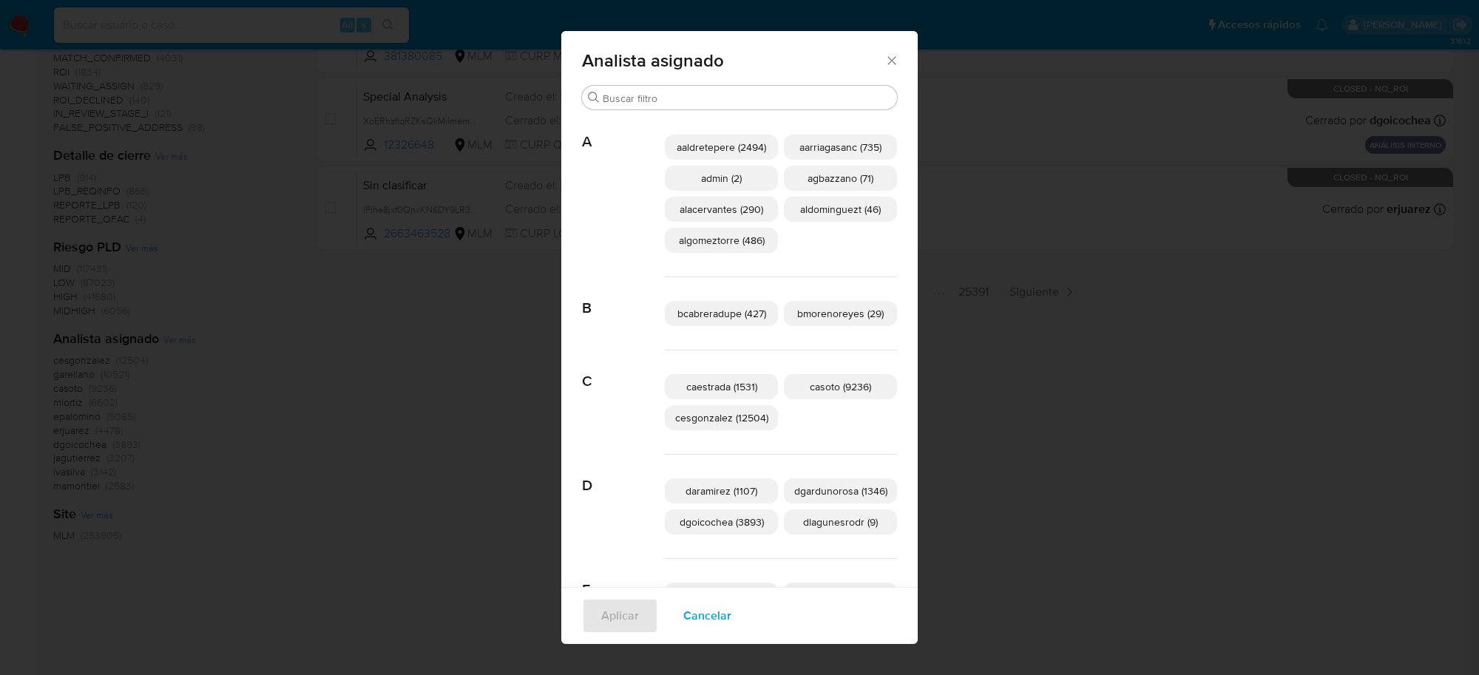
click at [485, 265] on div "Analista asignado Buscar A aaldretepere (2494) aarriagasanc (735) admin (2) agb…" at bounding box center [739, 337] width 1479 height 675
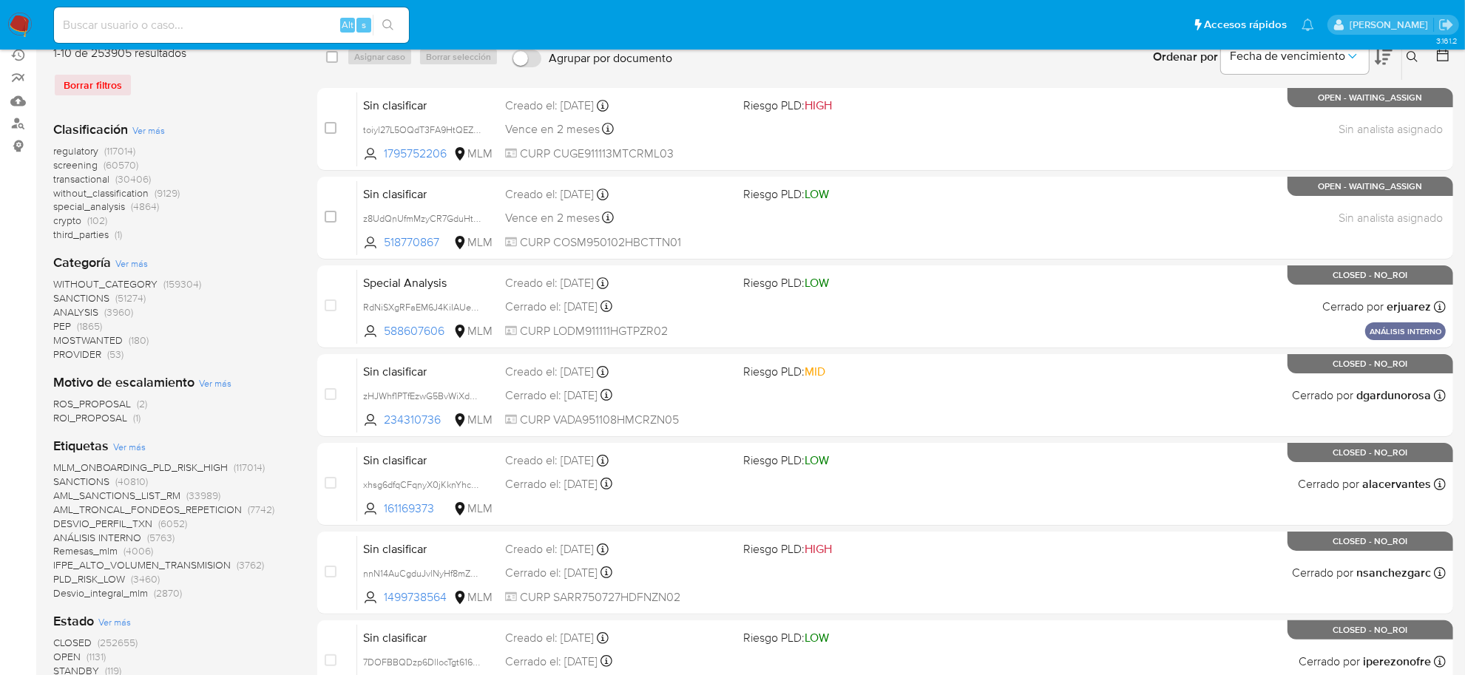
scroll to position [135, 0]
click at [249, 19] on input at bounding box center [231, 25] width 355 height 19
paste input "821631463"
type input "821631463"
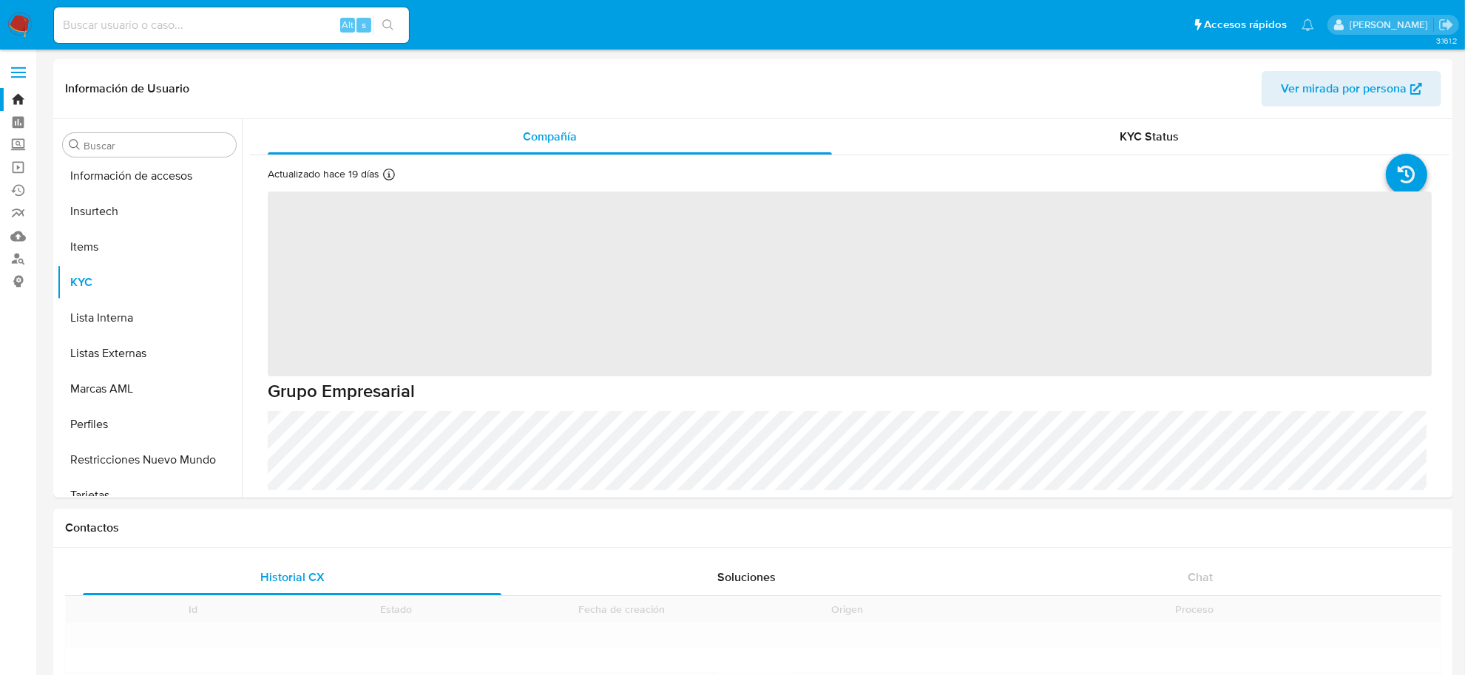
scroll to position [695, 0]
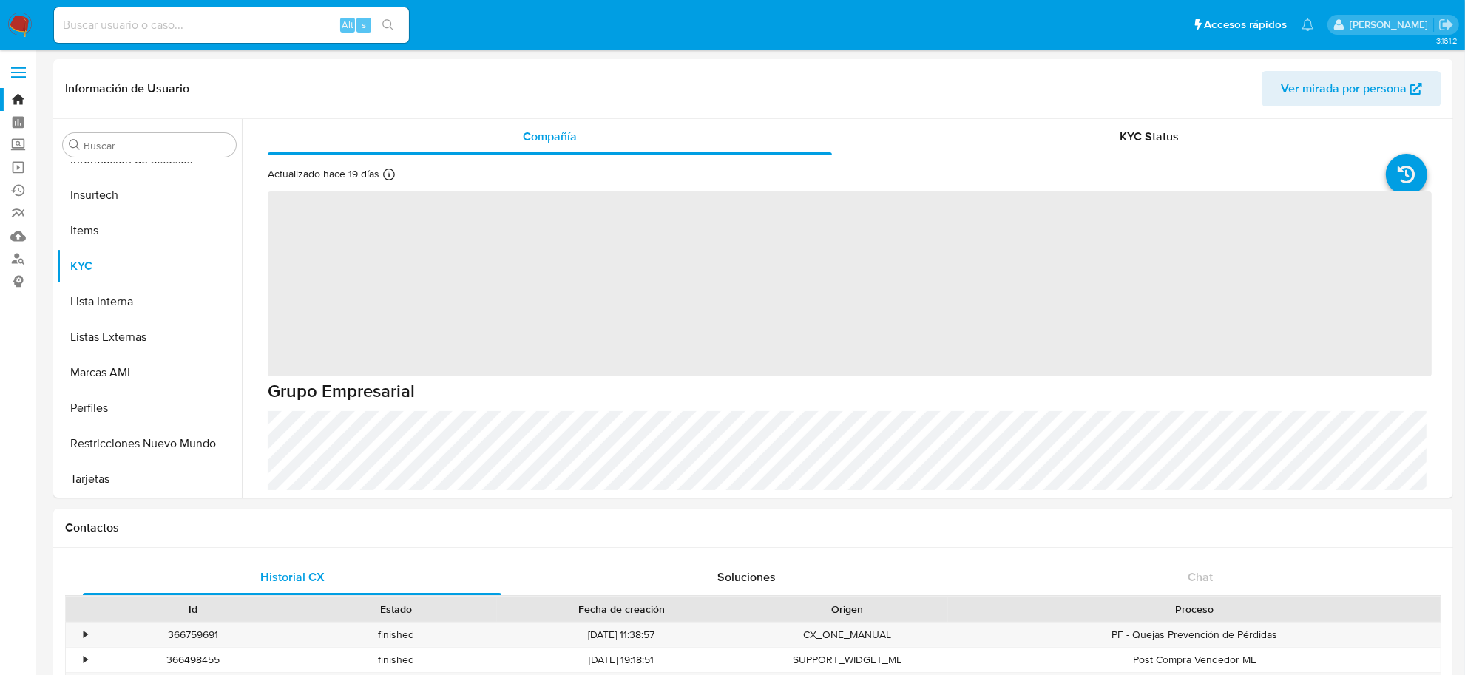
select select "10"
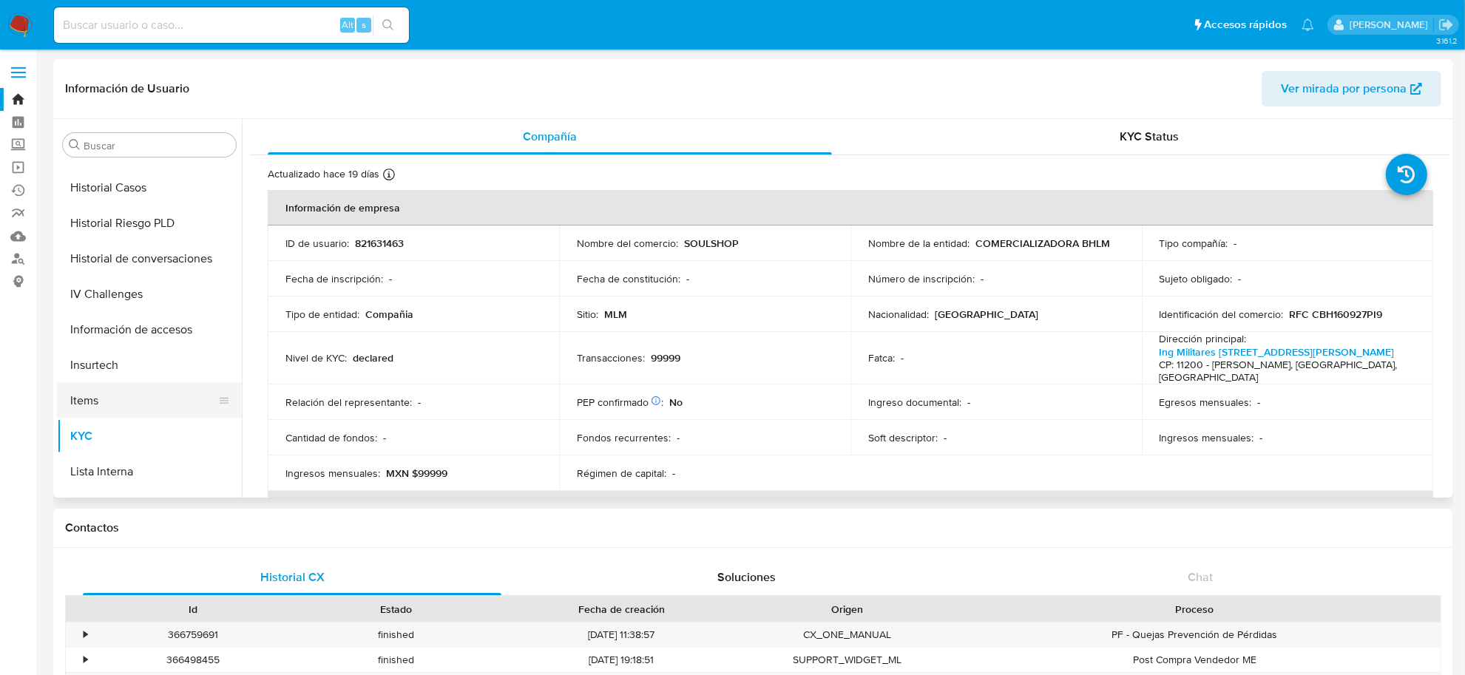
scroll to position [497, 0]
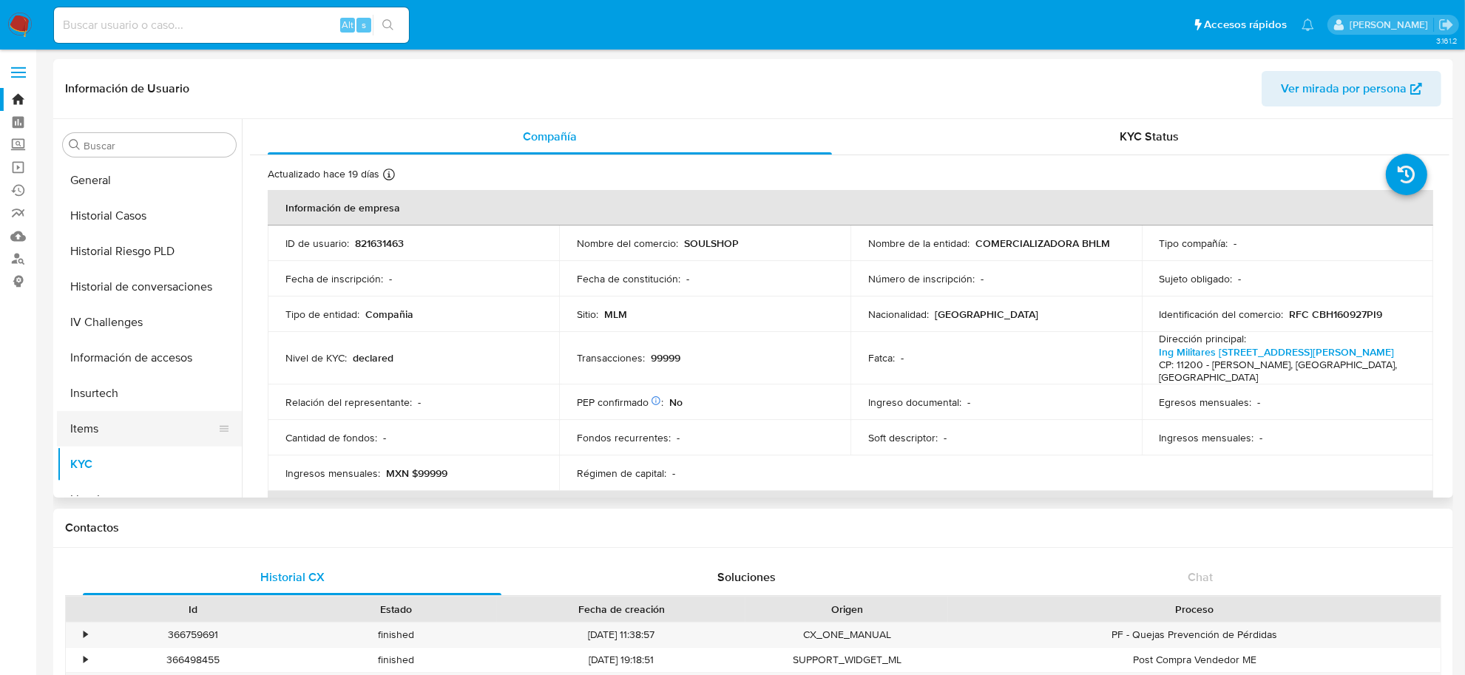
click at [101, 220] on button "Historial Casos" at bounding box center [149, 216] width 185 height 36
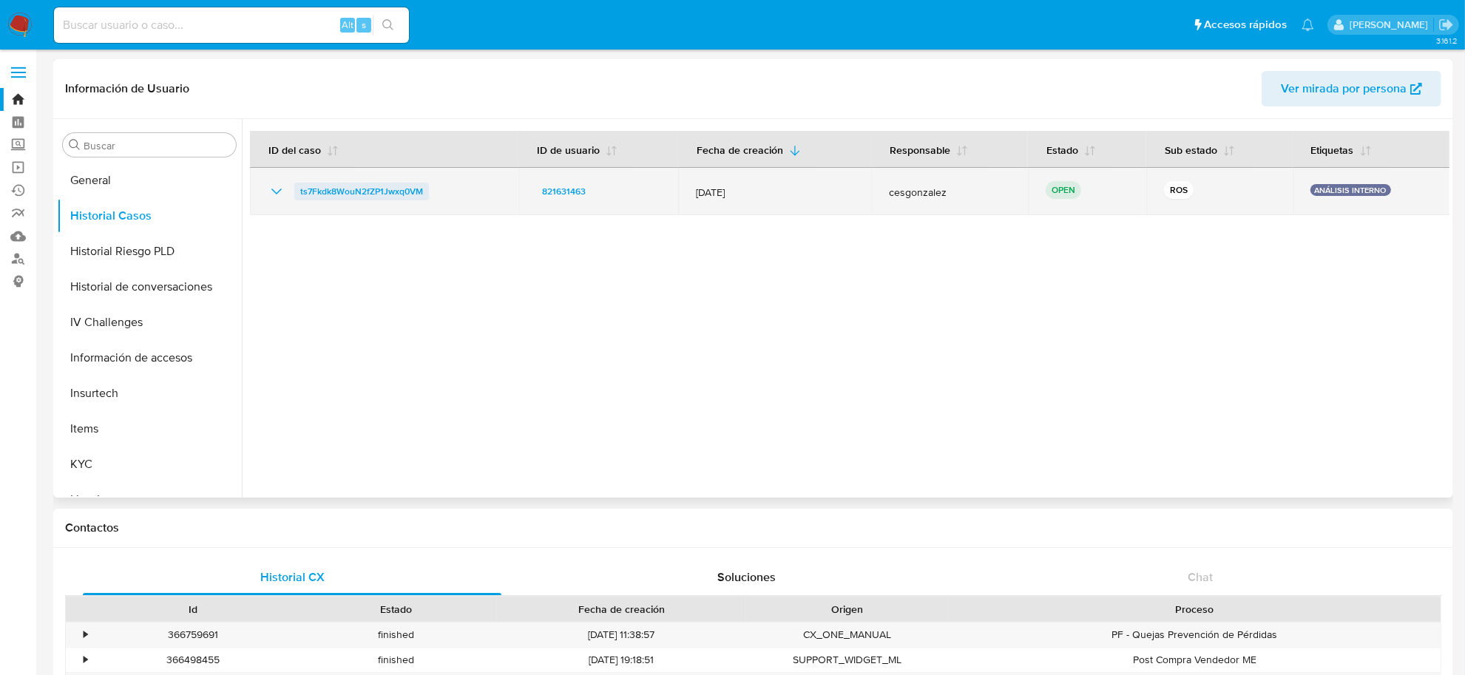
click at [352, 195] on span "ts7Fkdk8WouN2fZP1Jwxq0VM" at bounding box center [361, 192] width 123 height 18
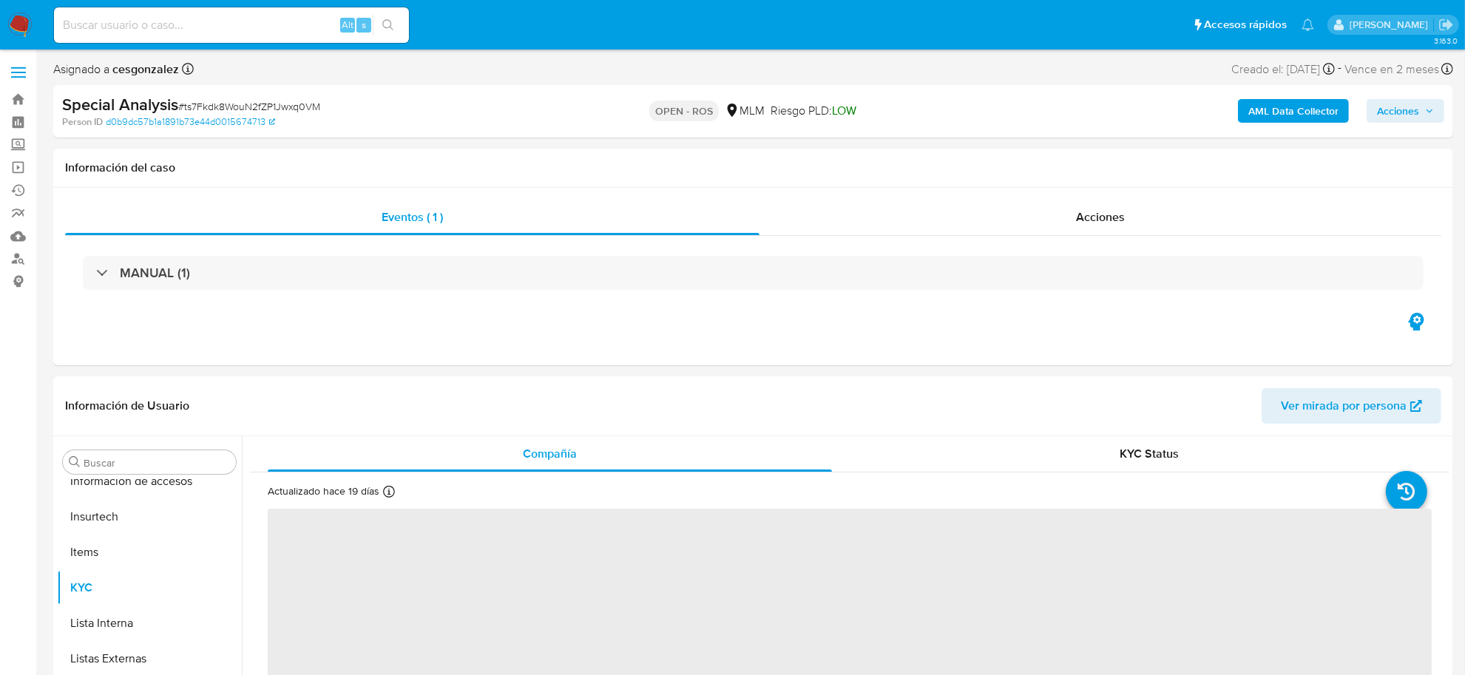
scroll to position [730, 0]
select select "10"
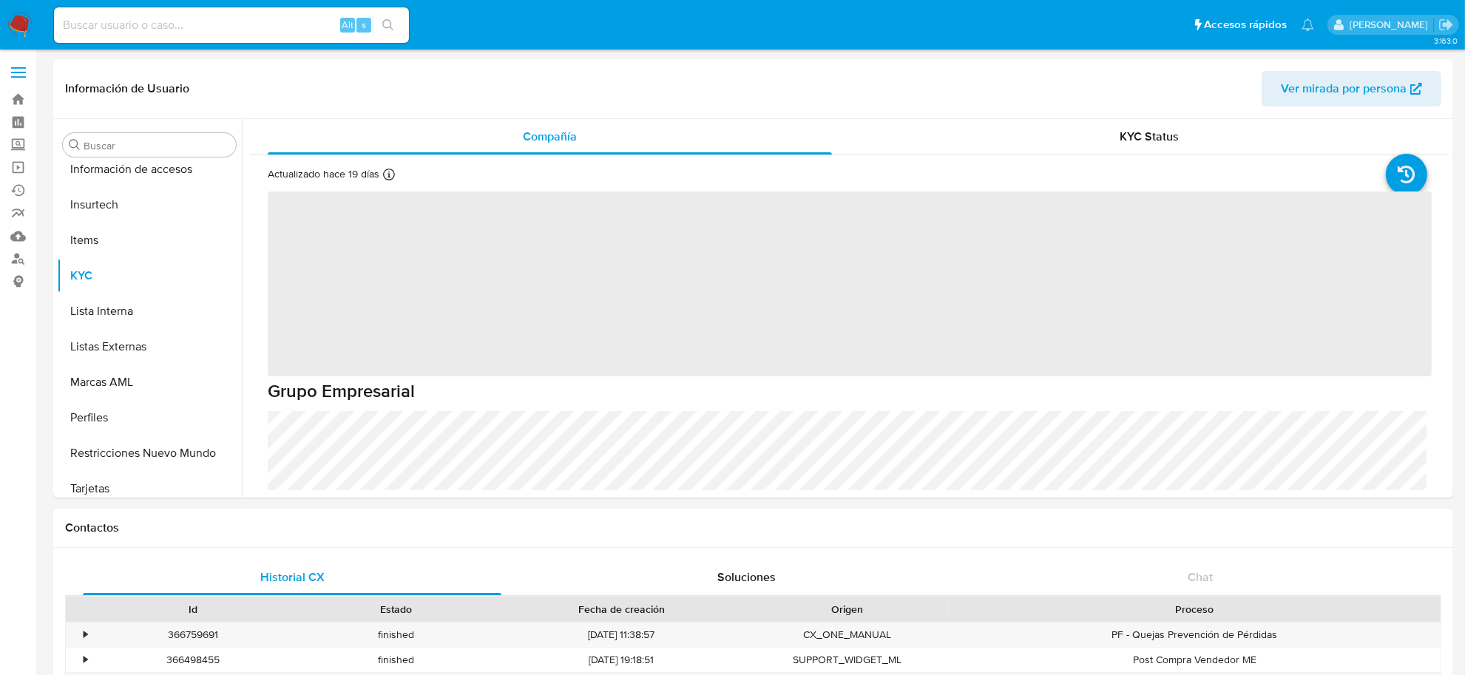
scroll to position [730, 0]
select select "10"
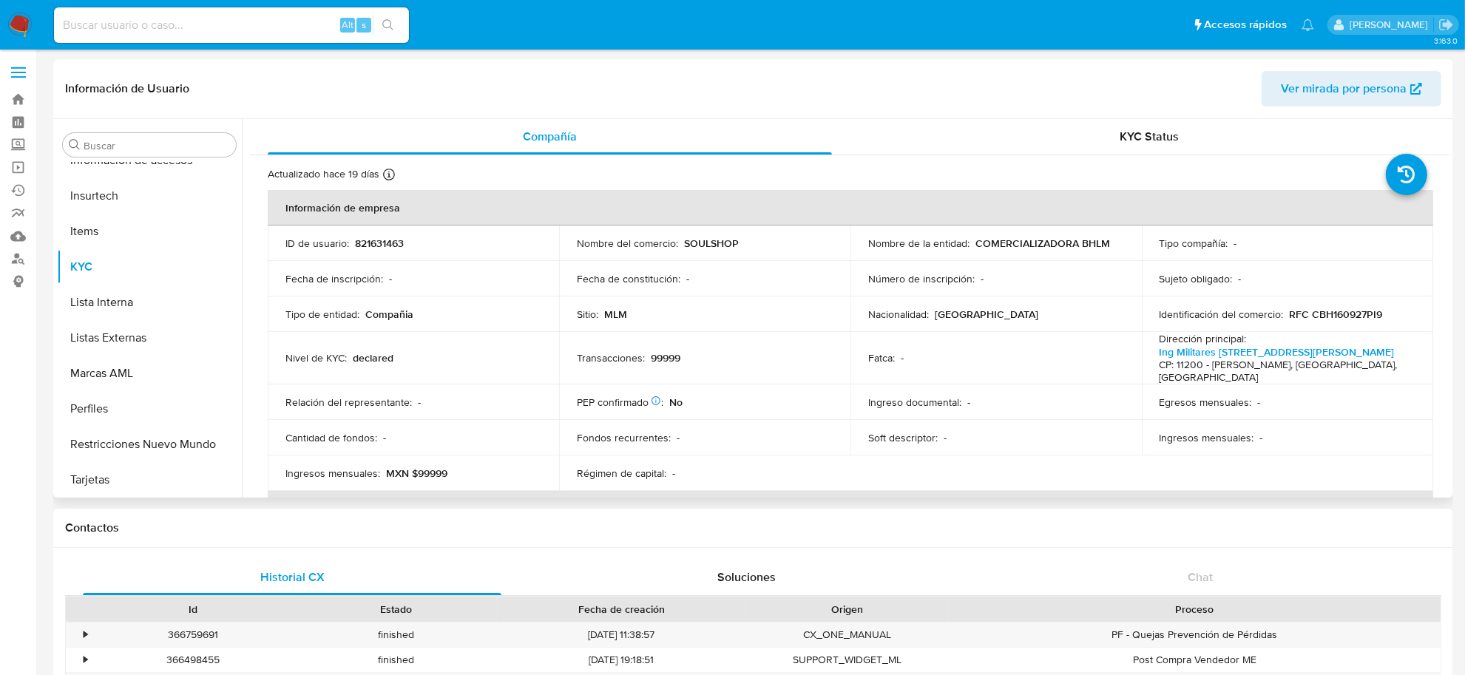
click at [16, 24] on img at bounding box center [19, 25] width 25 height 25
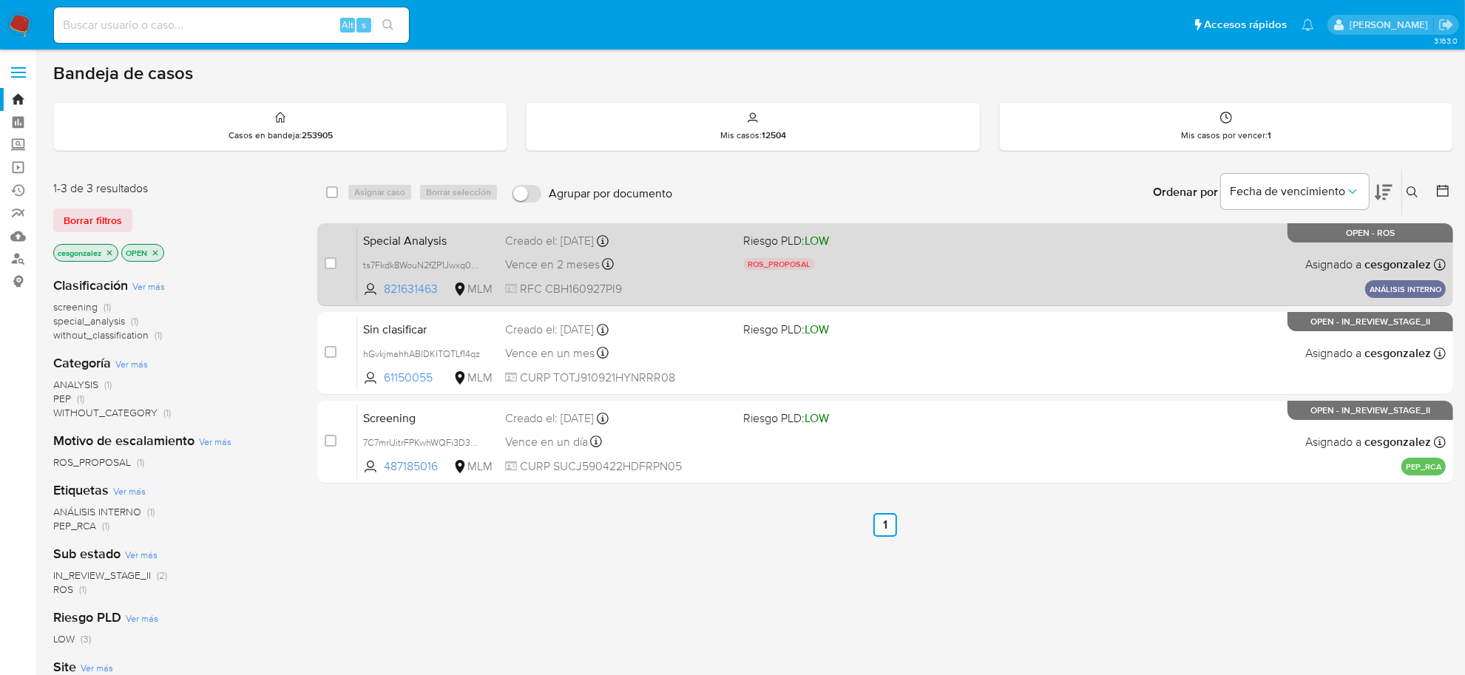
click at [598, 281] on span "RFC CBH160927PI9" at bounding box center [618, 289] width 226 height 16
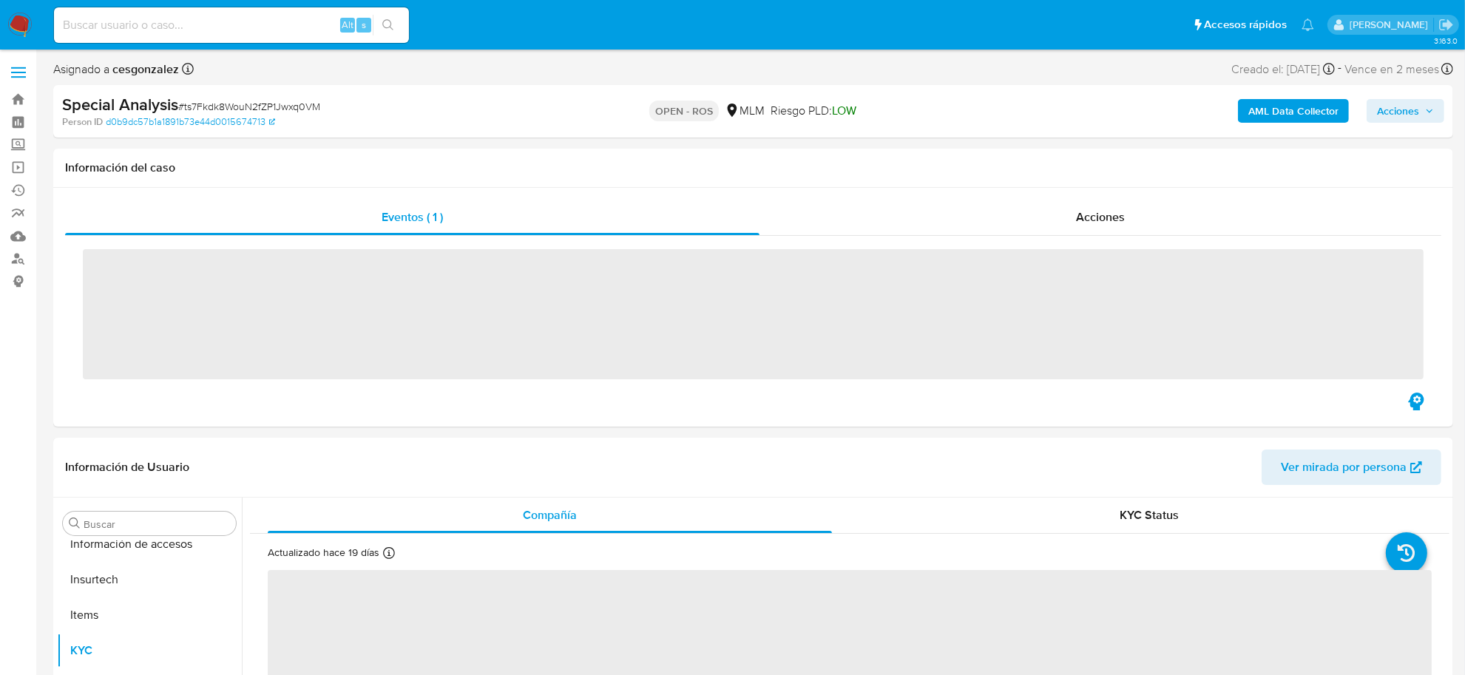
scroll to position [730, 0]
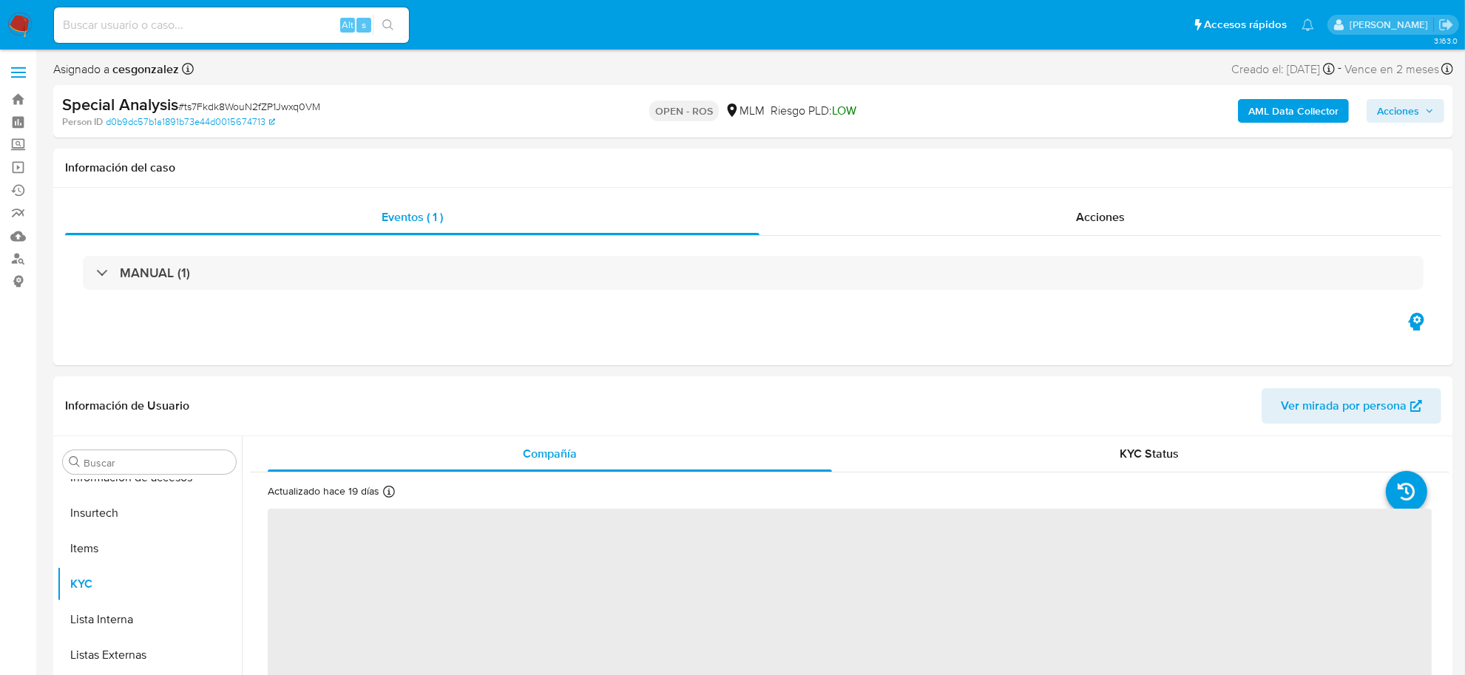
select select "10"
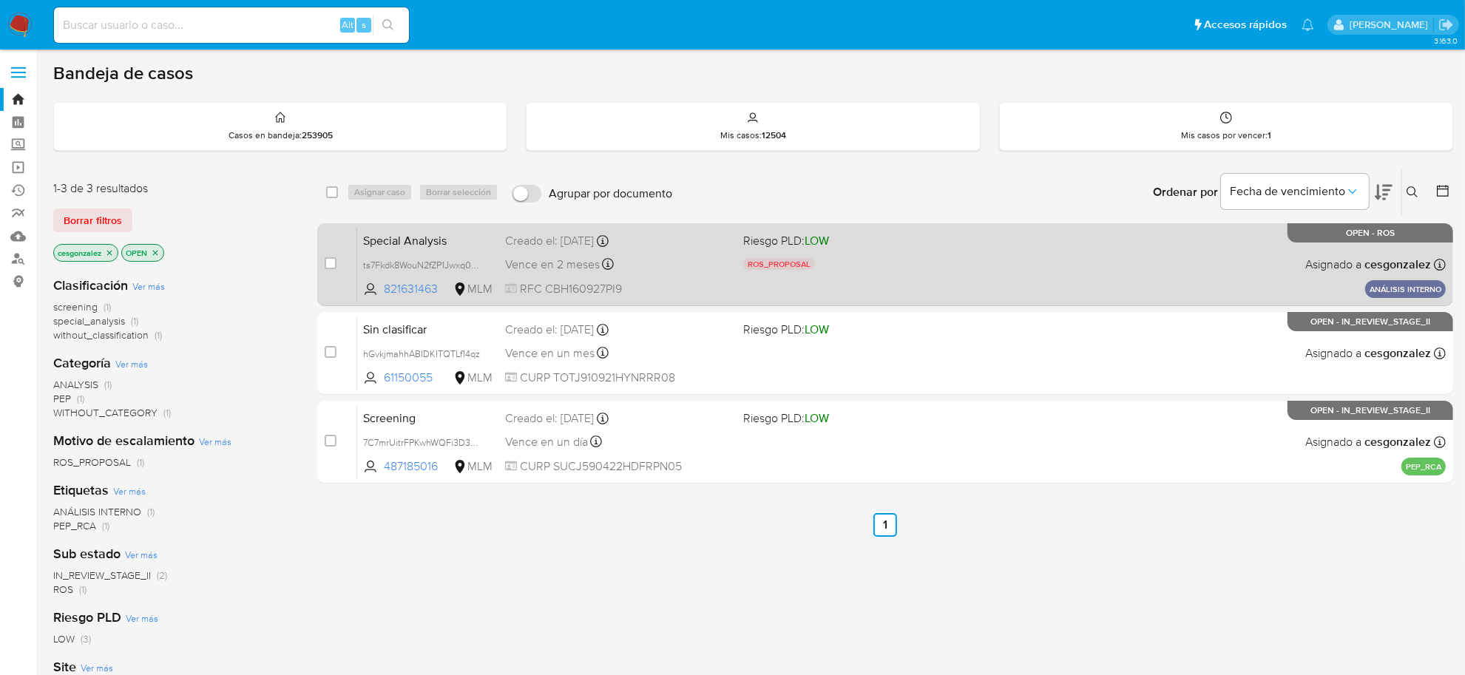
click at [601, 296] on span "RFC CBH160927PI9" at bounding box center [618, 289] width 226 height 16
click at [848, 245] on span "Riesgo PLD: LOW" at bounding box center [856, 239] width 226 height 19
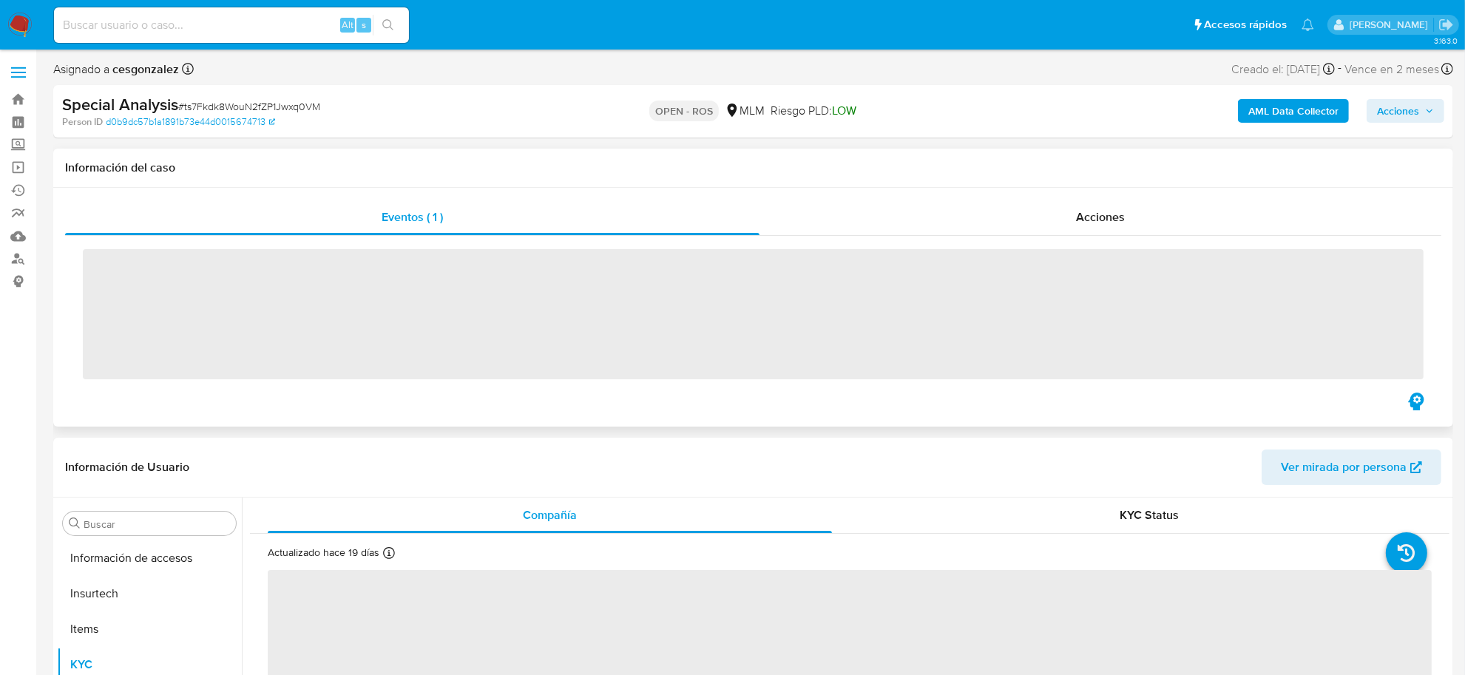
scroll to position [730, 0]
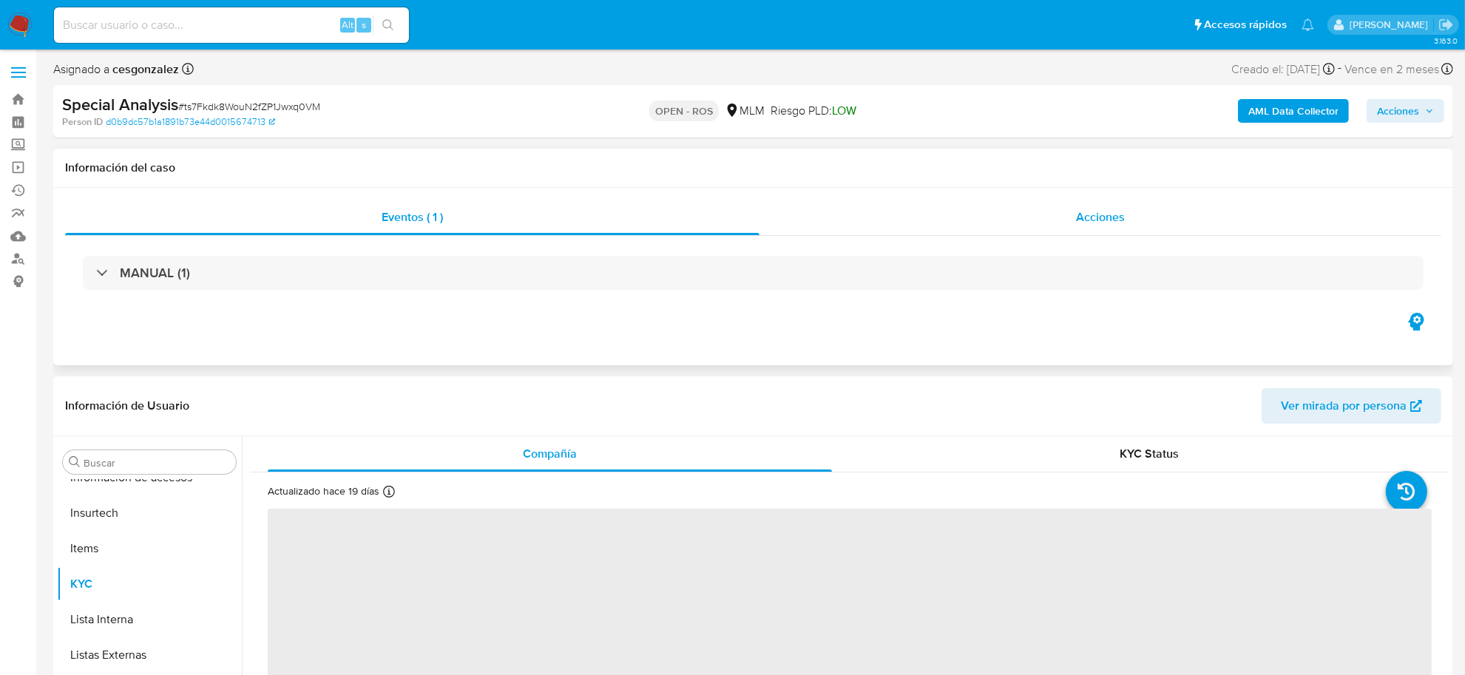
click at [1077, 218] on span "Acciones" at bounding box center [1100, 217] width 49 height 17
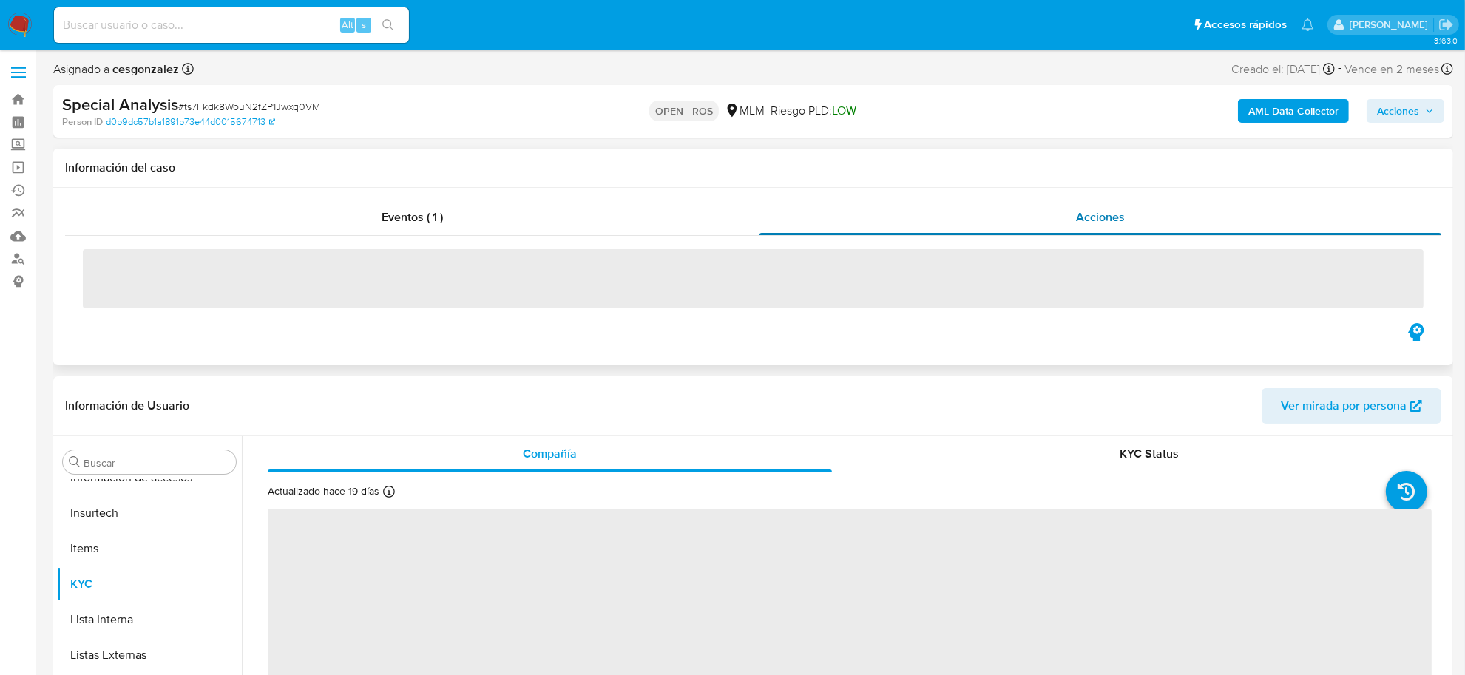
select select "10"
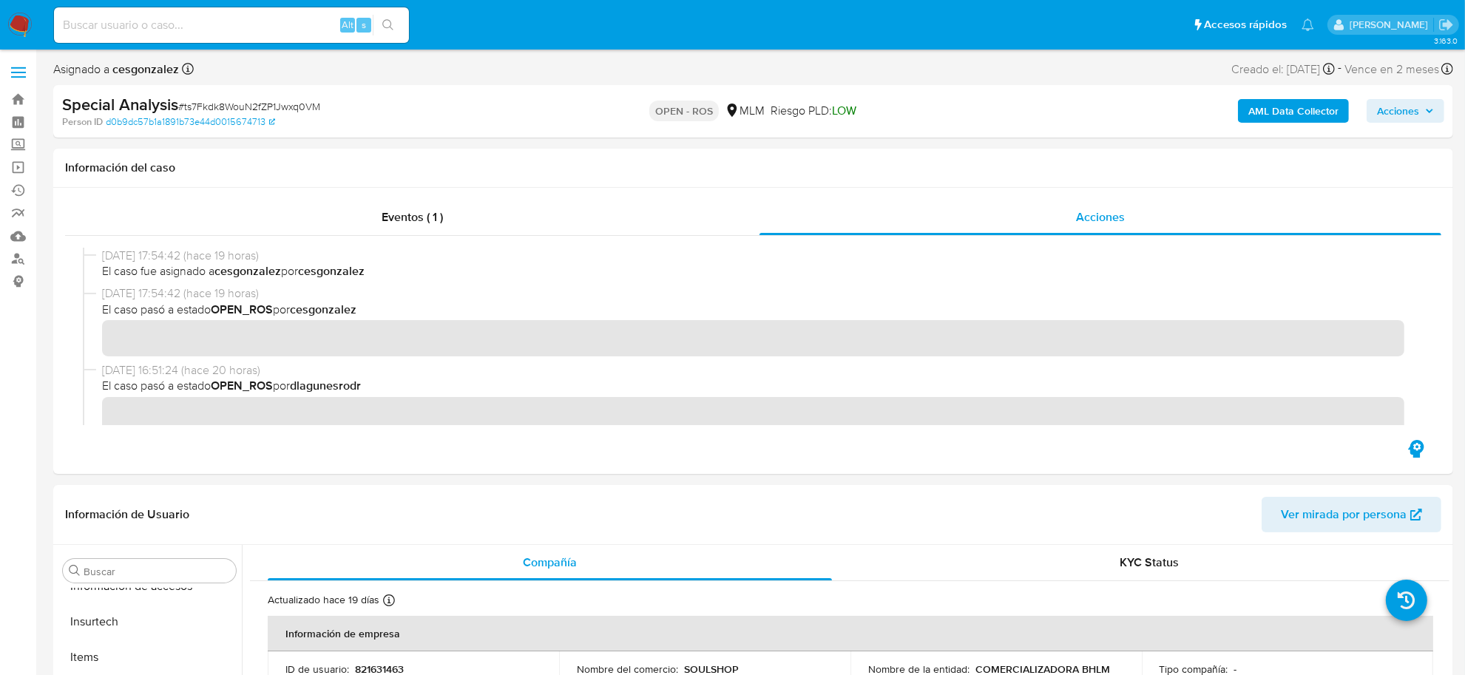
scroll to position [277, 0]
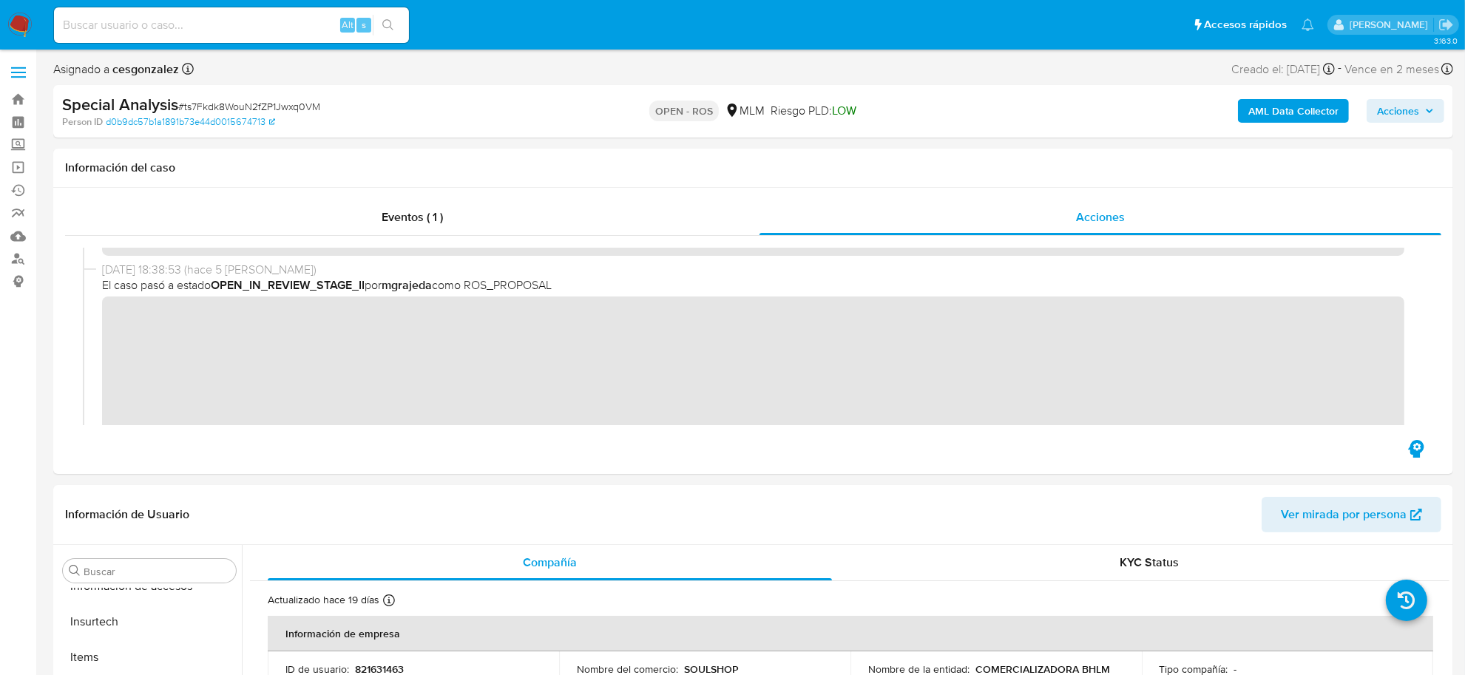
click at [1419, 108] on span "Acciones" at bounding box center [1398, 111] width 42 height 24
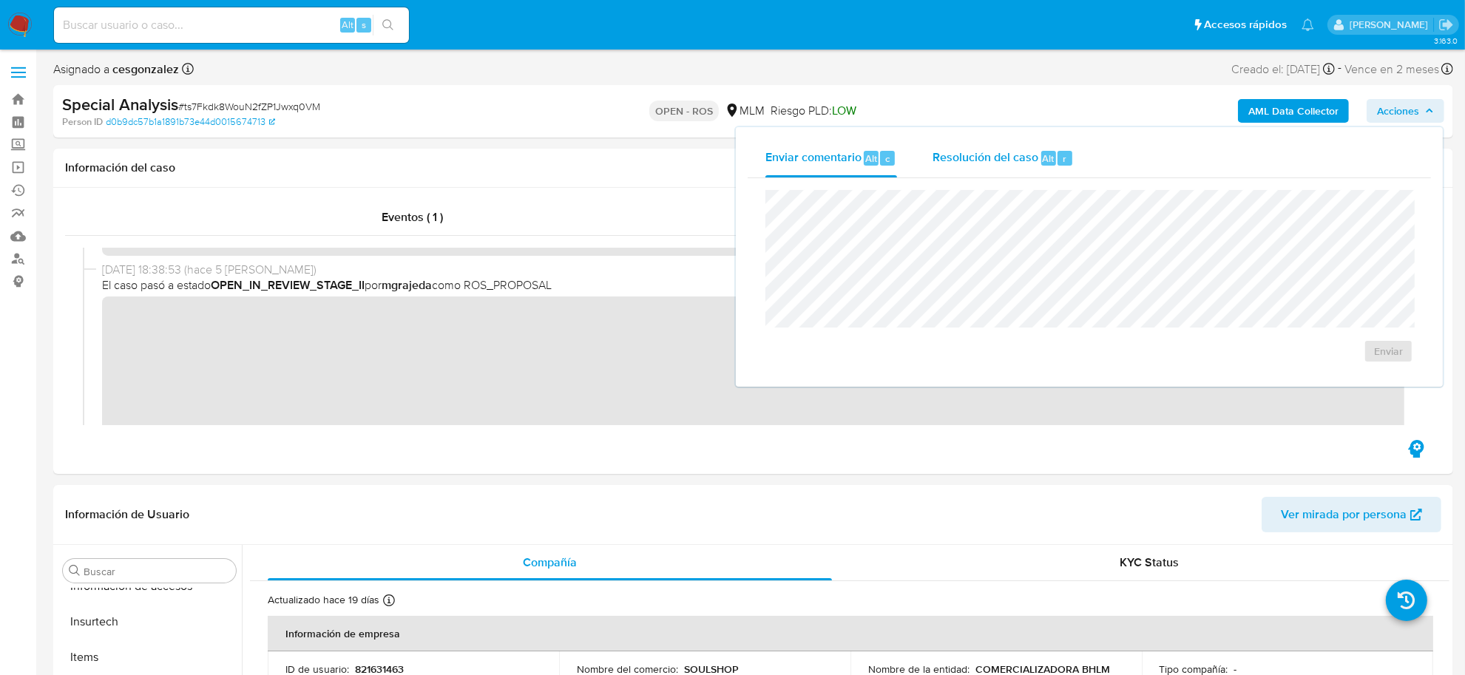
click at [959, 144] on div "Resolución del caso Alt r" at bounding box center [1003, 158] width 141 height 38
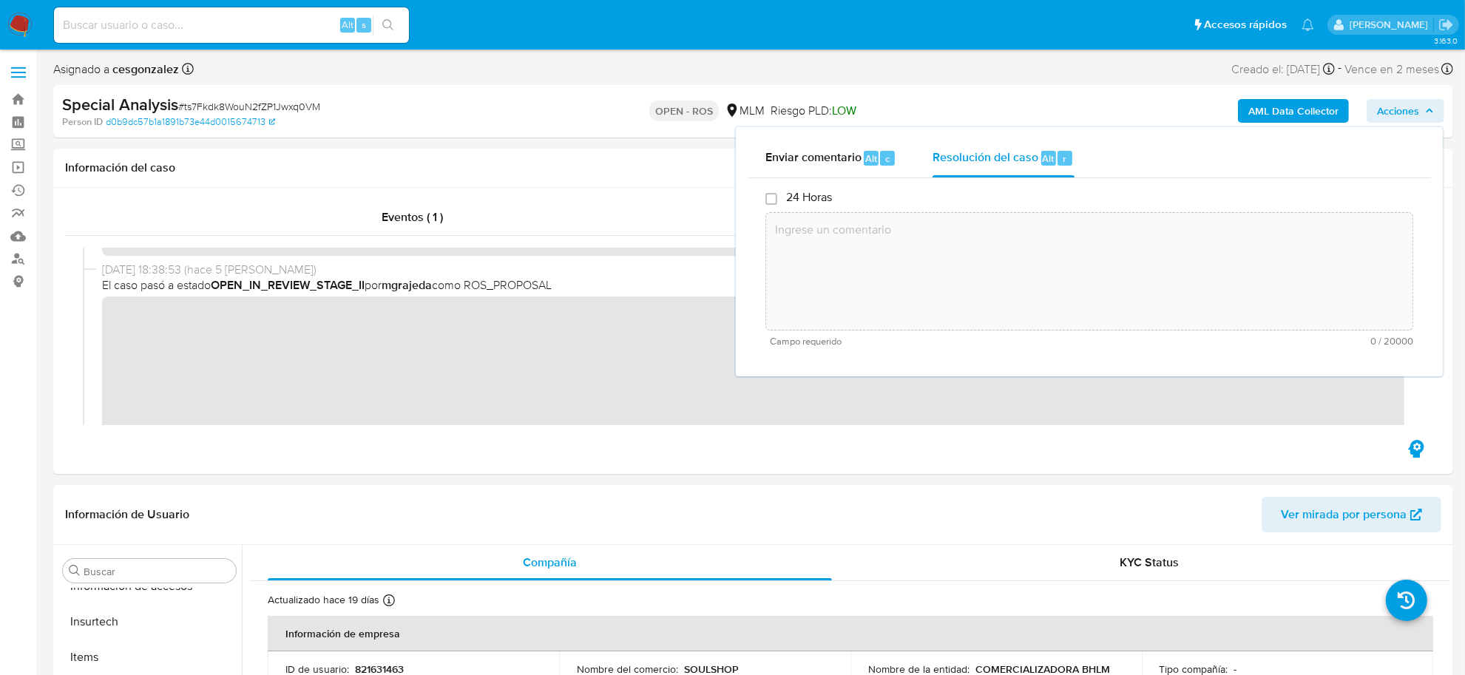
click at [918, 278] on textarea at bounding box center [1089, 271] width 647 height 118
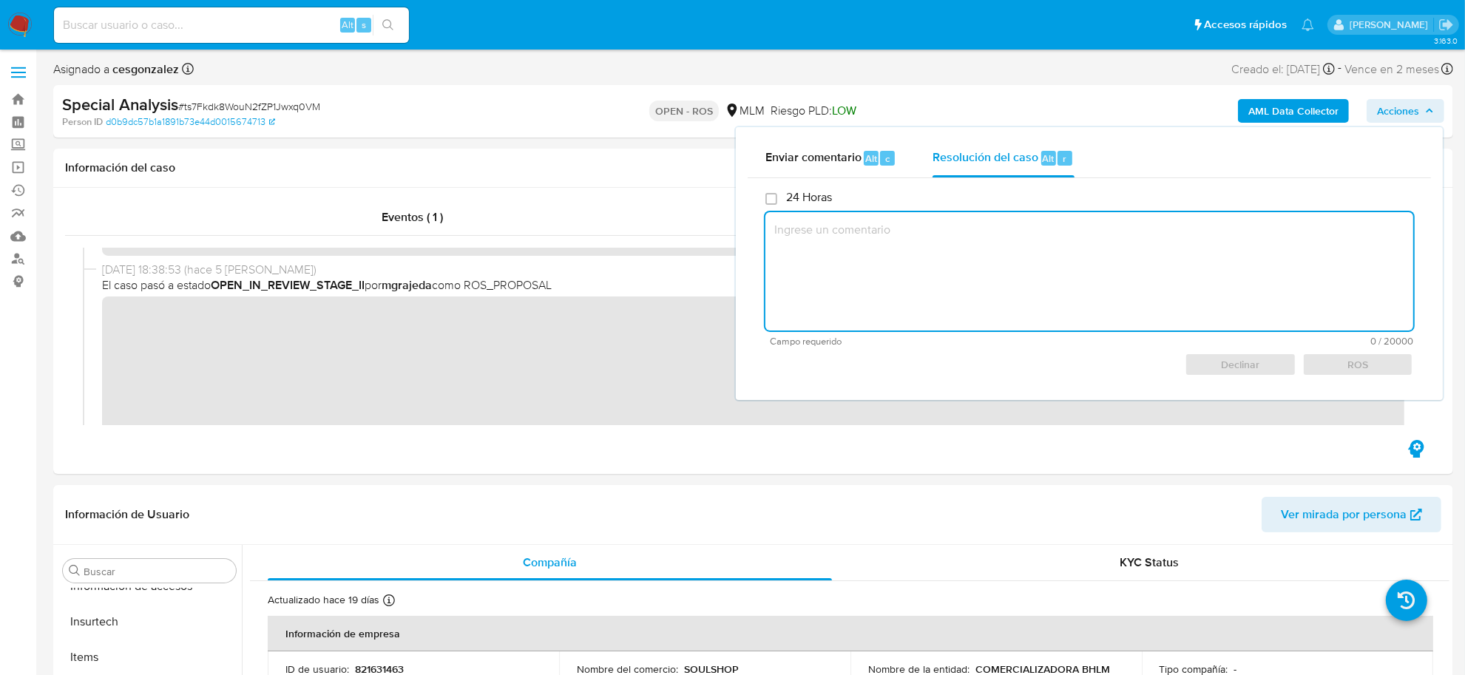
paste textarea "CONOCIMIENTO DEL CLIENTE O USUARIO CLIENTE COMERCIALIZADORA BHLM SA DE CV, NUME…"
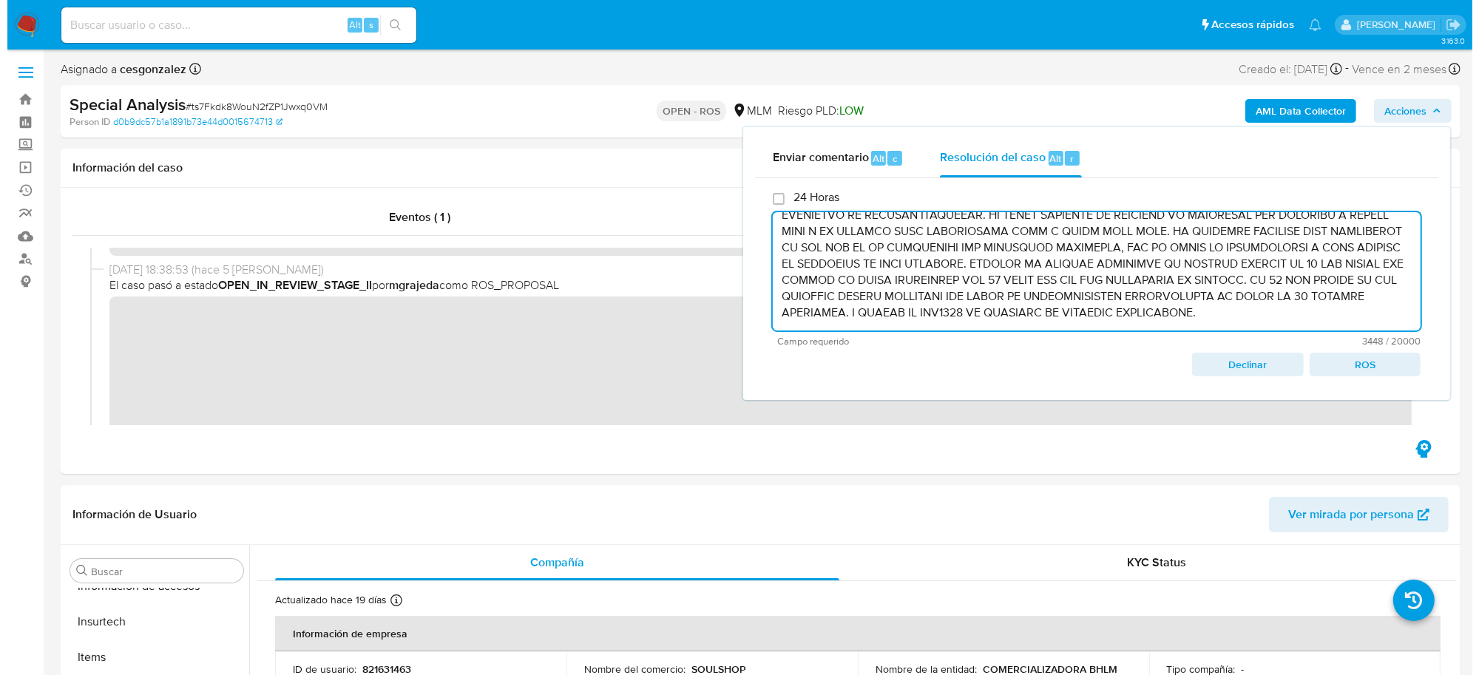
scroll to position [519, 0]
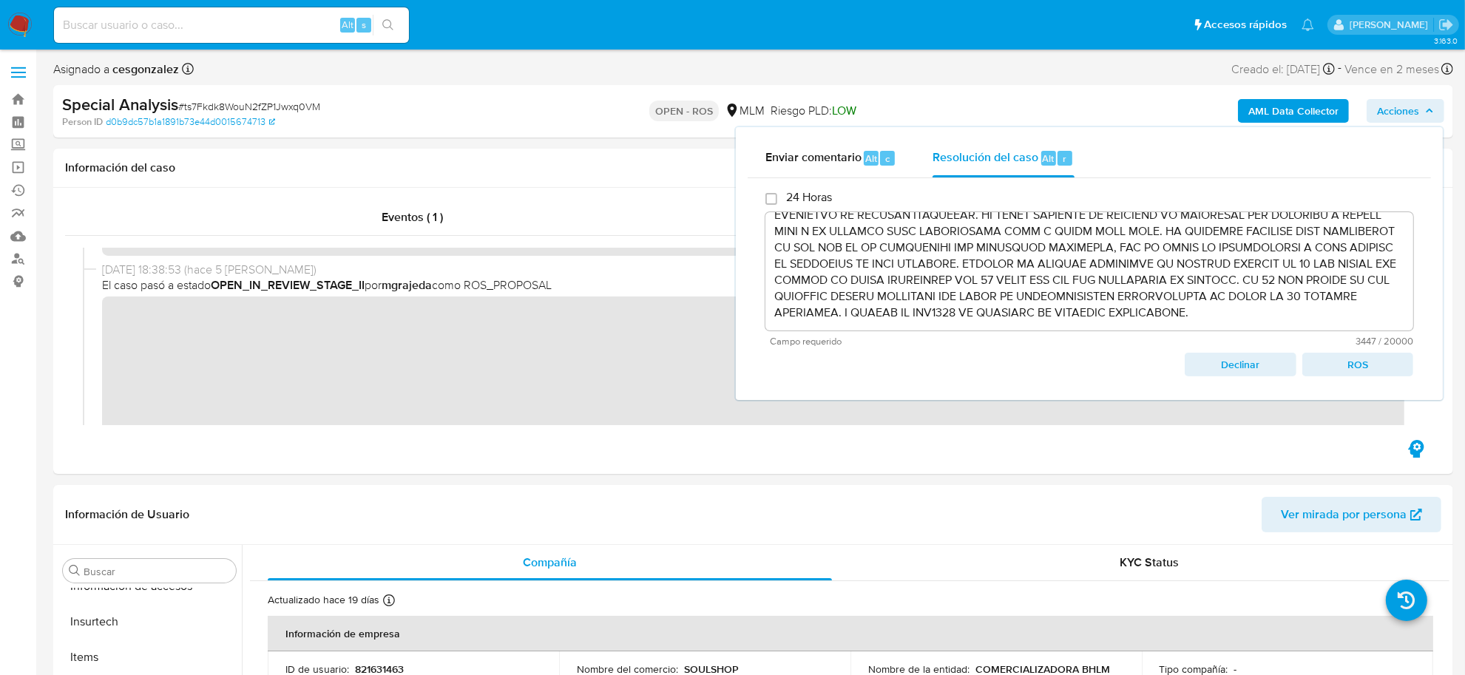
click at [1333, 371] on span "ROS" at bounding box center [1358, 364] width 90 height 21
type textarea "CONOCIMIENTO DEL CLIENTE O USUARIO CLIENTE COMERCIALIZADORA BHLM SA DE CV, NUME…"
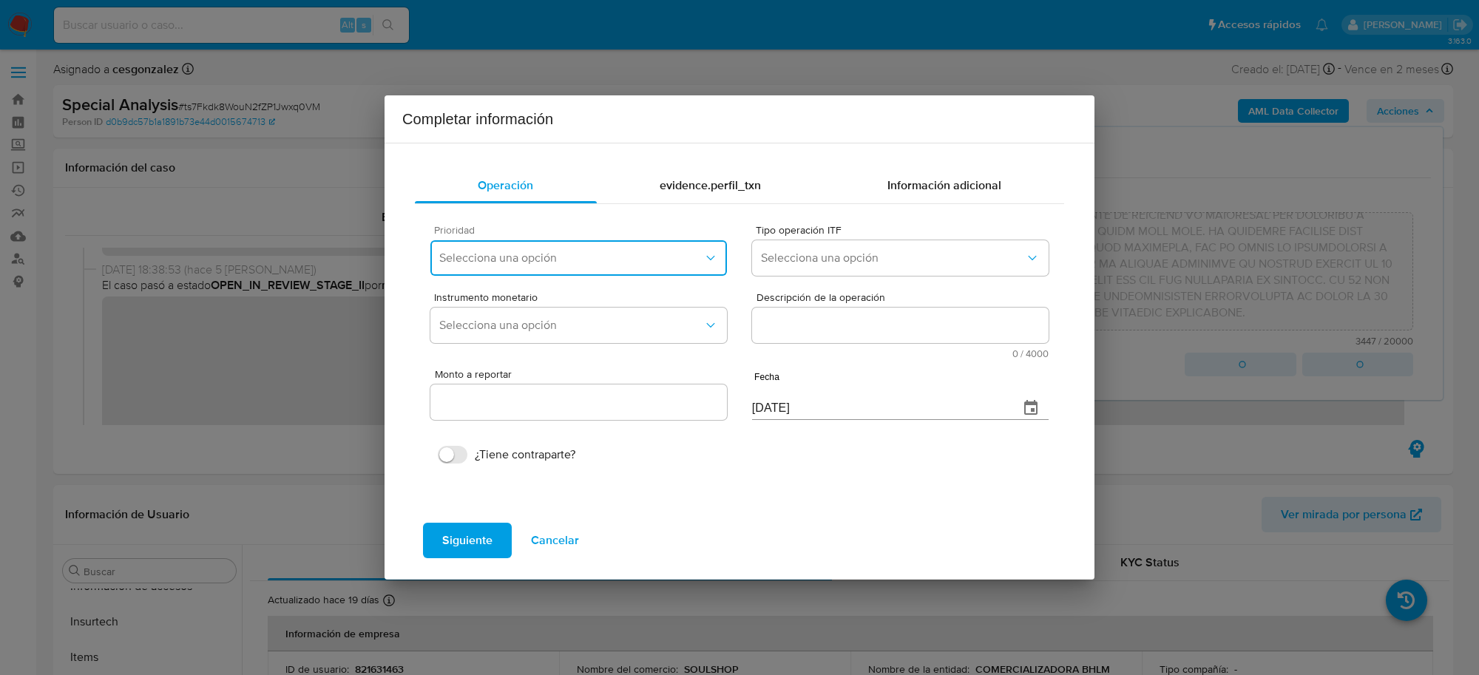
click at [675, 260] on span "Selecciona una opción" at bounding box center [571, 258] width 264 height 15
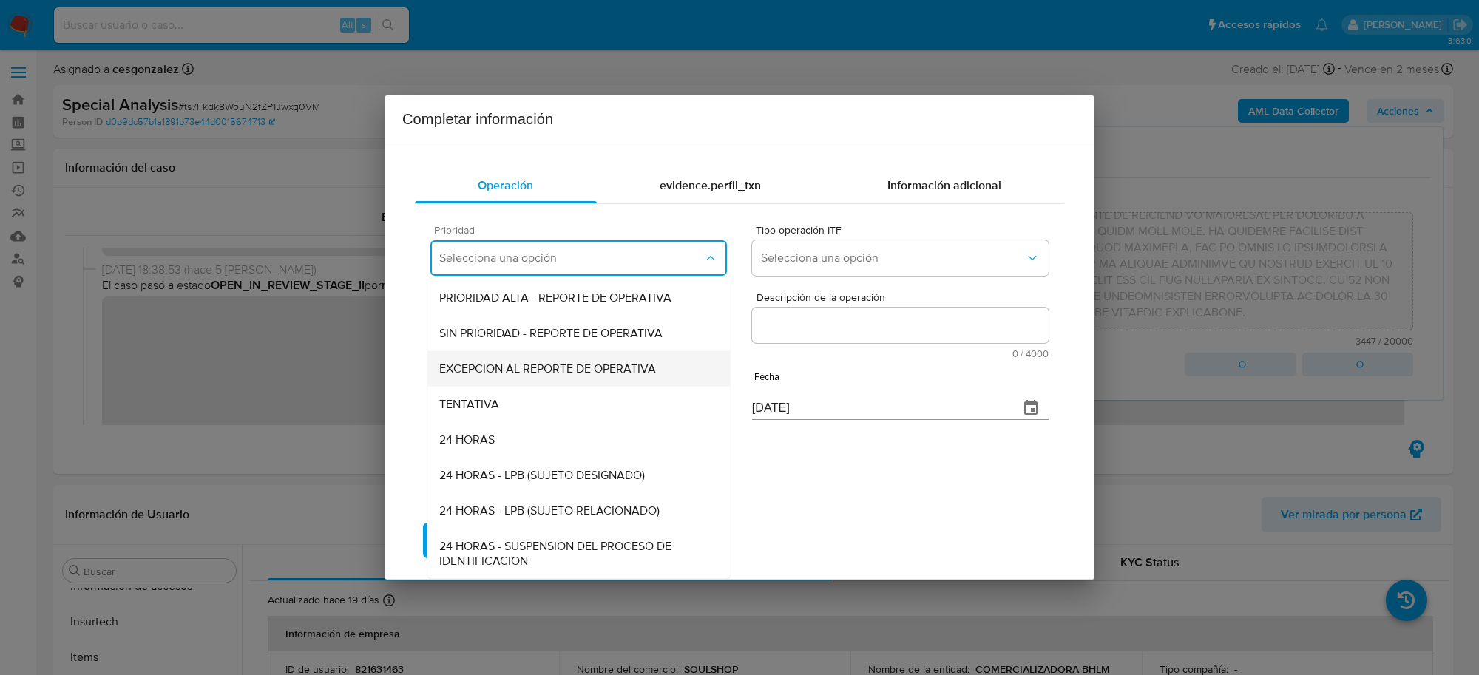
click at [581, 374] on span "EXCEPCION AL REPORTE DE OPERATIVA" at bounding box center [547, 368] width 217 height 15
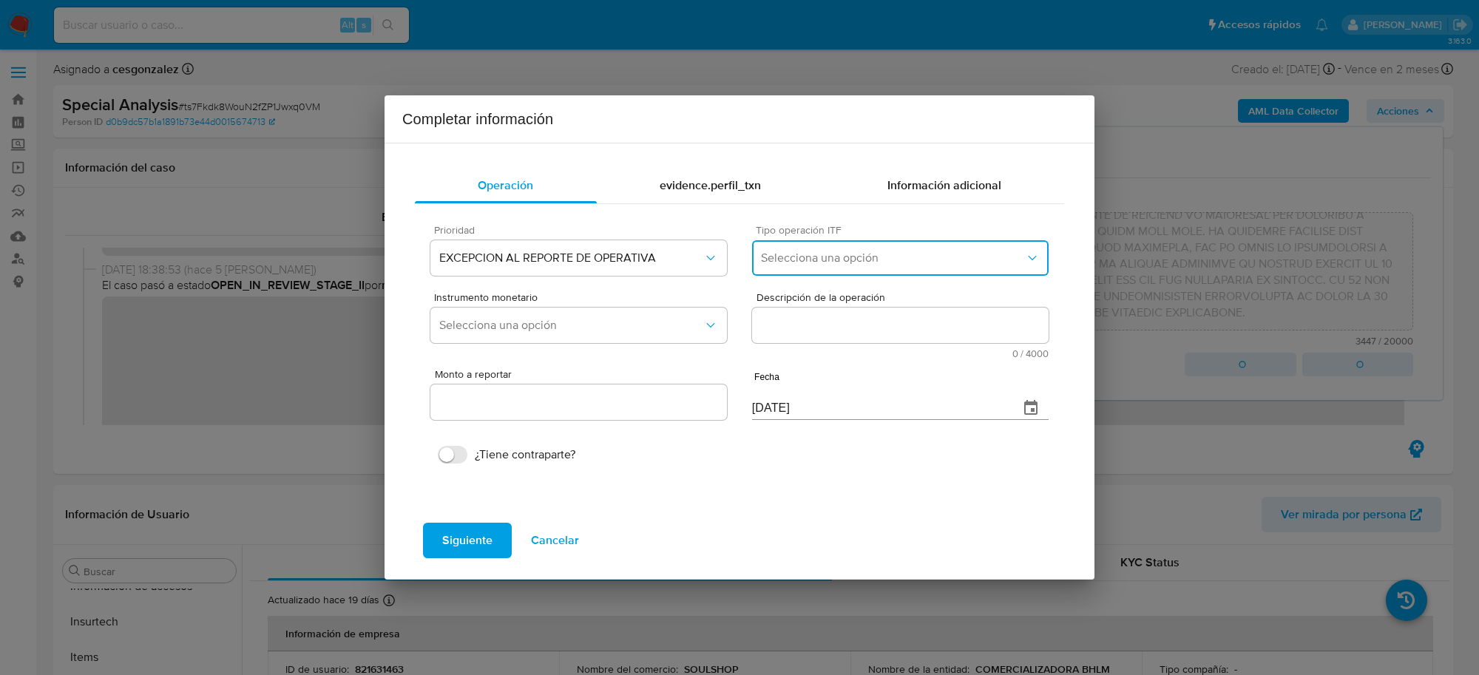
click at [971, 256] on span "Selecciona una opción" at bounding box center [893, 258] width 264 height 15
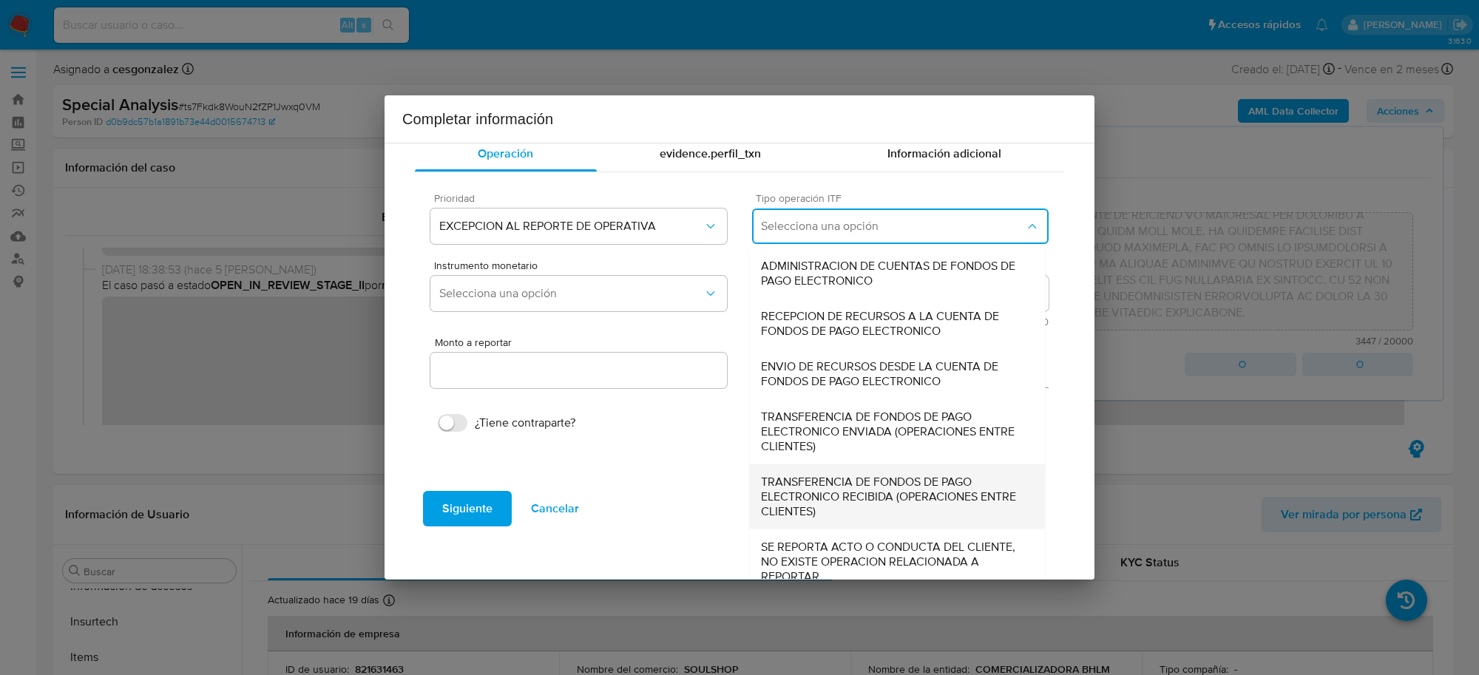
scroll to position [46, 0]
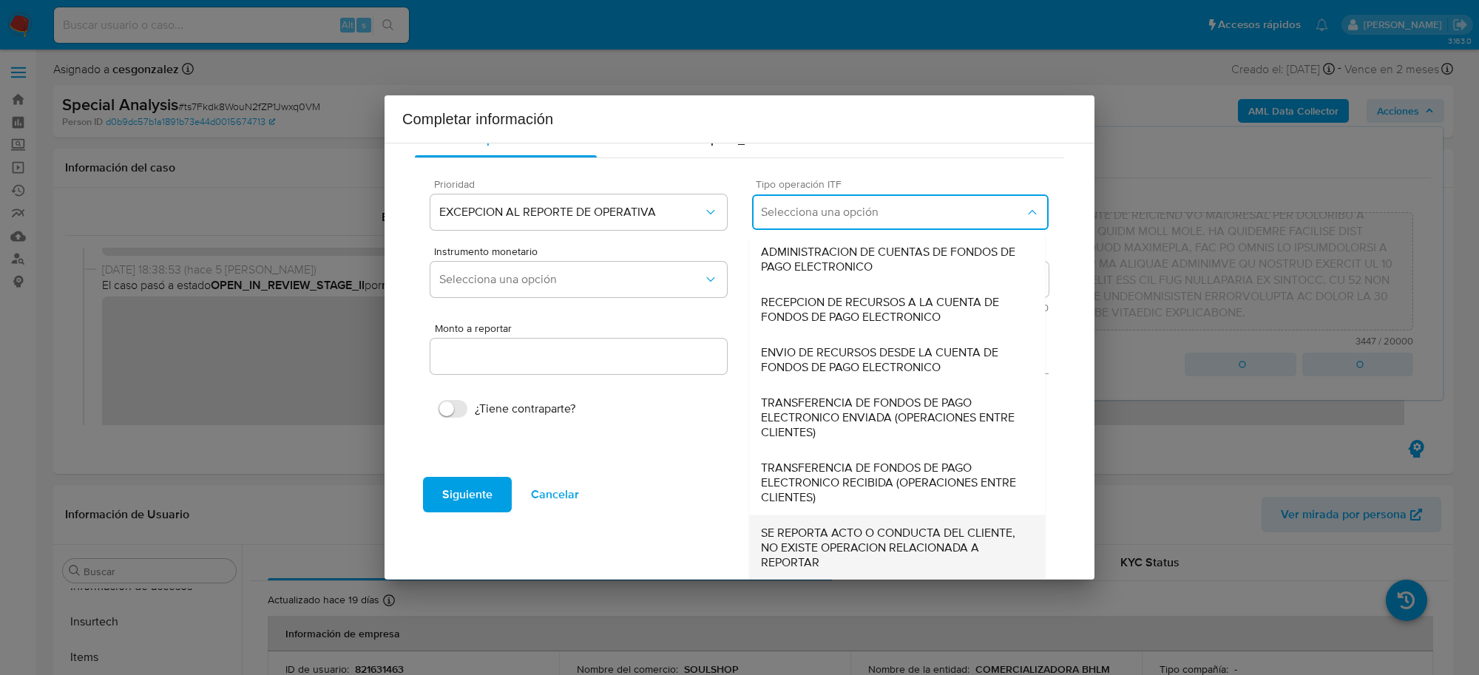
click at [838, 533] on span "SE REPORTA ACTO O CONDUCTA DEL CLIENTE, NO EXISTE OPERACION RELACIONADA A REPOR…" at bounding box center [897, 547] width 272 height 44
type input "0.00"
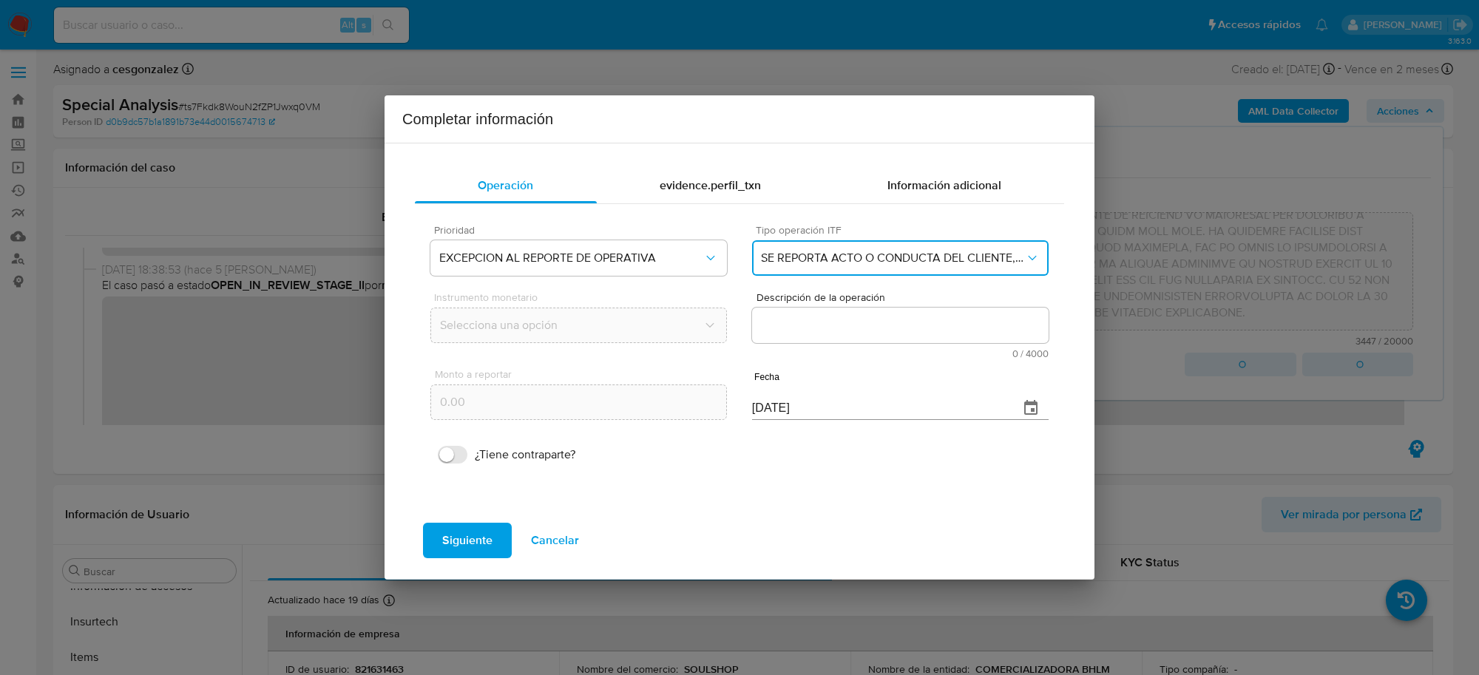
scroll to position [0, 0]
click at [870, 337] on textarea "Descripción de la operación" at bounding box center [900, 326] width 297 height 36
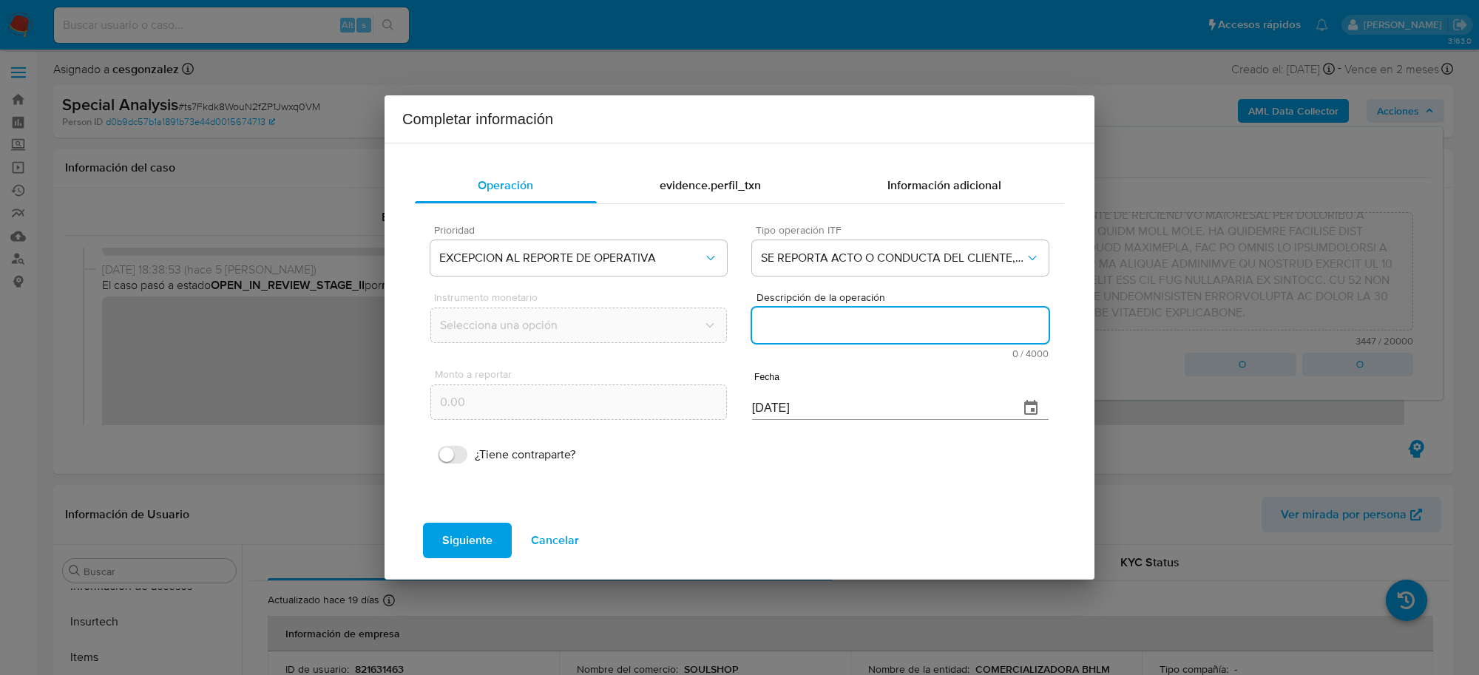
paste textarea "CONOCIMIENTO DEL CLIENTE O USUARIO CLIENTE COMERCIALIZADORA BHLM SA DE CV NUMER…"
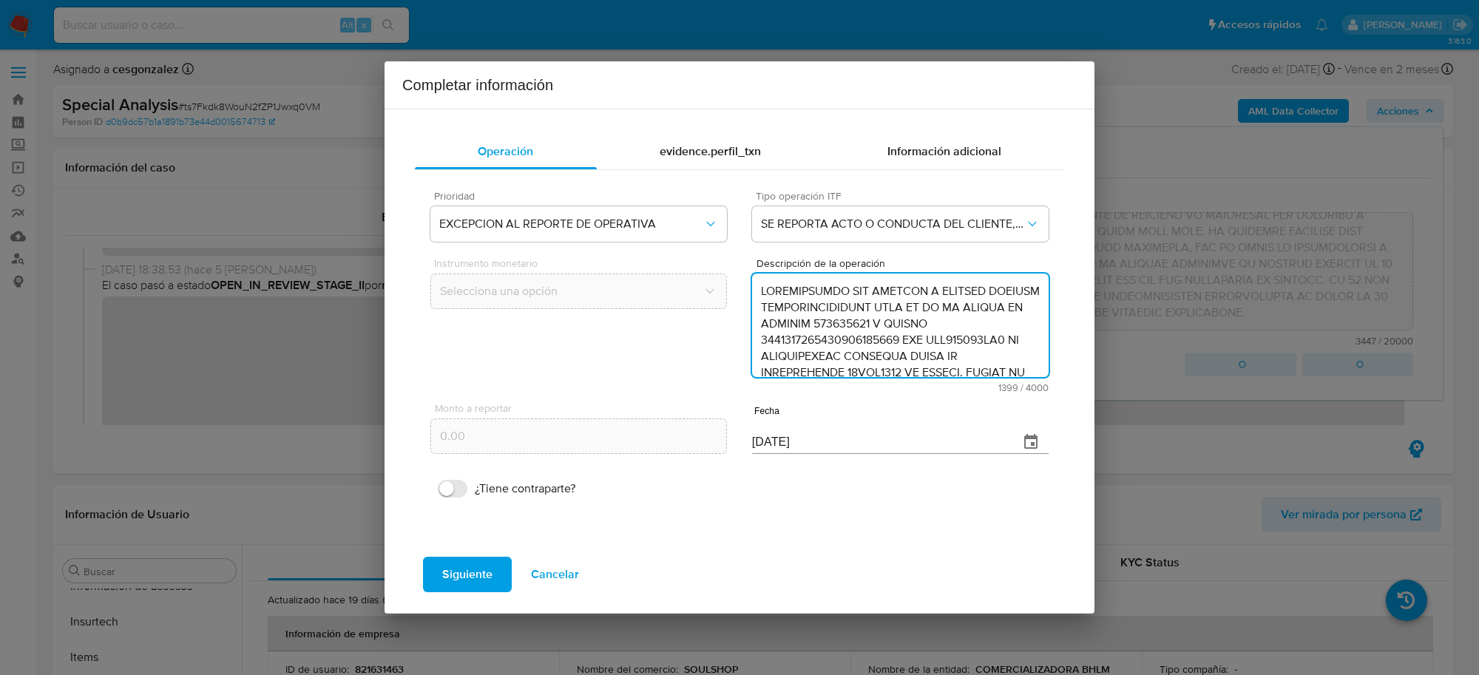
scroll to position [508, 0]
type textarea "CONOCIMIENTO DEL CLIENTE O USUARIO CLIENTE COMERCIALIZADORA BHLM SA DE CV NUMER…"
click at [760, 433] on input "08/10/2025" at bounding box center [879, 443] width 255 height 24
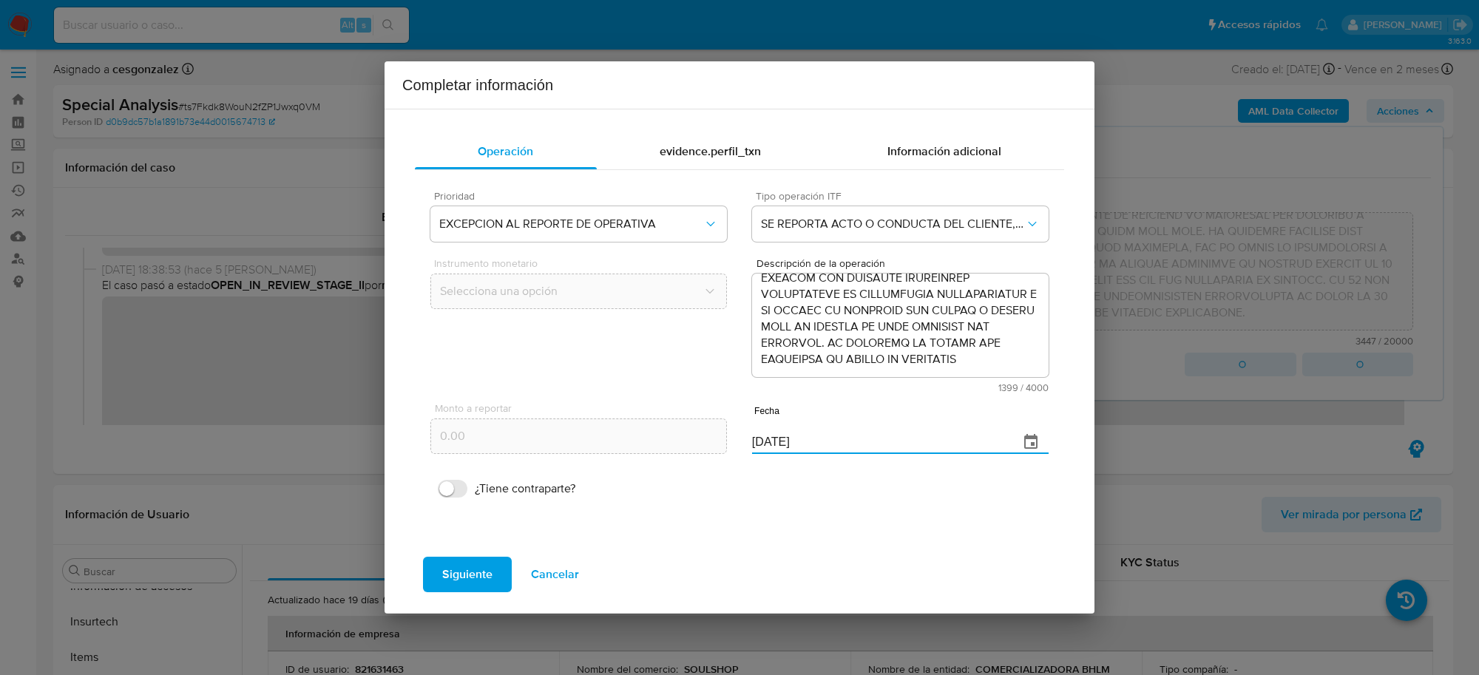
click at [760, 433] on input "08/10/2025" at bounding box center [879, 443] width 255 height 24
type input "05/09/2025"
click at [482, 572] on span "Siguiente" at bounding box center [467, 574] width 50 height 33
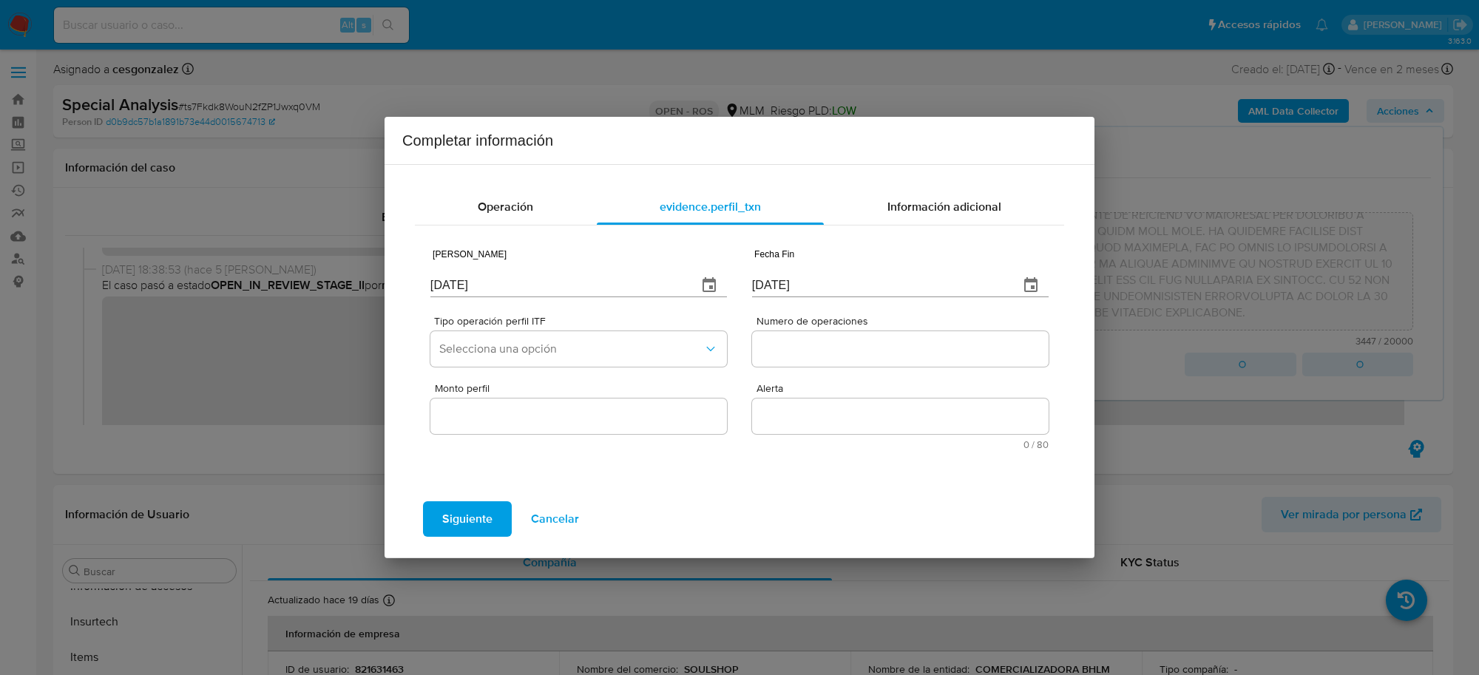
click at [496, 288] on input "08/10/2025" at bounding box center [558, 286] width 255 height 24
type input "01/01/2025"
type input "01/07/2025"
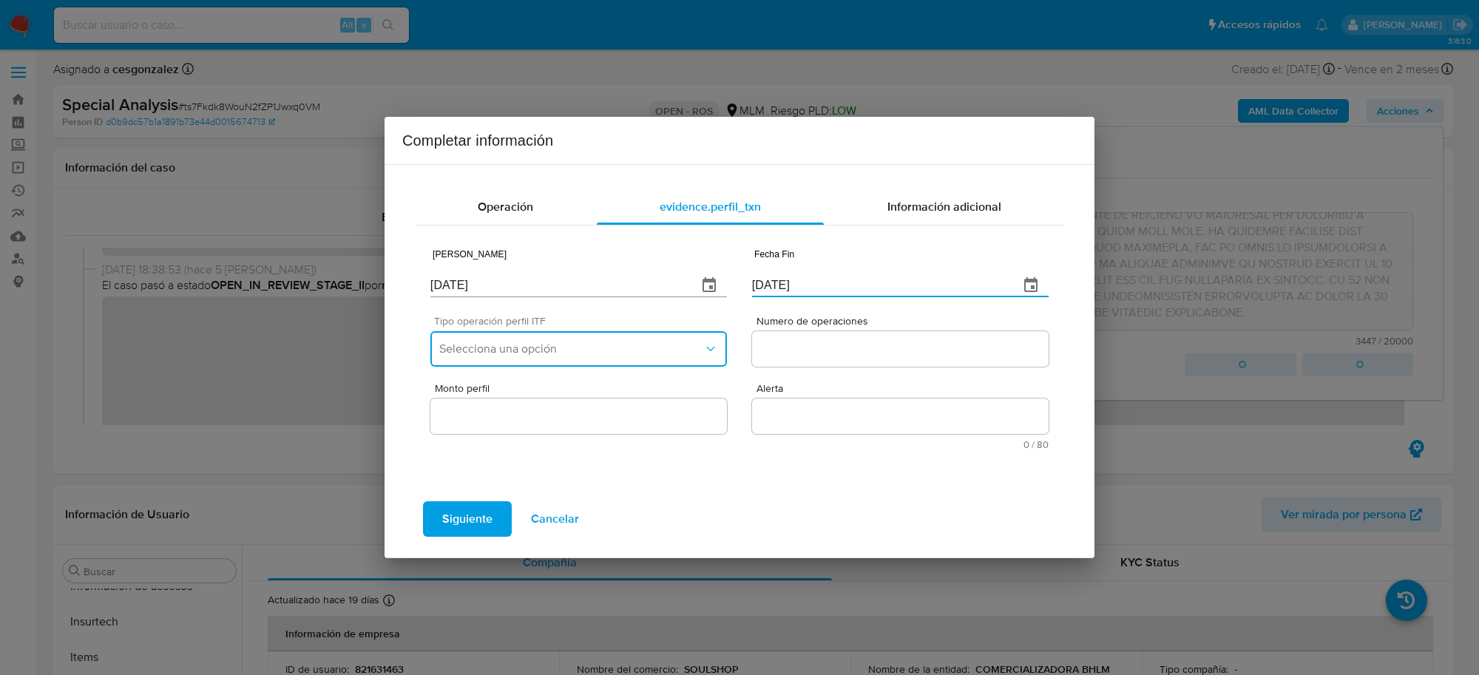
click at [464, 357] on button "Selecciona una opción" at bounding box center [579, 349] width 297 height 36
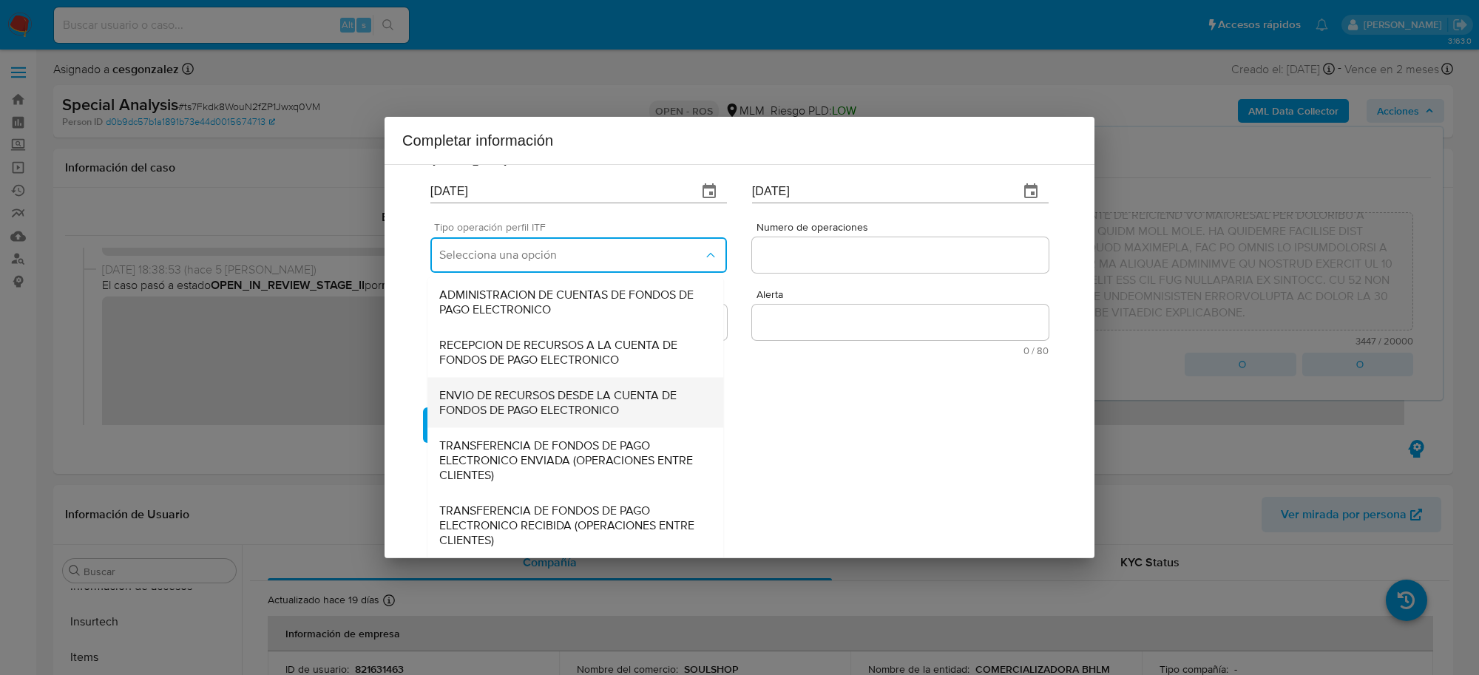
scroll to position [158, 0]
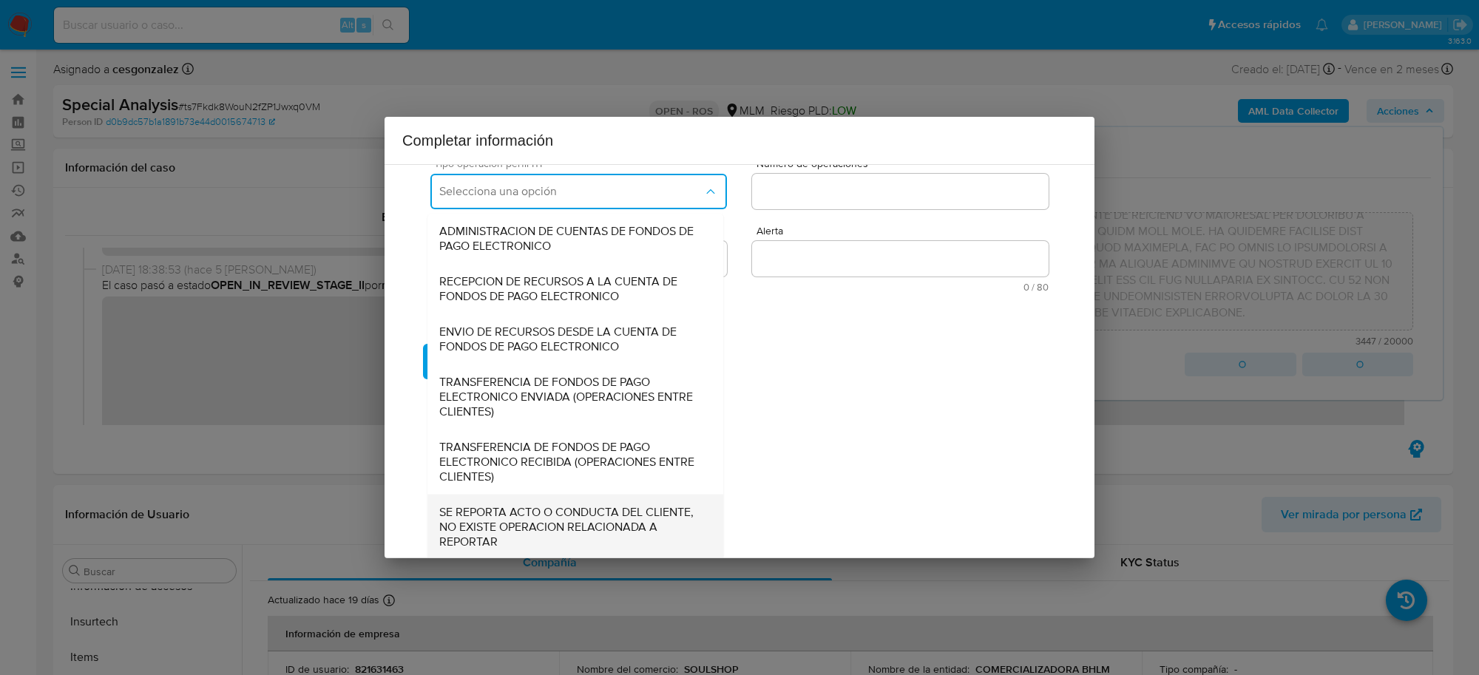
click at [533, 519] on span "SE REPORTA ACTO O CONDUCTA DEL CLIENTE, NO EXISTE OPERACION RELACIONADA A REPOR…" at bounding box center [575, 526] width 272 height 44
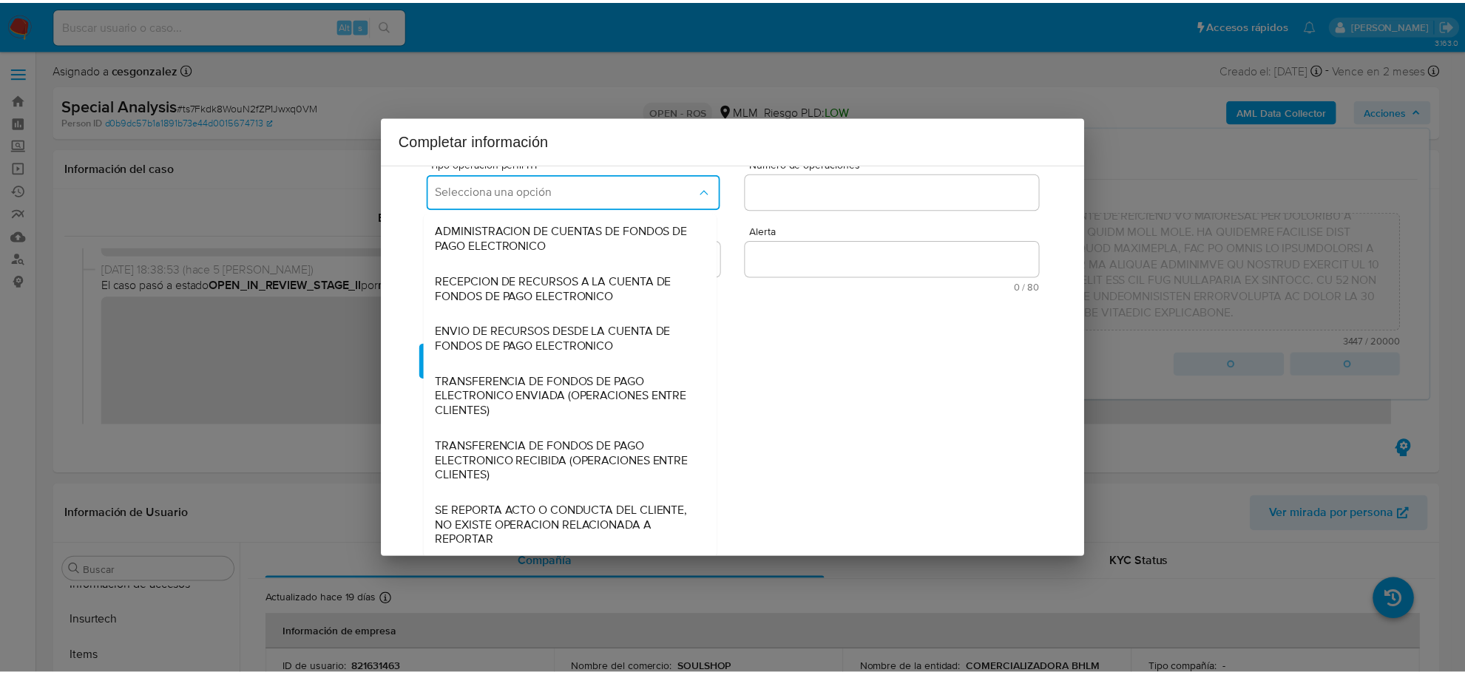
scroll to position [0, 0]
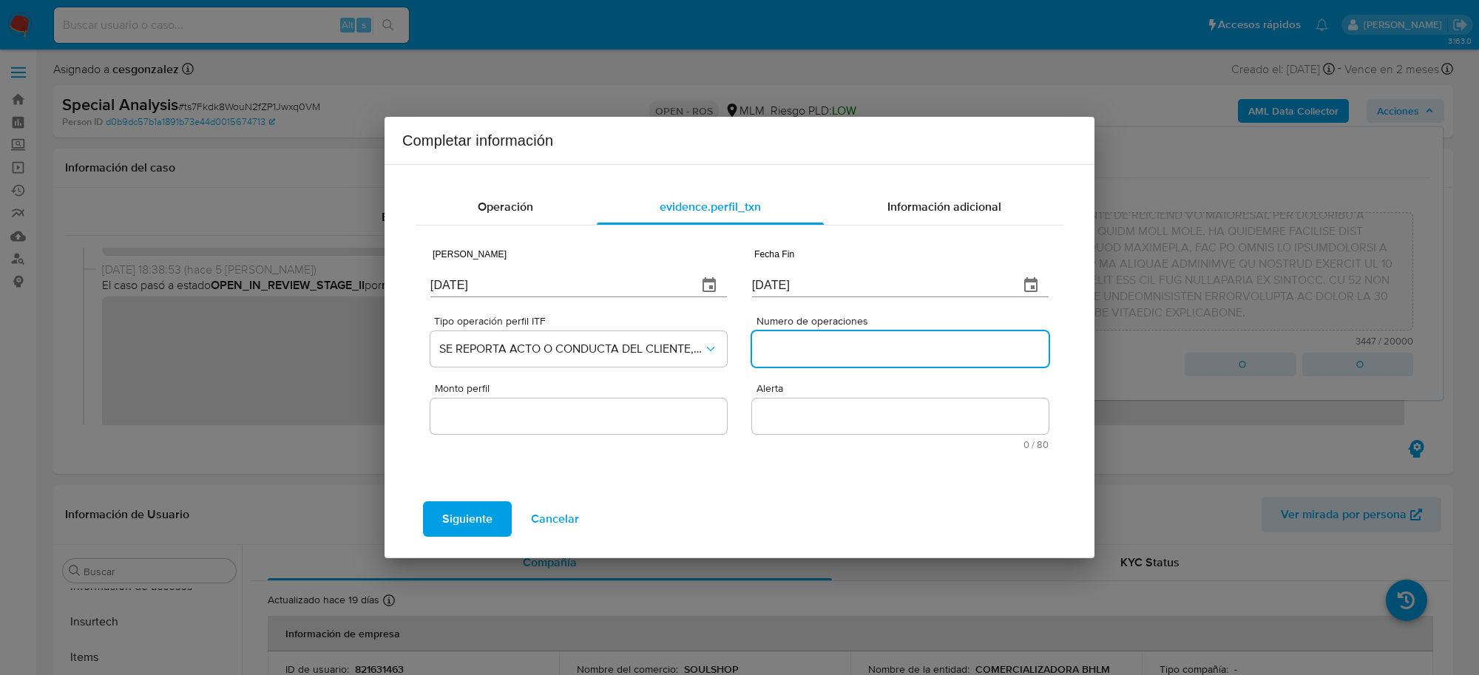
click at [810, 345] on input "Numero de operaciones" at bounding box center [900, 349] width 297 height 19
type input "0"
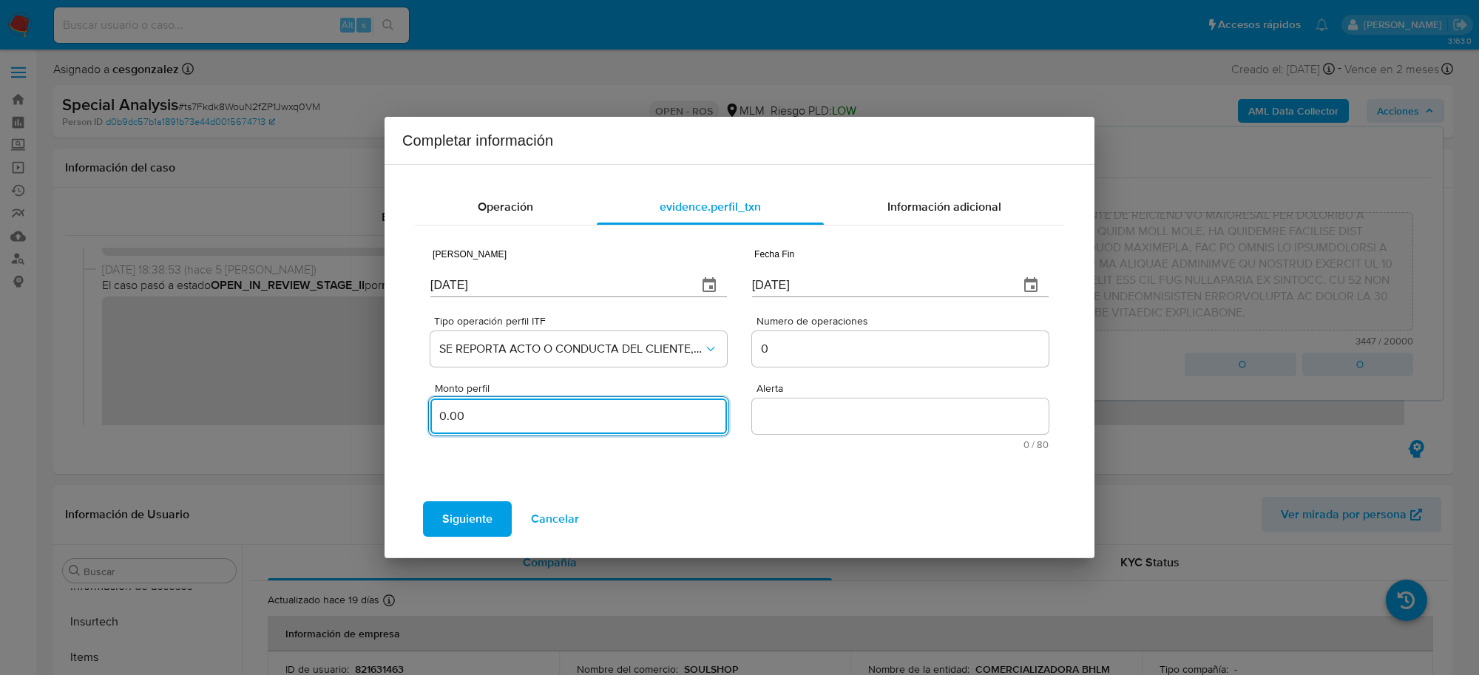
type input "0.00"
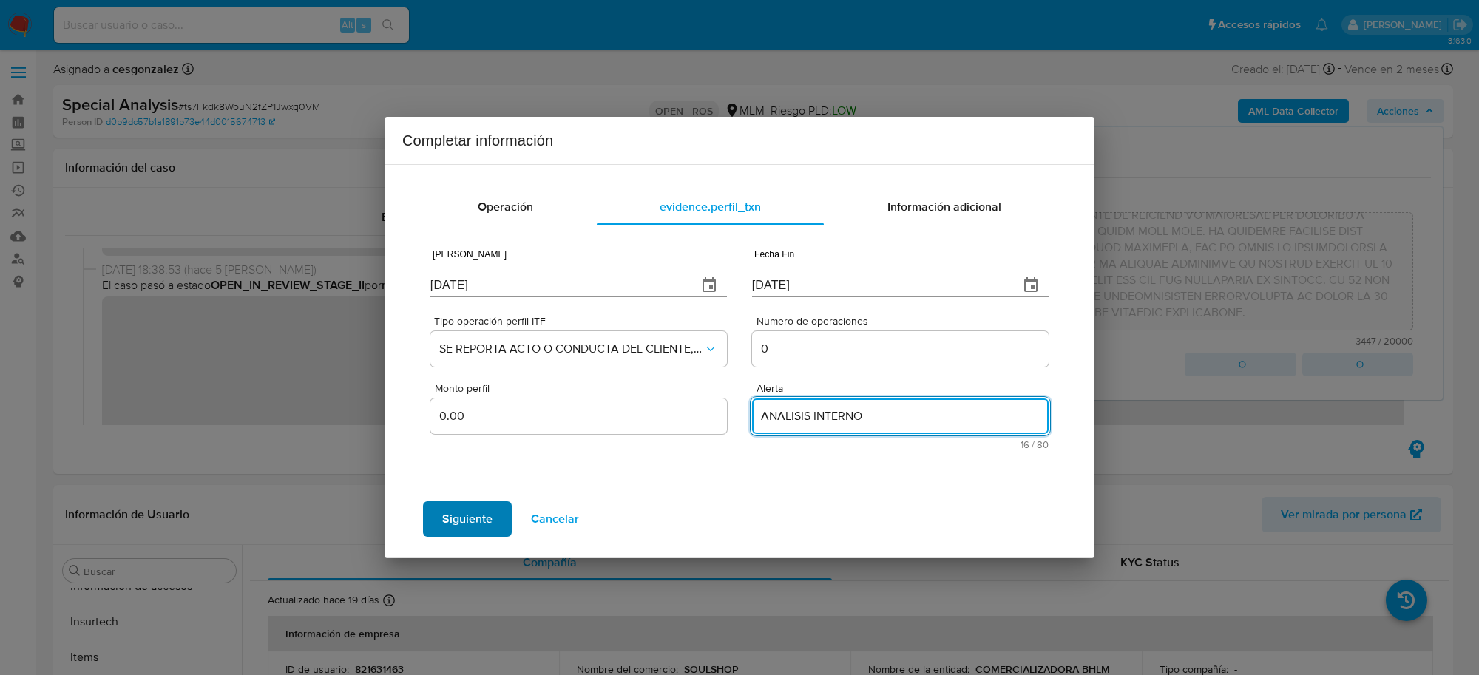
type textarea "ANALISIS INTERNO"
click at [435, 518] on button "Siguiente" at bounding box center [467, 520] width 89 height 36
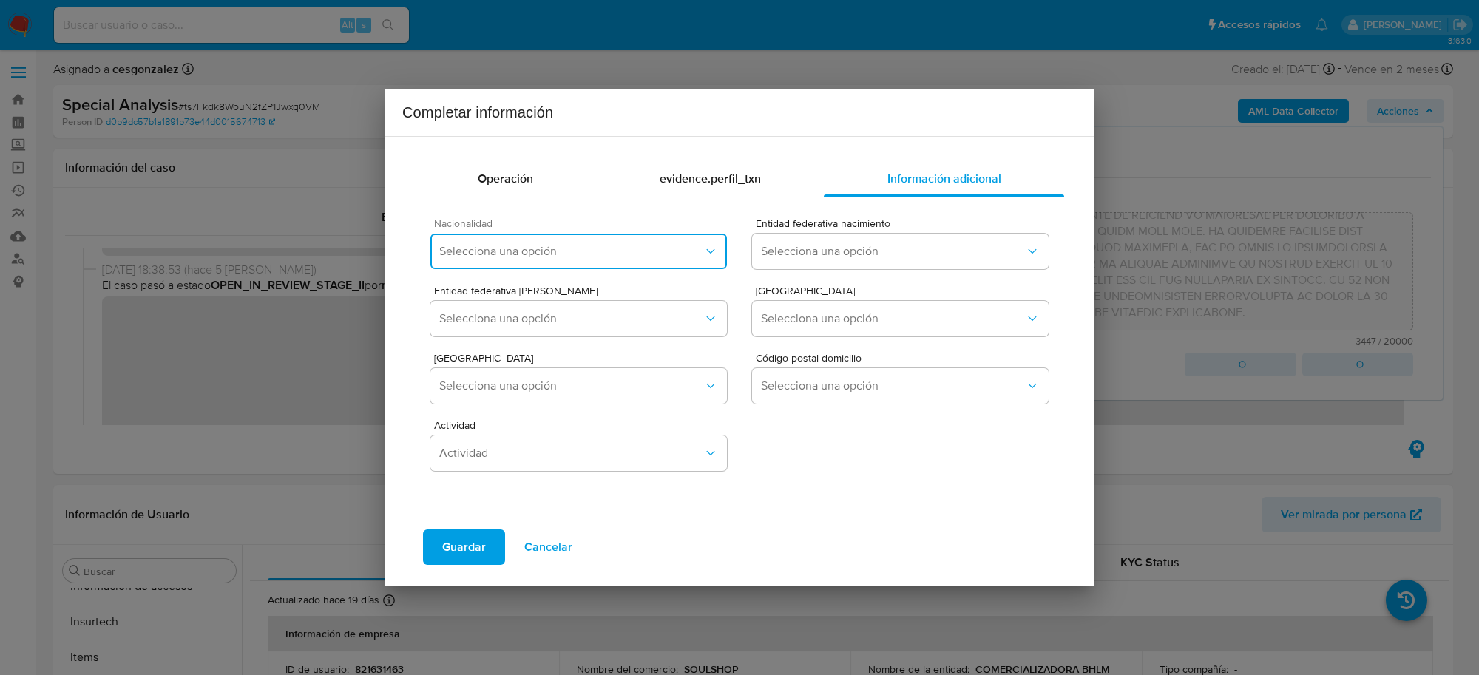
click at [672, 264] on button "Selecciona una opción" at bounding box center [579, 252] width 297 height 36
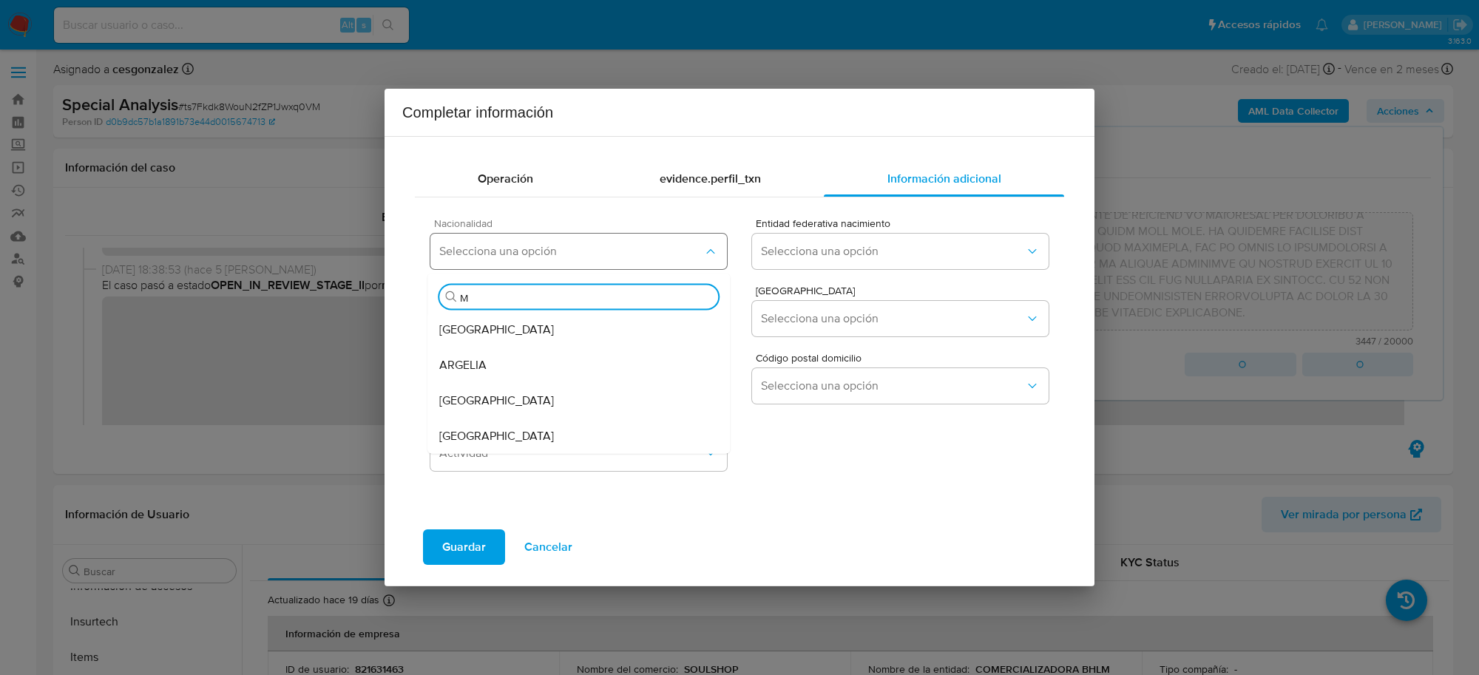
type input "ME"
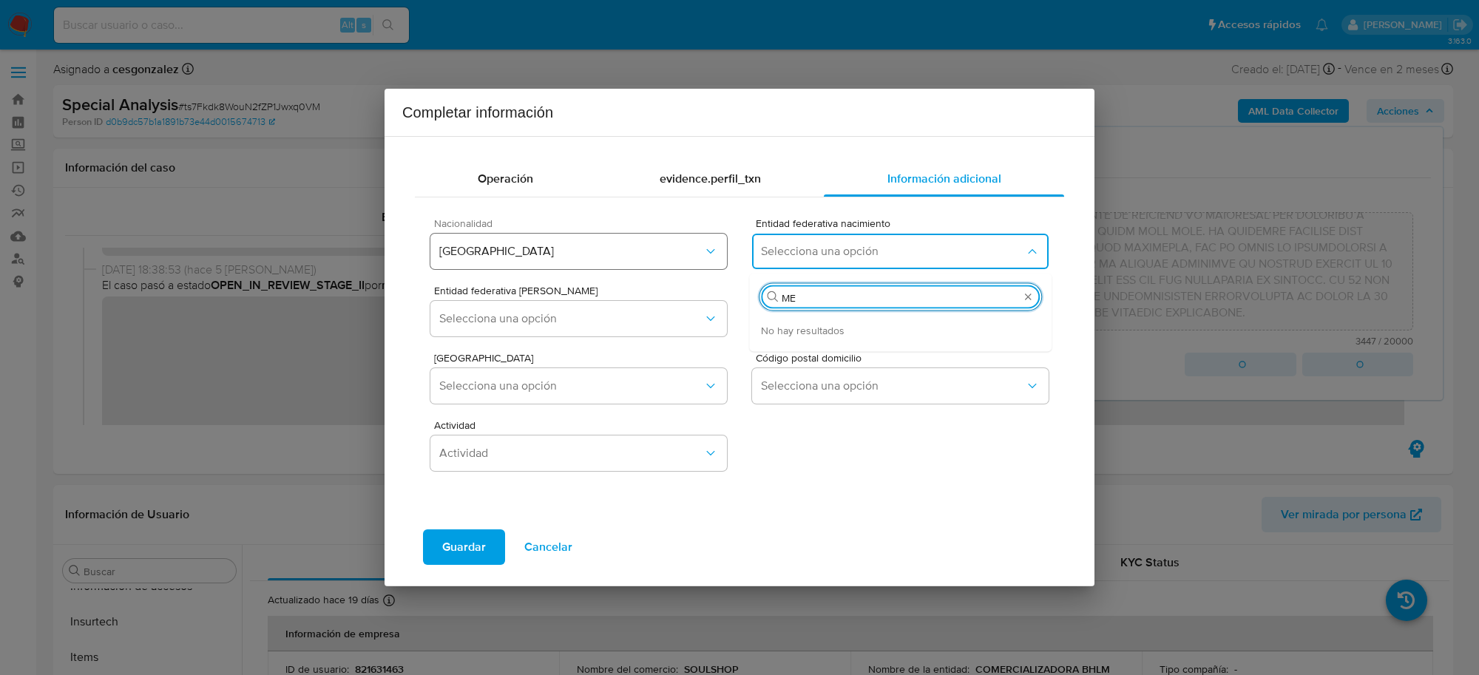
type input "M"
type input "PUEBLA"
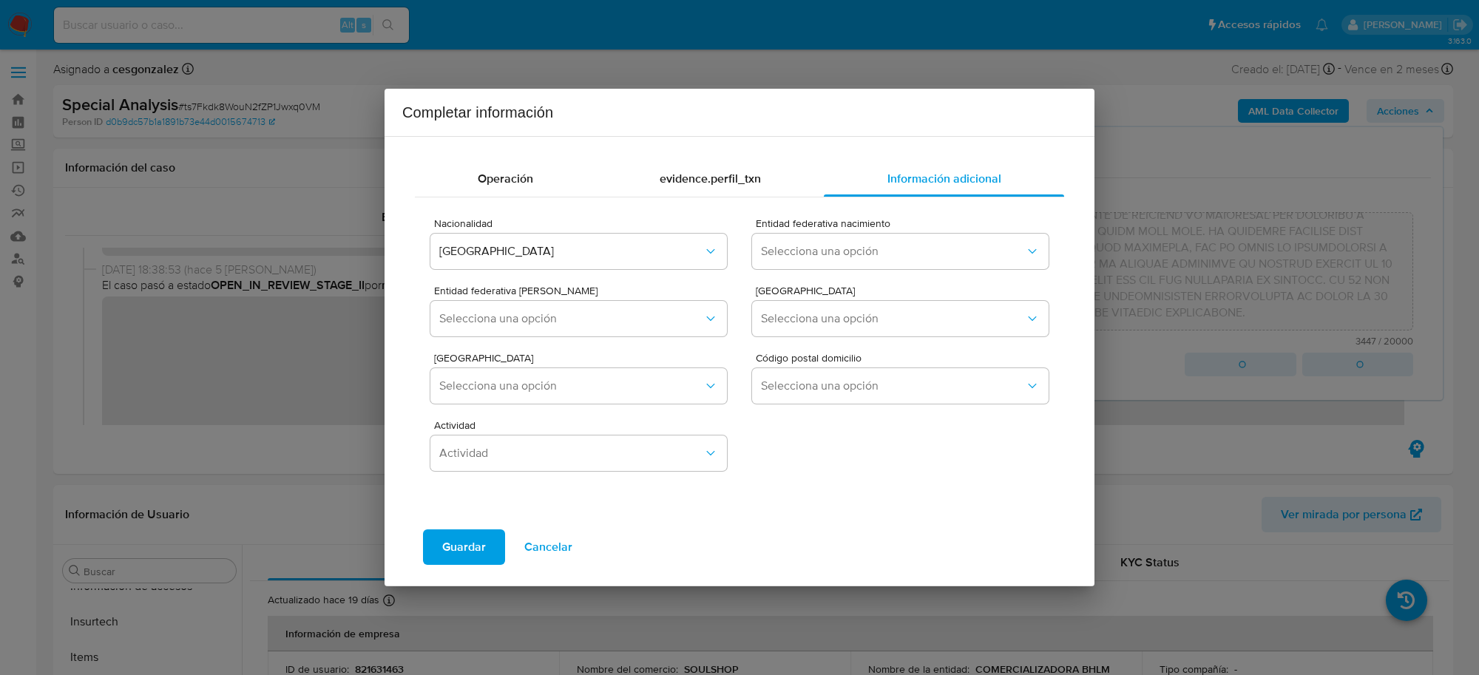
click at [868, 350] on div "Colonia Domicilio Selecciona una opción Código postal domicilio Selecciona una …" at bounding box center [740, 375] width 618 height 67
click at [852, 259] on span "Selecciona una opción" at bounding box center [893, 251] width 264 height 15
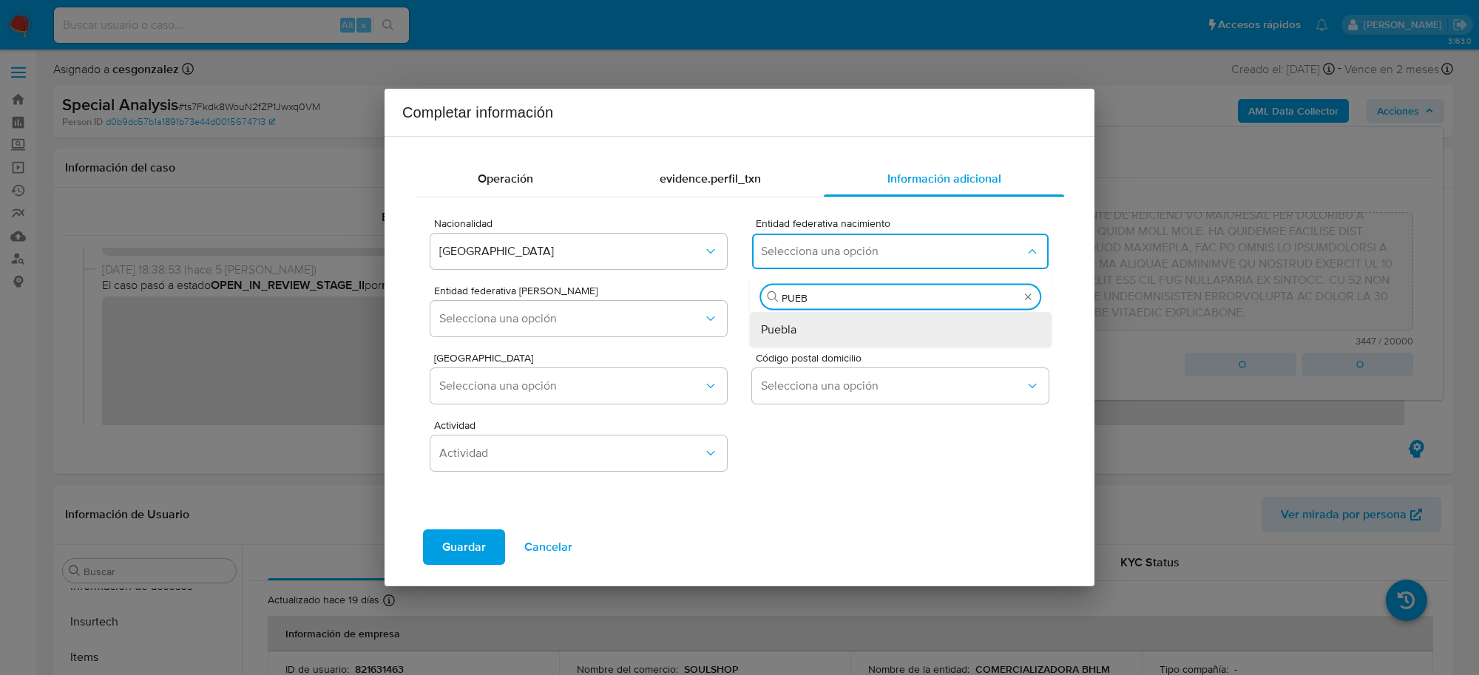
type input "PUEBL"
click at [811, 331] on div "Puebla" at bounding box center [900, 330] width 279 height 36
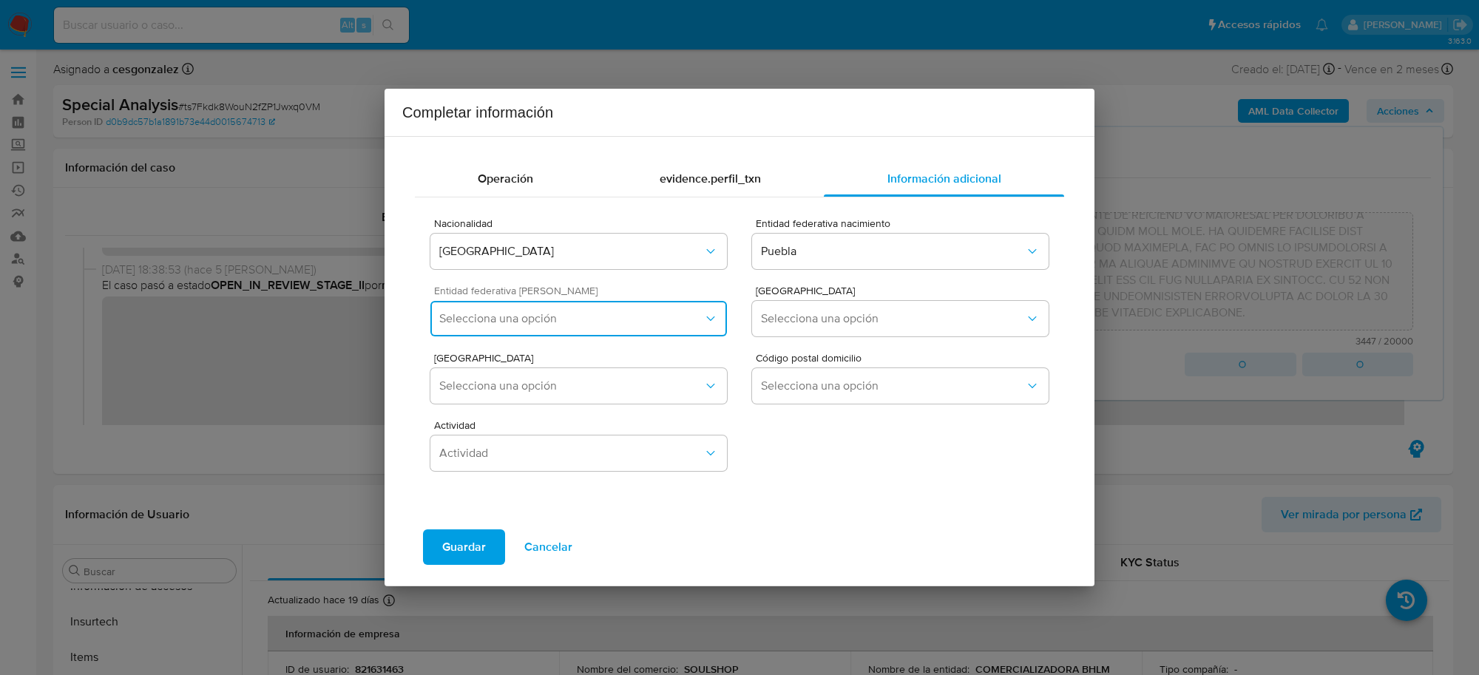
click at [700, 331] on button "Selecciona una opción" at bounding box center [579, 319] width 297 height 36
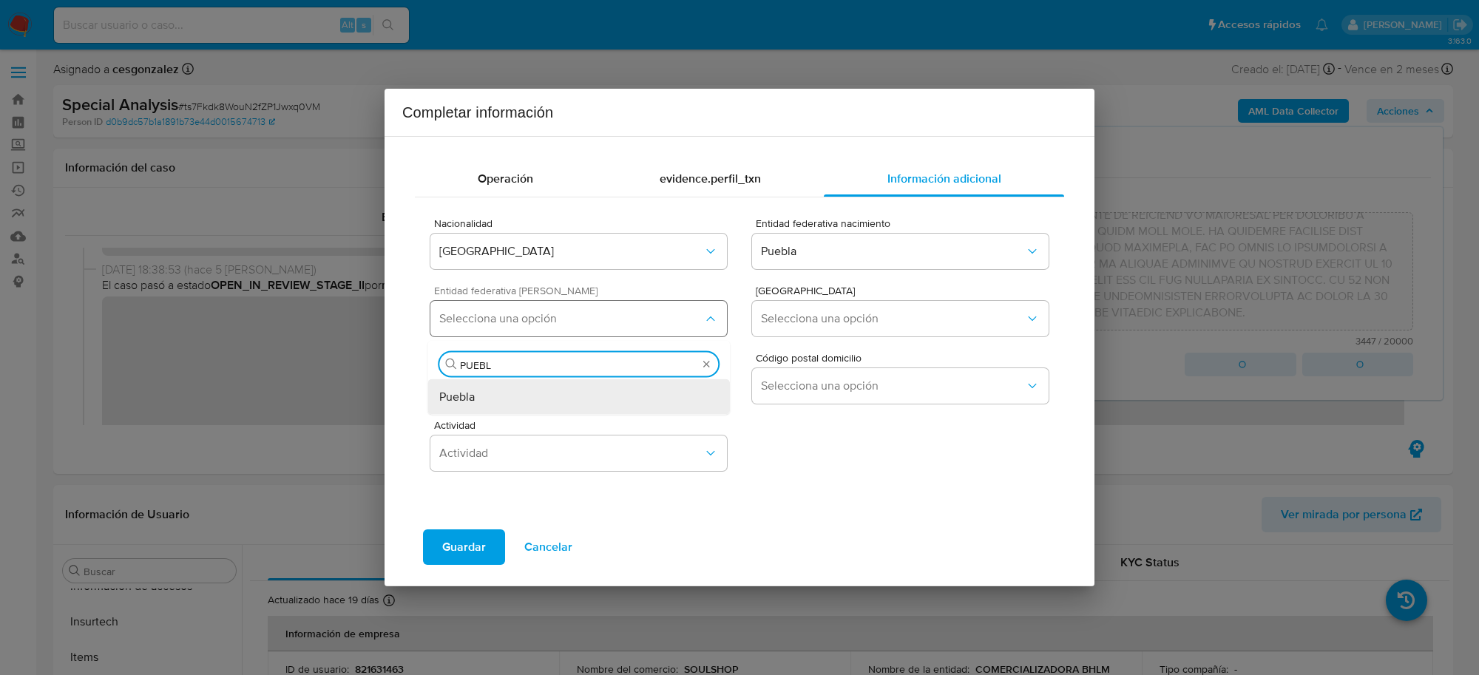
type input "PUEBLA"
click at [609, 396] on div "Puebla" at bounding box center [578, 397] width 279 height 36
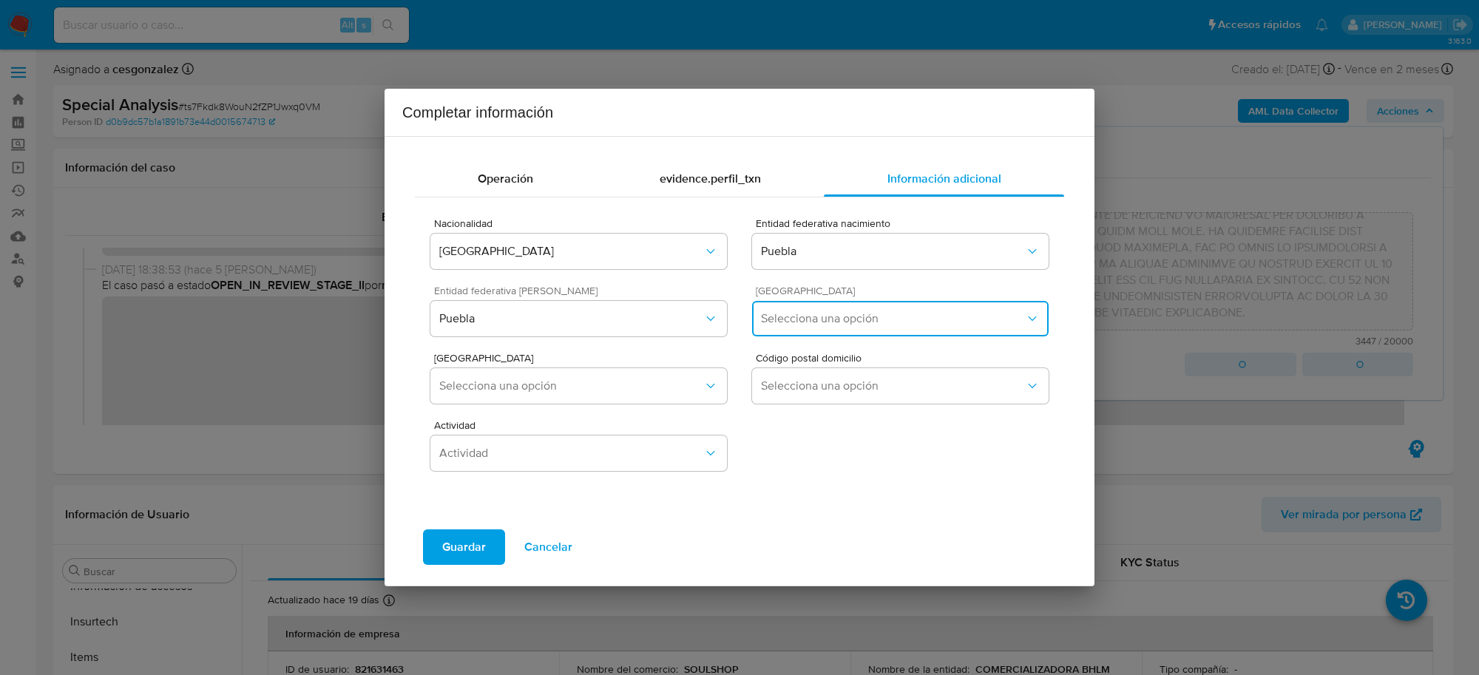
click at [837, 325] on span "Selecciona una opción" at bounding box center [893, 318] width 264 height 15
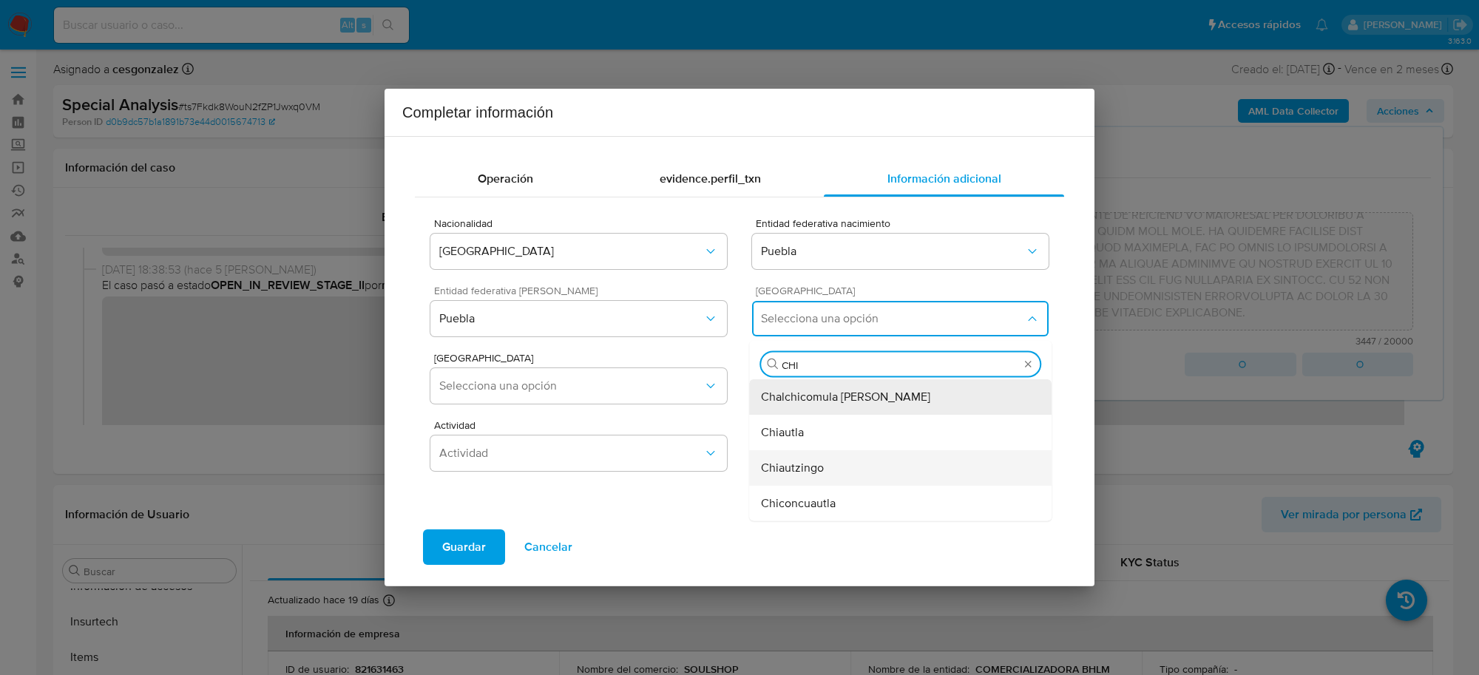
type input "CHIG"
click at [859, 475] on div "Chignautla" at bounding box center [900, 468] width 279 height 36
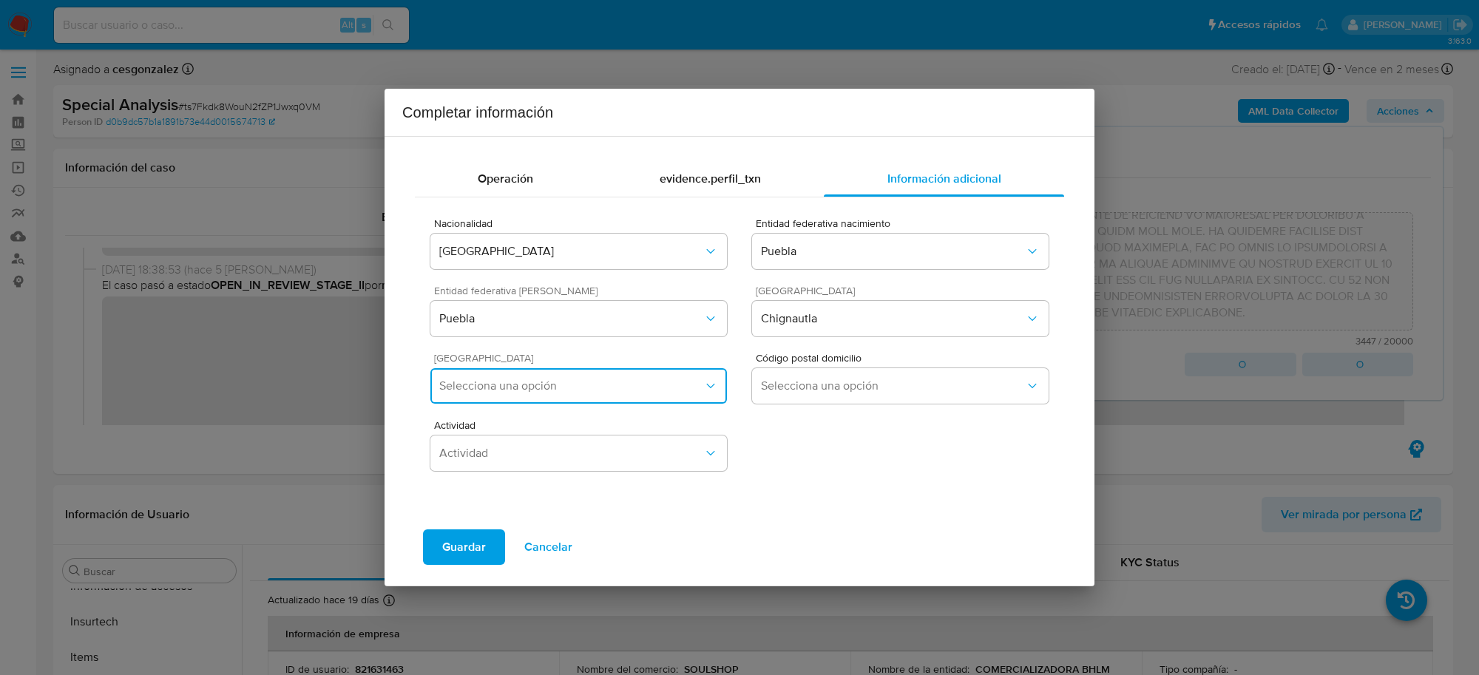
click at [669, 383] on span "Selecciona una opción" at bounding box center [571, 386] width 264 height 15
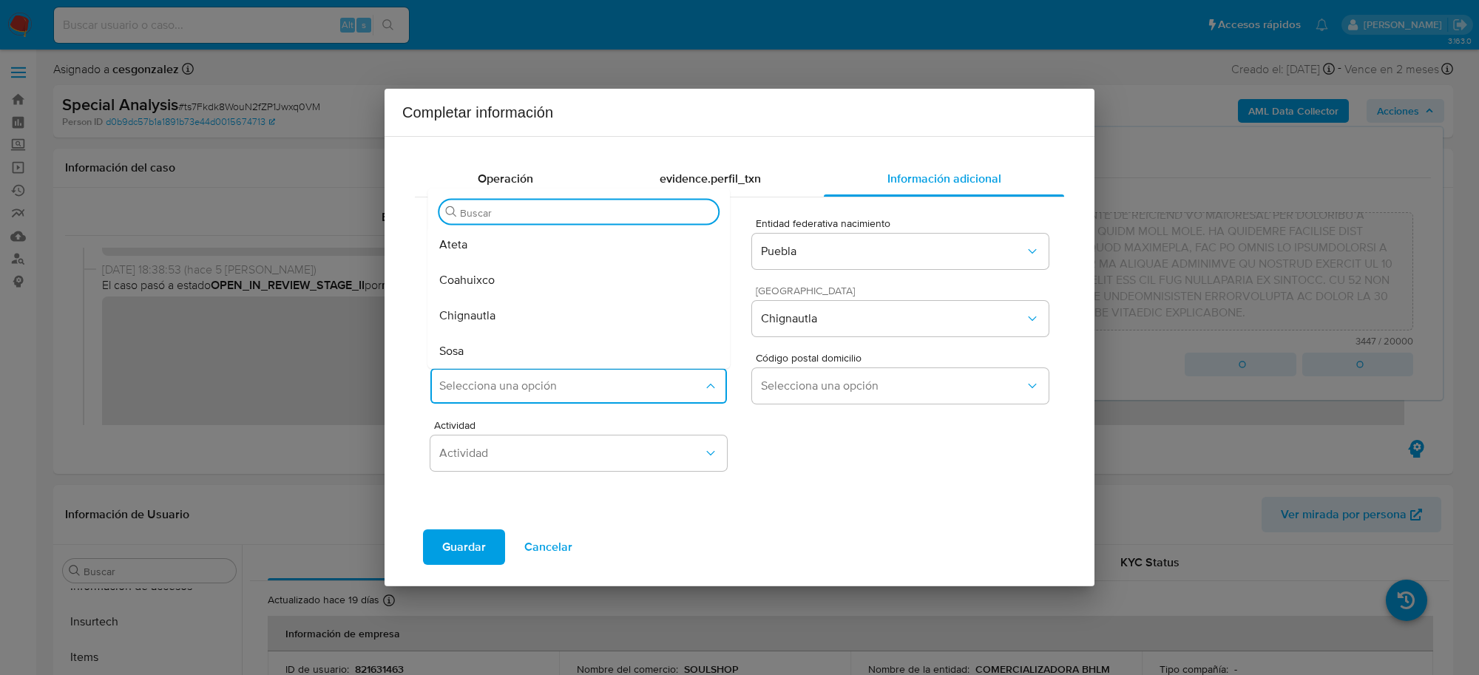
drag, startPoint x: 493, startPoint y: 323, endPoint x: 504, endPoint y: 322, distance: 11.2
click at [492, 323] on span "Chignautla" at bounding box center [467, 315] width 56 height 15
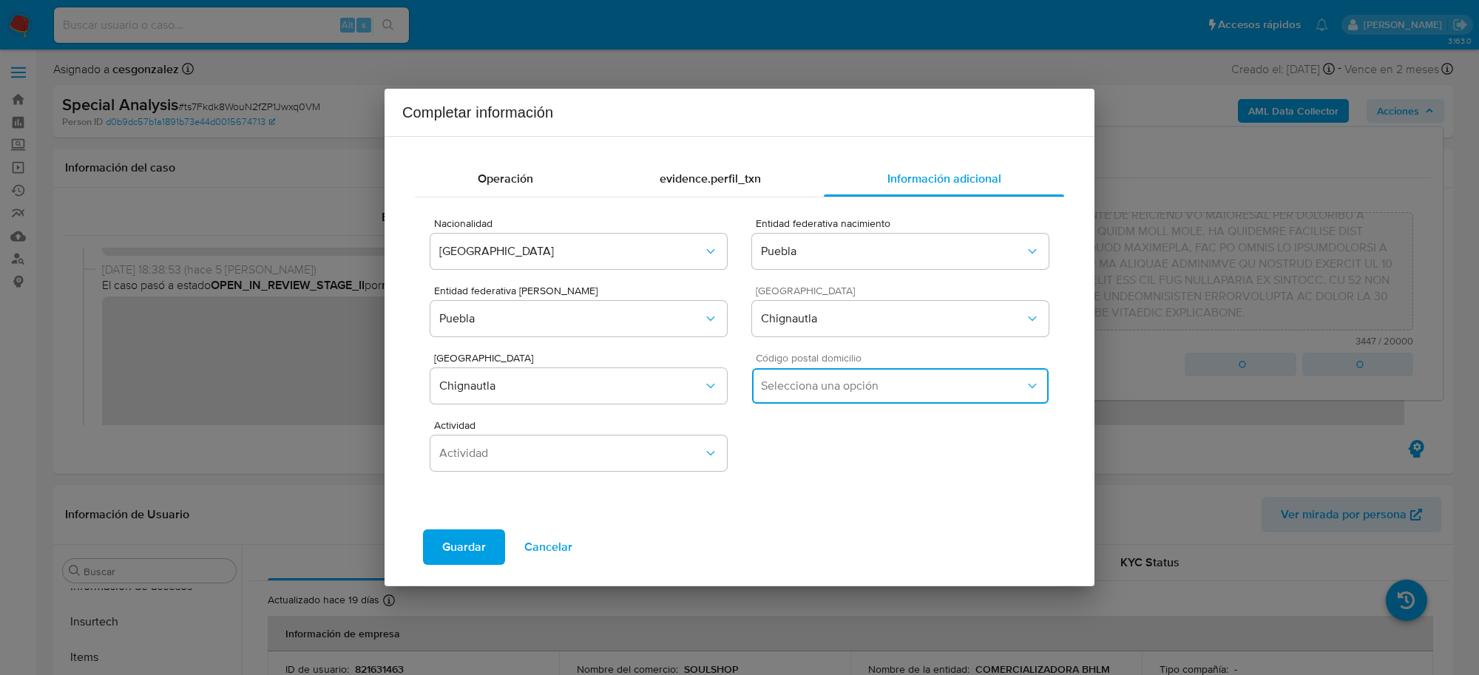
click at [832, 402] on button "Selecciona una opción" at bounding box center [900, 386] width 297 height 36
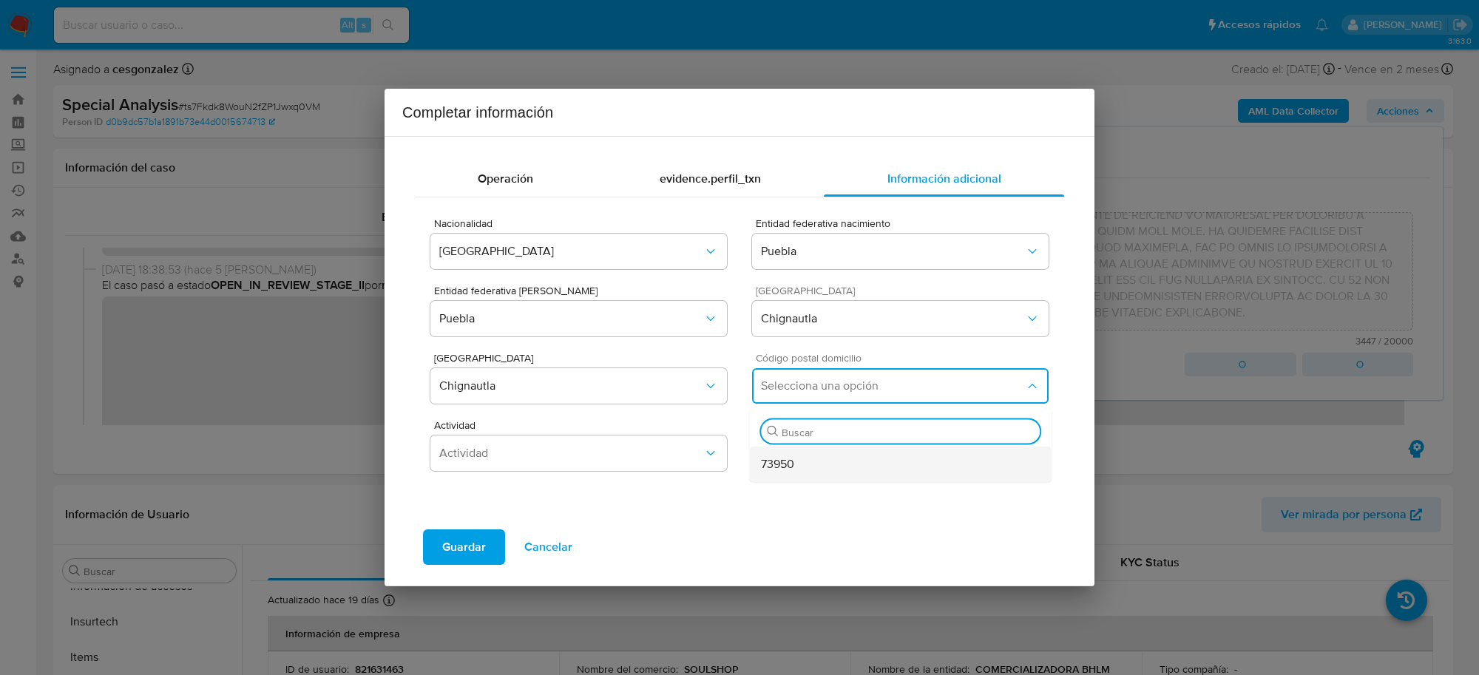
click at [817, 468] on div "73950" at bounding box center [900, 465] width 279 height 36
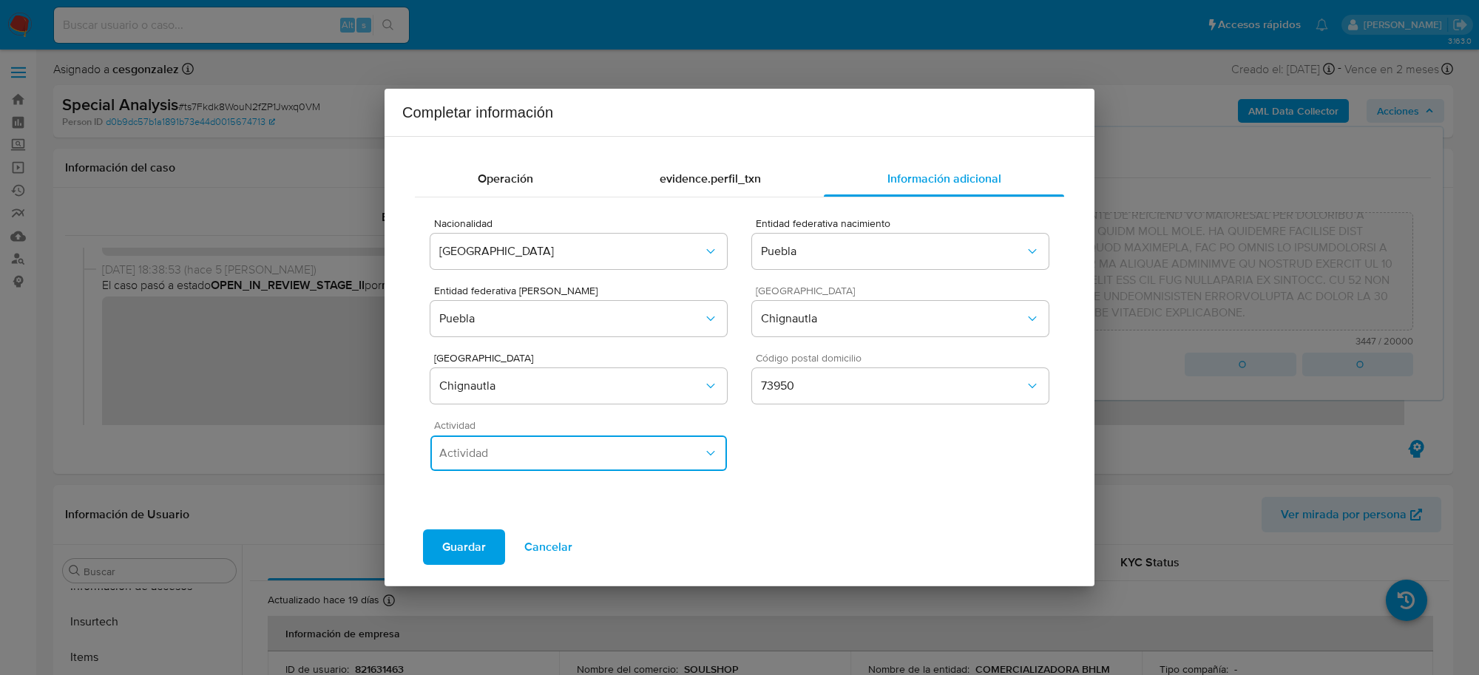
click at [556, 461] on button "Actividad" at bounding box center [579, 454] width 297 height 36
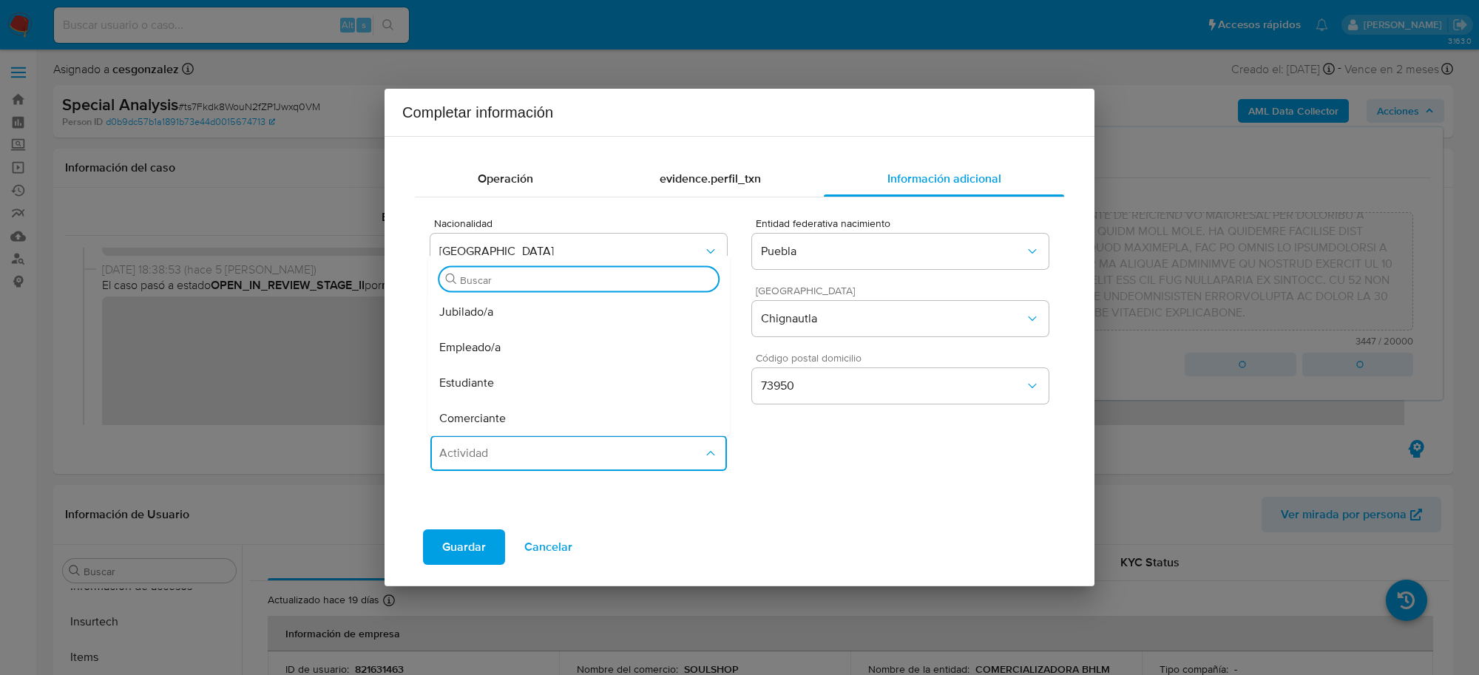
click at [530, 422] on div "Comerciante" at bounding box center [578, 419] width 279 height 36
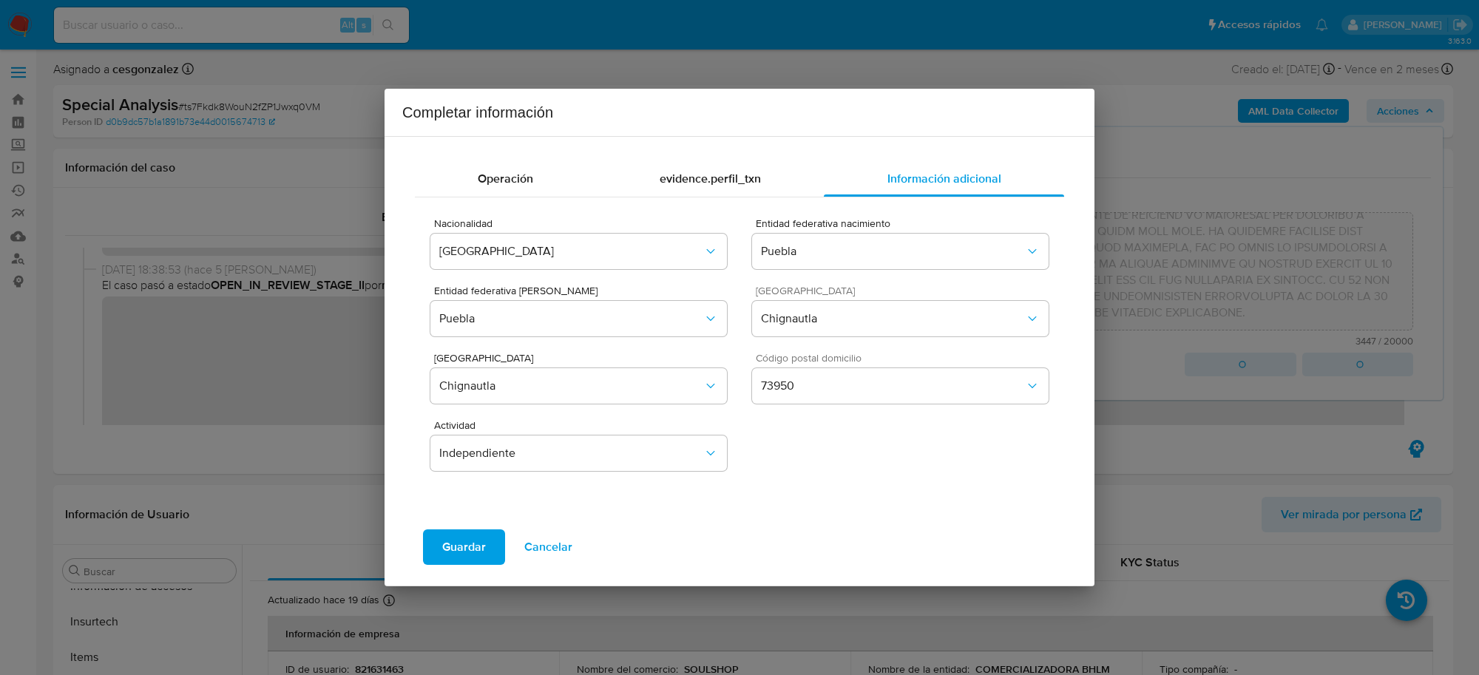
click at [476, 522] on div "Guardar Cancelar" at bounding box center [739, 547] width 675 height 53
click at [476, 541] on span "Guardar" at bounding box center [464, 547] width 44 height 33
type textarea "CONOCIMIENTO DEL CLIENTE O USUARIO CLIENTE COMERCIALIZADORA BHLM SA DE CV, NUME…"
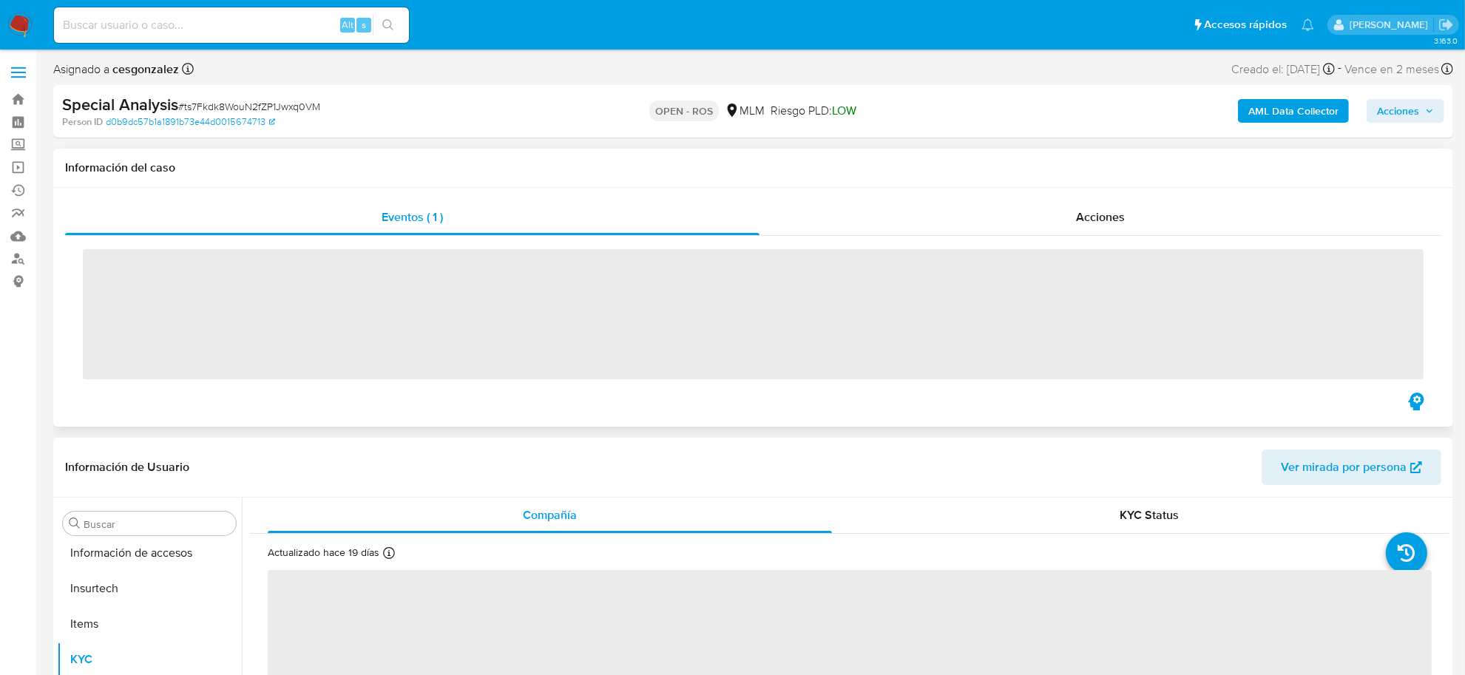
scroll to position [730, 0]
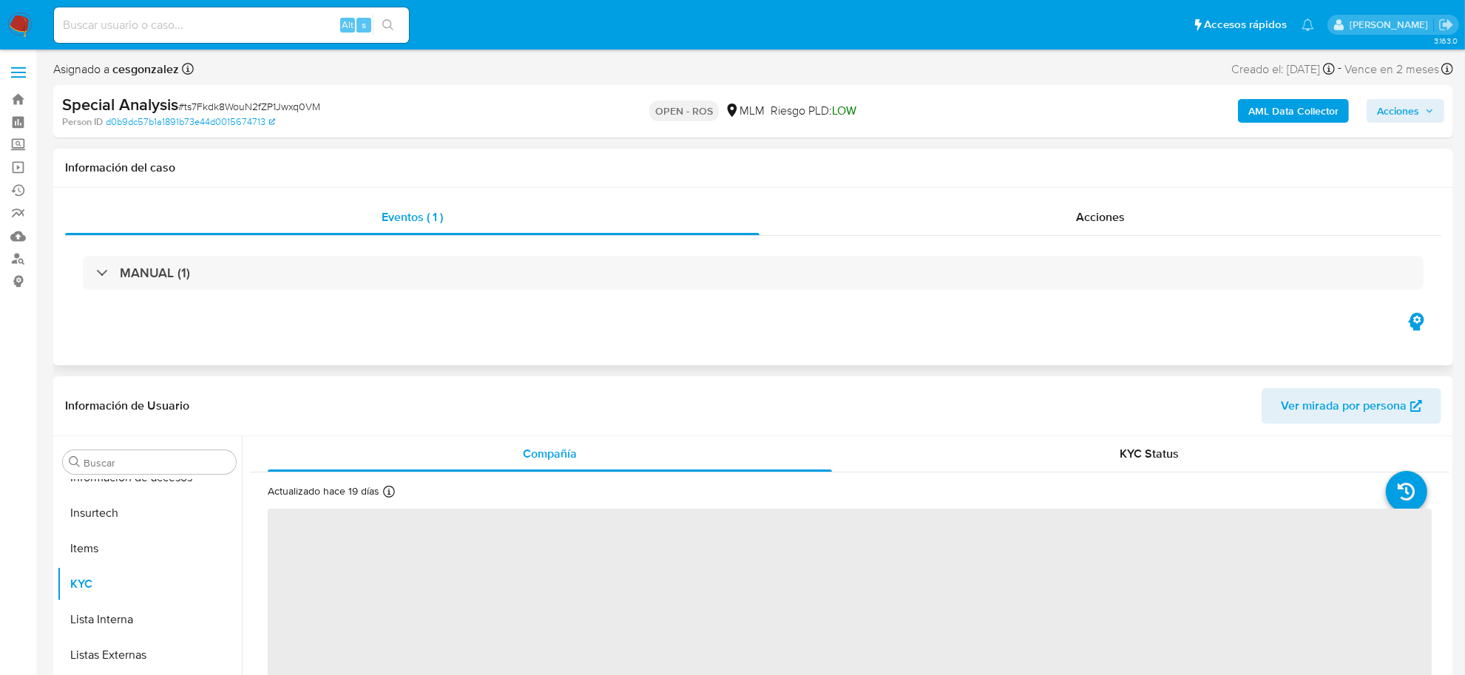
select select "10"
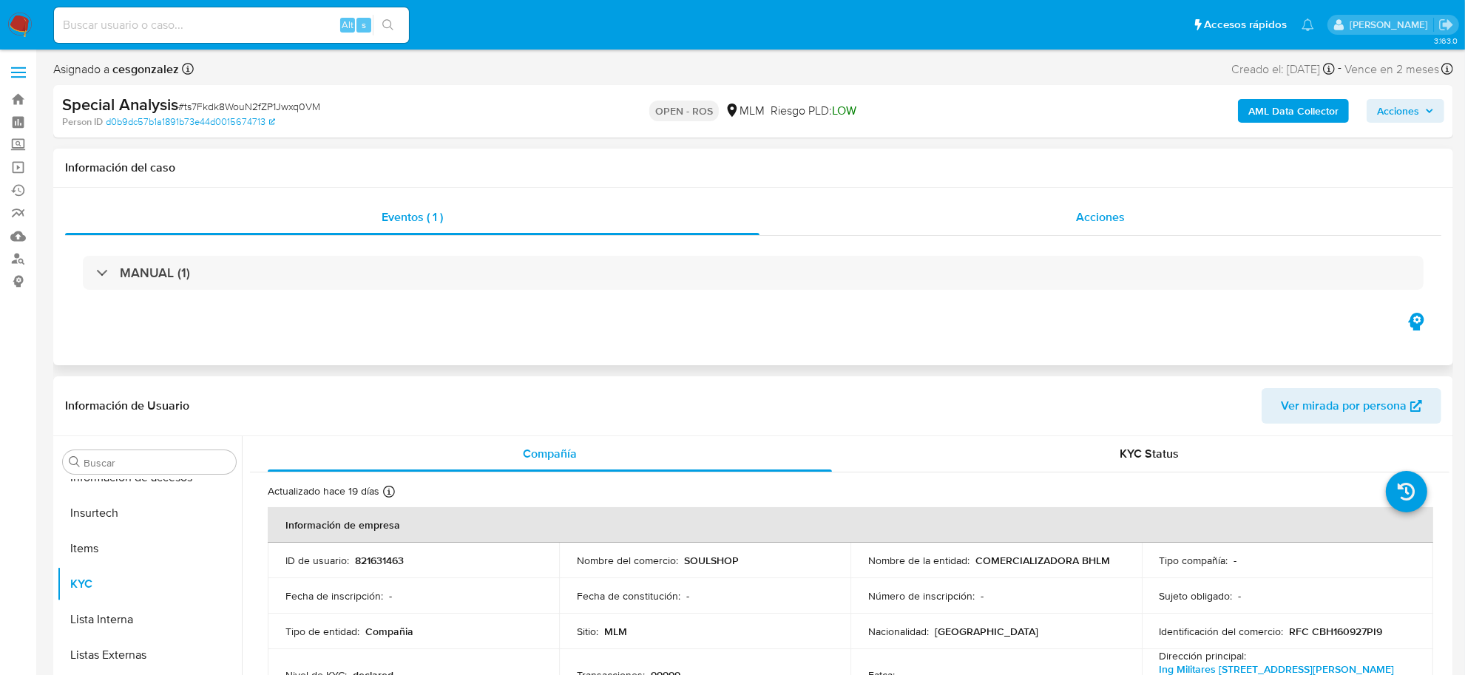
click at [1110, 229] on div "Acciones" at bounding box center [1101, 218] width 682 height 36
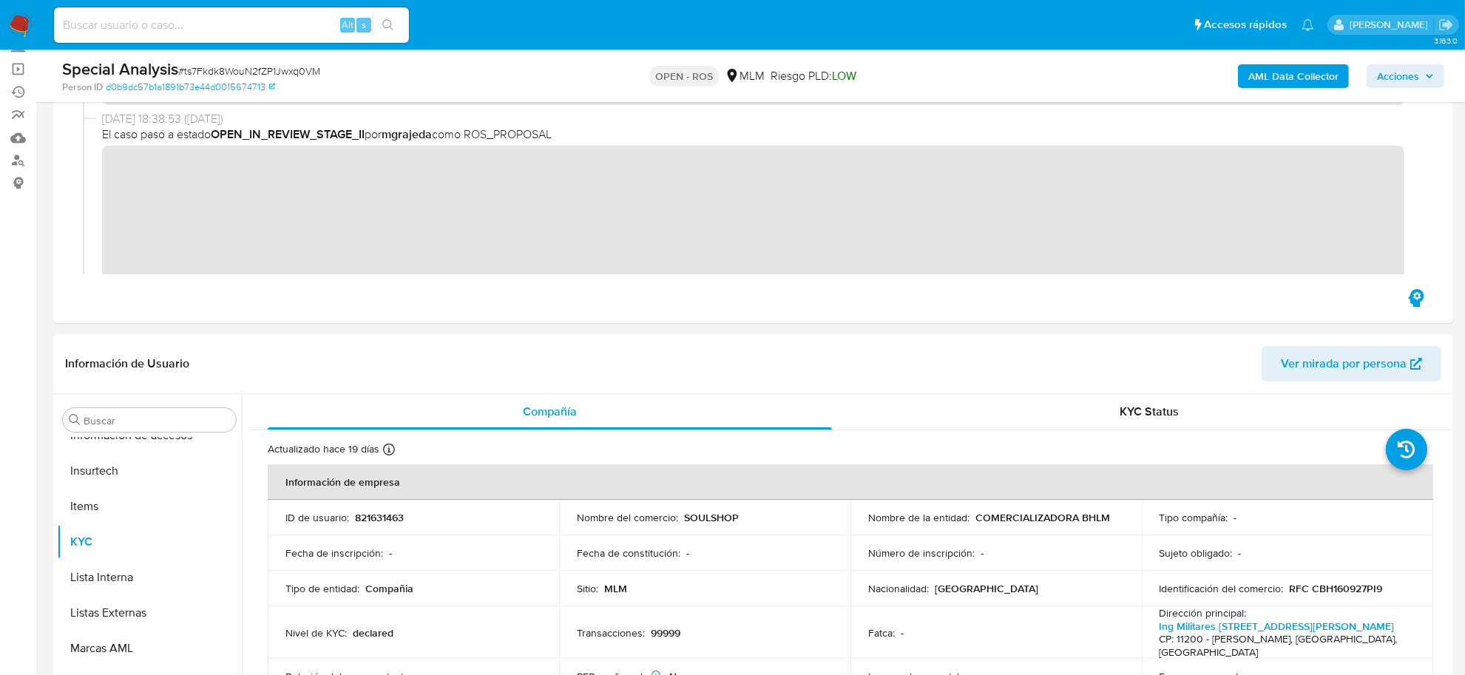
scroll to position [0, 0]
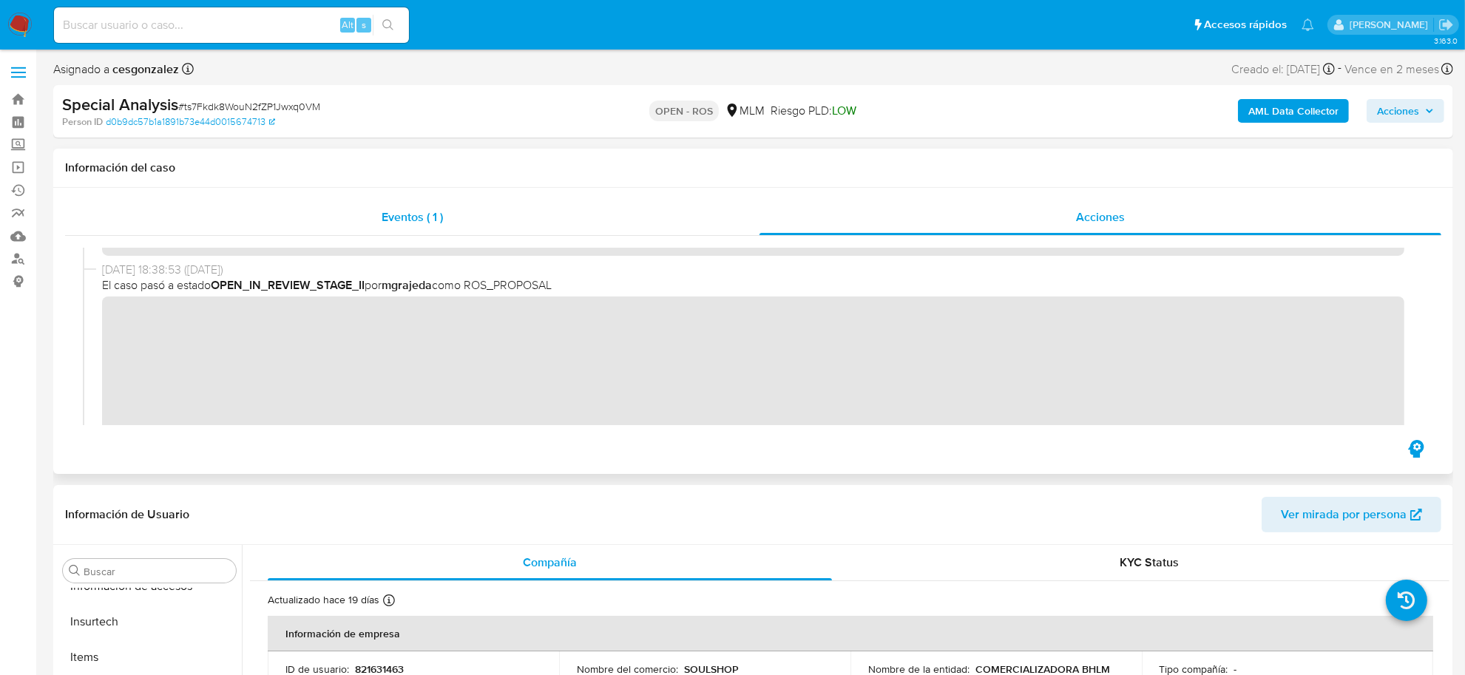
click at [394, 212] on span "Eventos ( 1 )" at bounding box center [412, 217] width 61 height 17
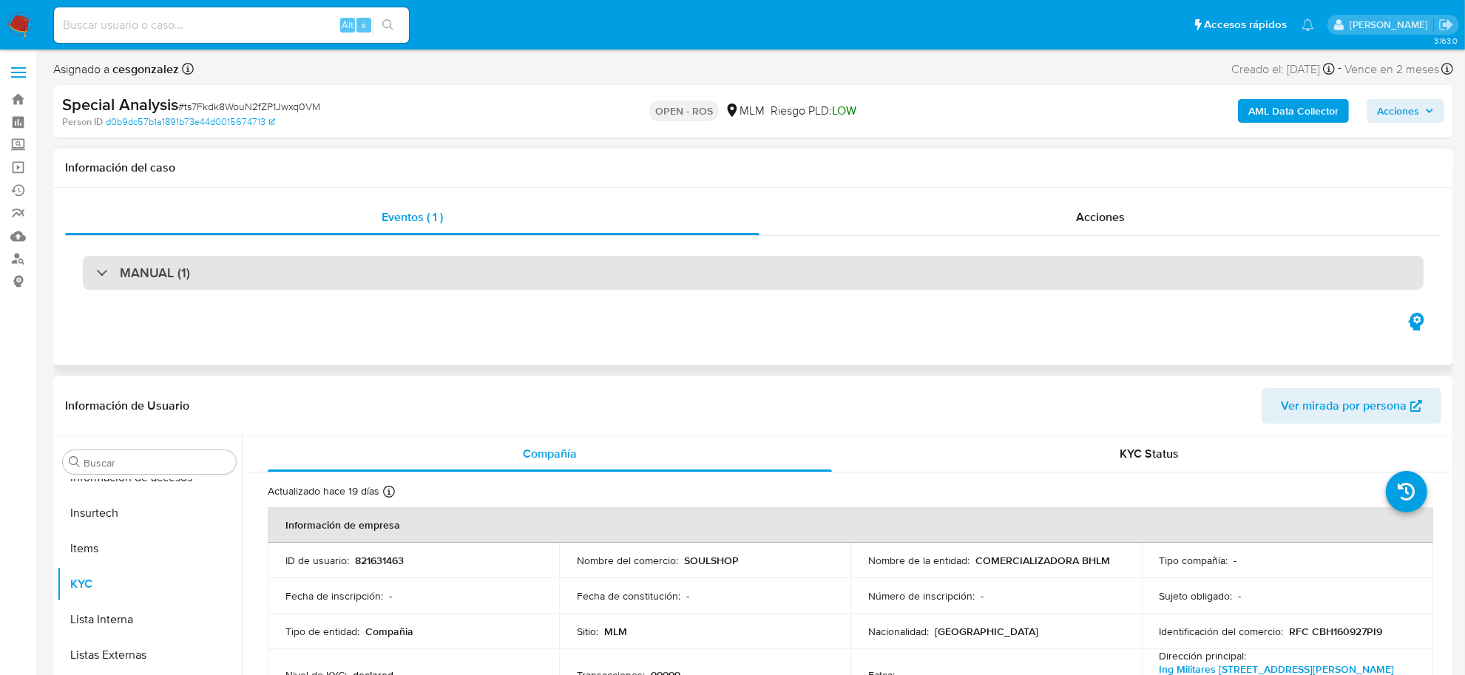
click at [319, 287] on div "MANUAL (1)" at bounding box center [753, 273] width 1341 height 34
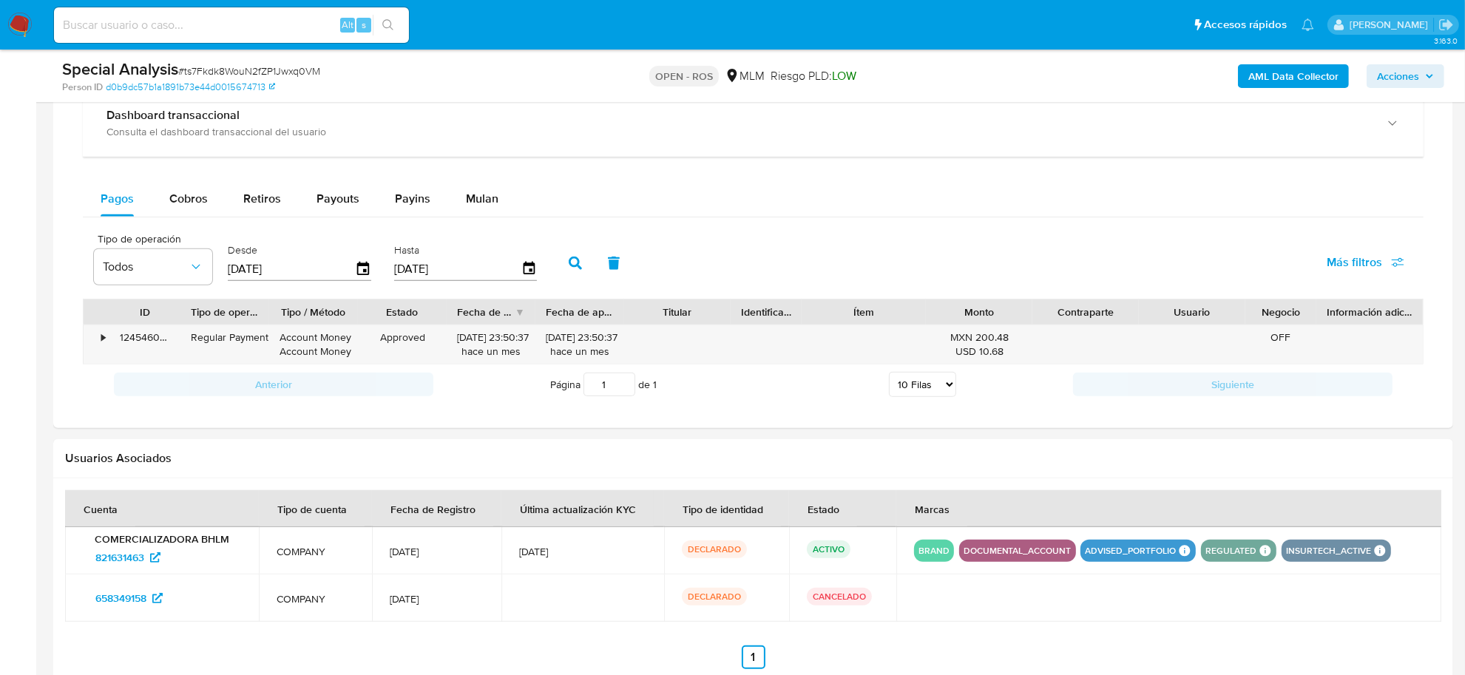
scroll to position [1222, 0]
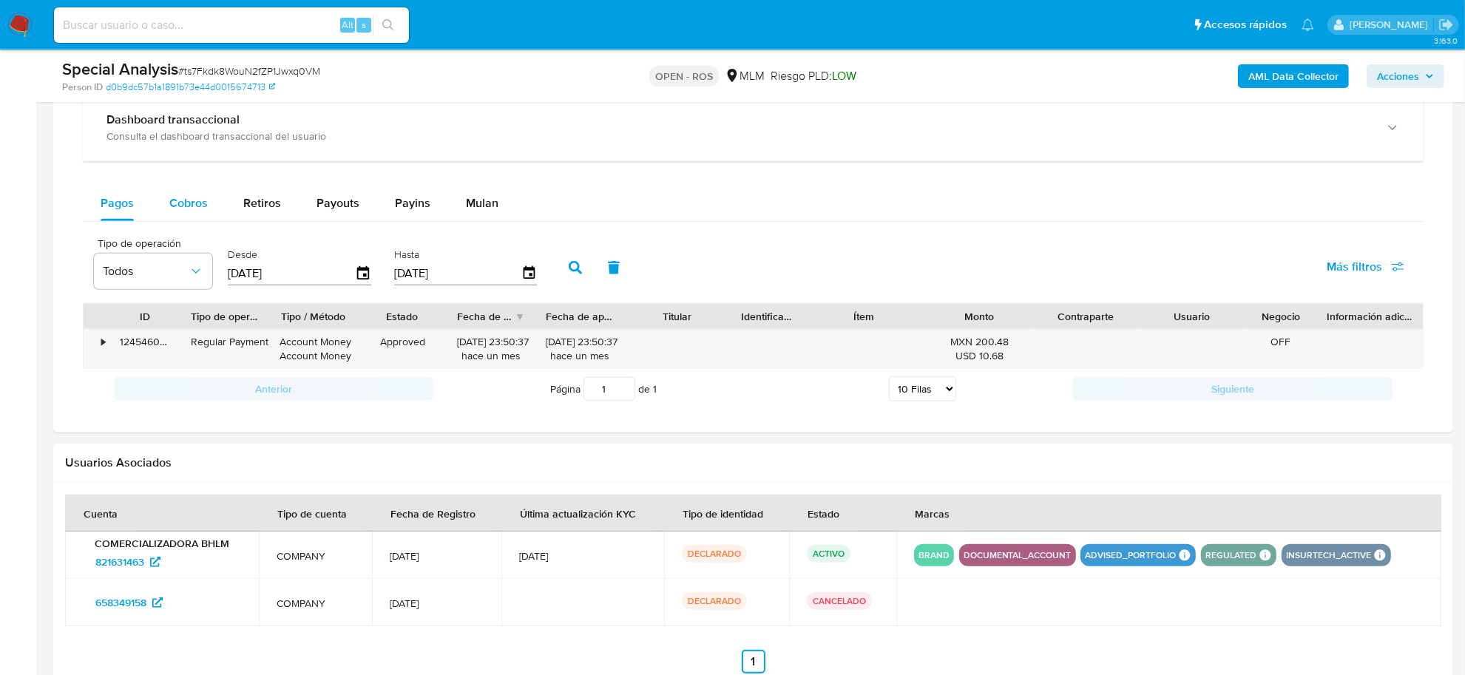
click at [175, 207] on span "Cobros" at bounding box center [188, 203] width 38 height 17
select select "10"
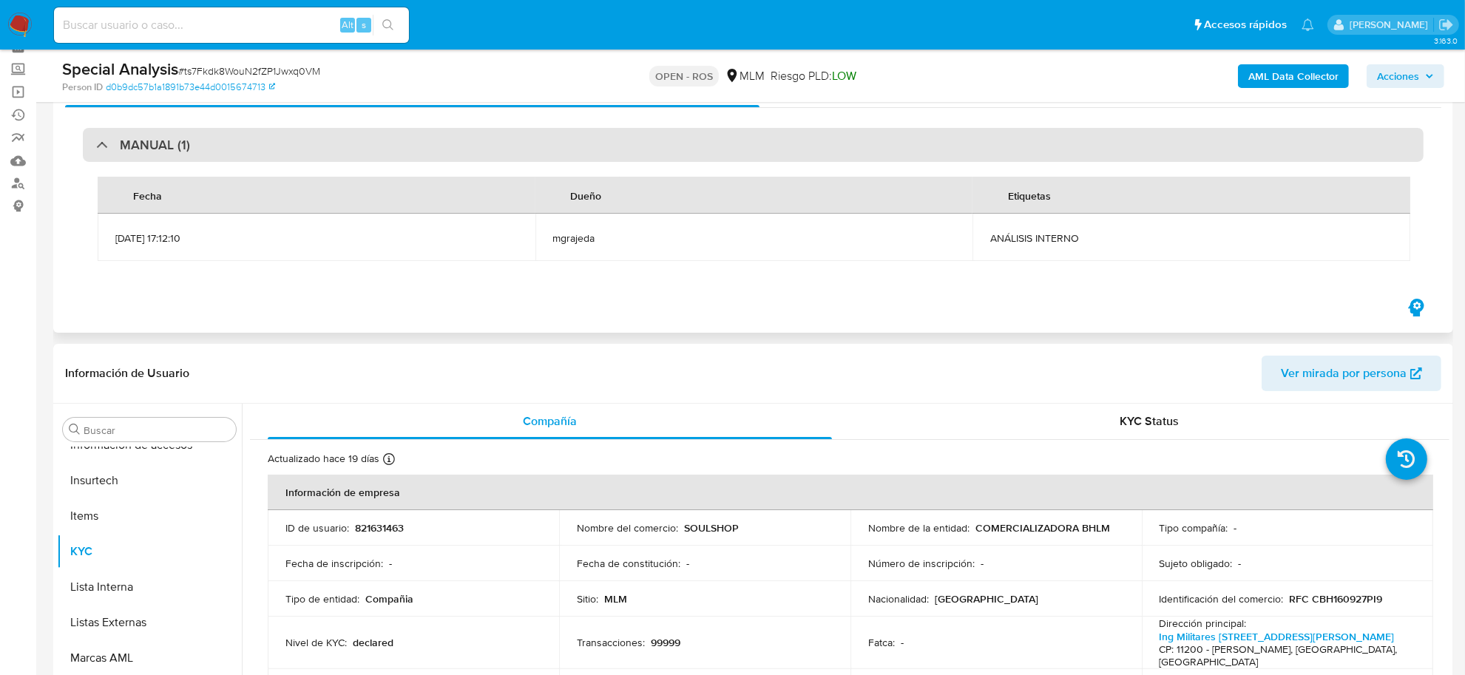
scroll to position [0, 0]
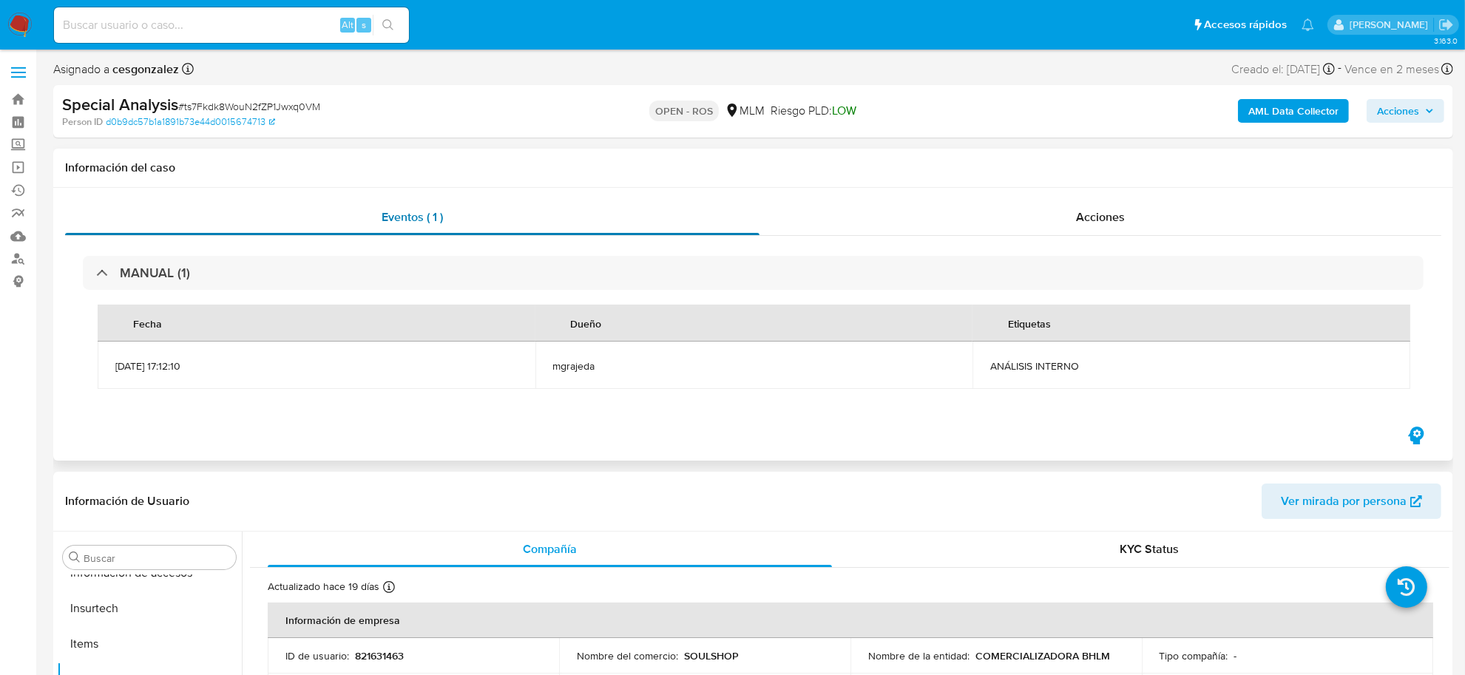
click at [390, 217] on span "Eventos ( 1 )" at bounding box center [412, 217] width 61 height 17
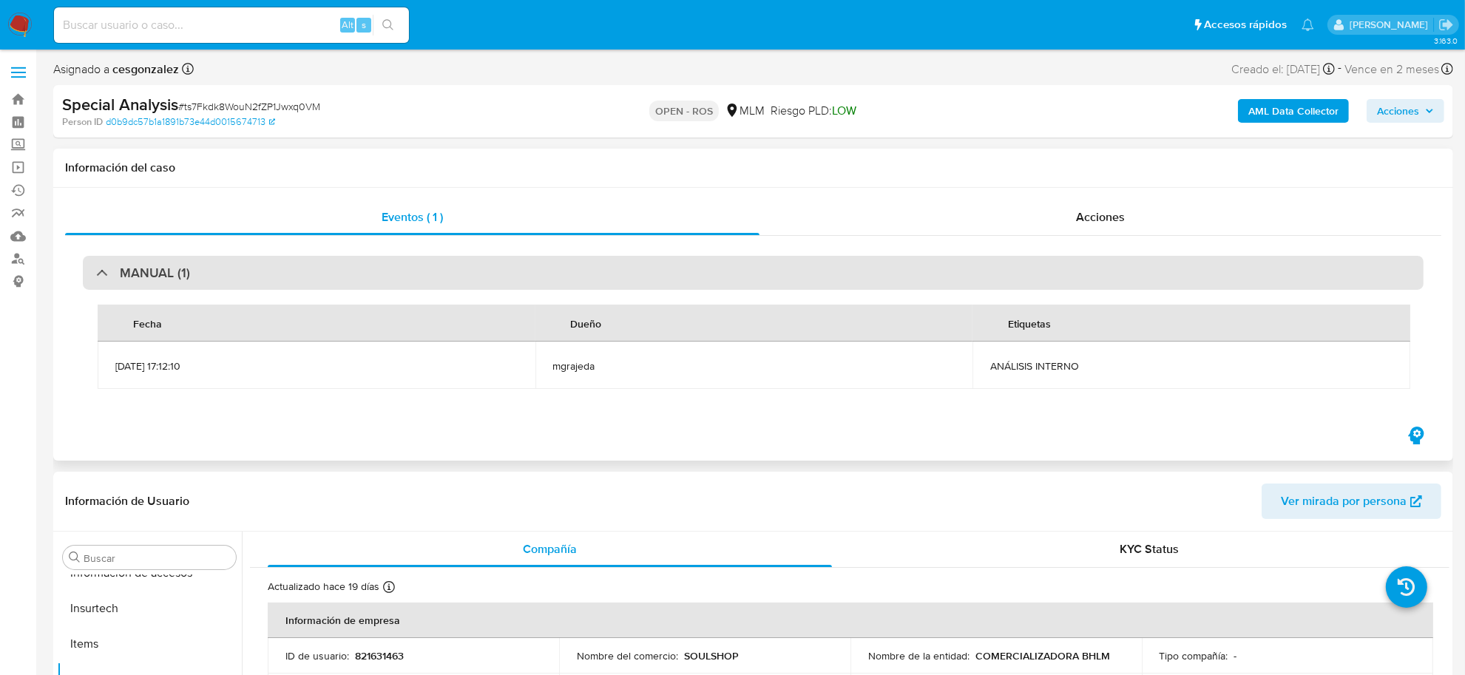
click at [198, 280] on div "MANUAL (1)" at bounding box center [753, 273] width 1341 height 34
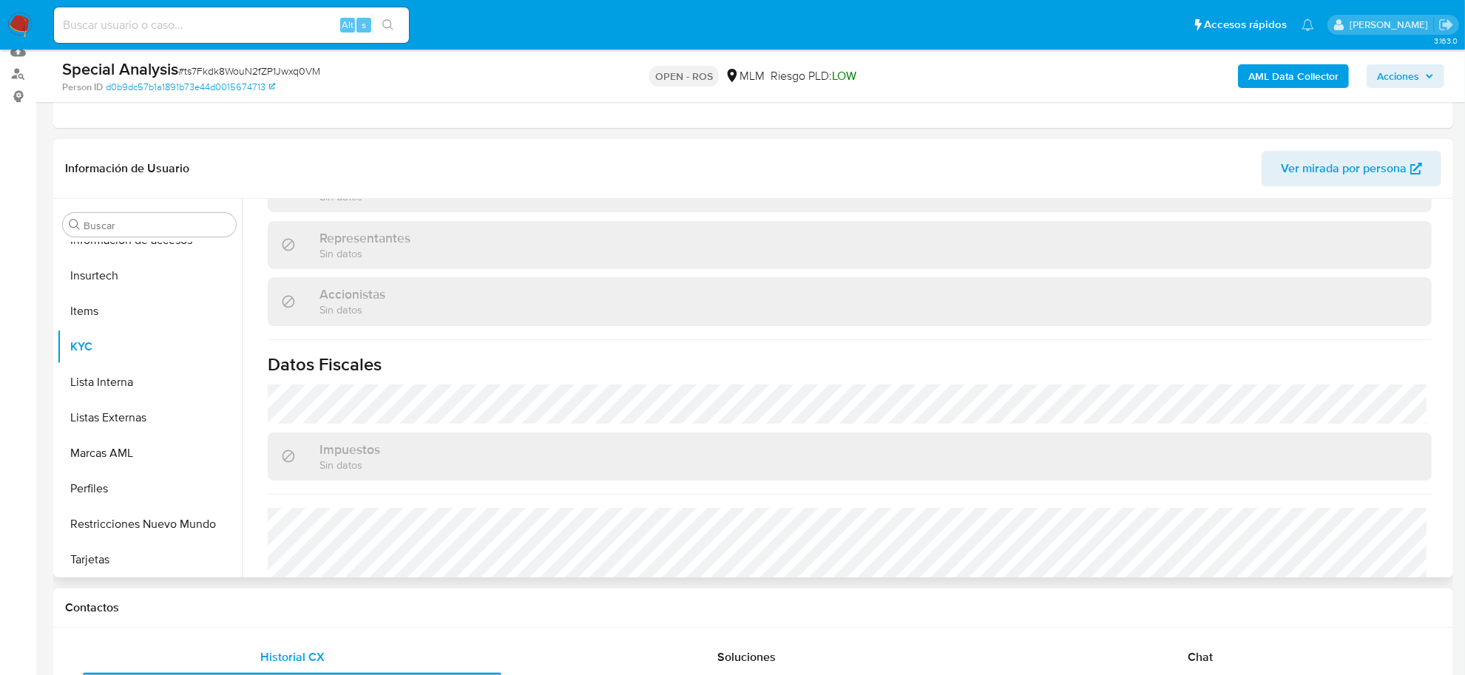
scroll to position [1059, 0]
